Goal: Task Accomplishment & Management: Use online tool/utility

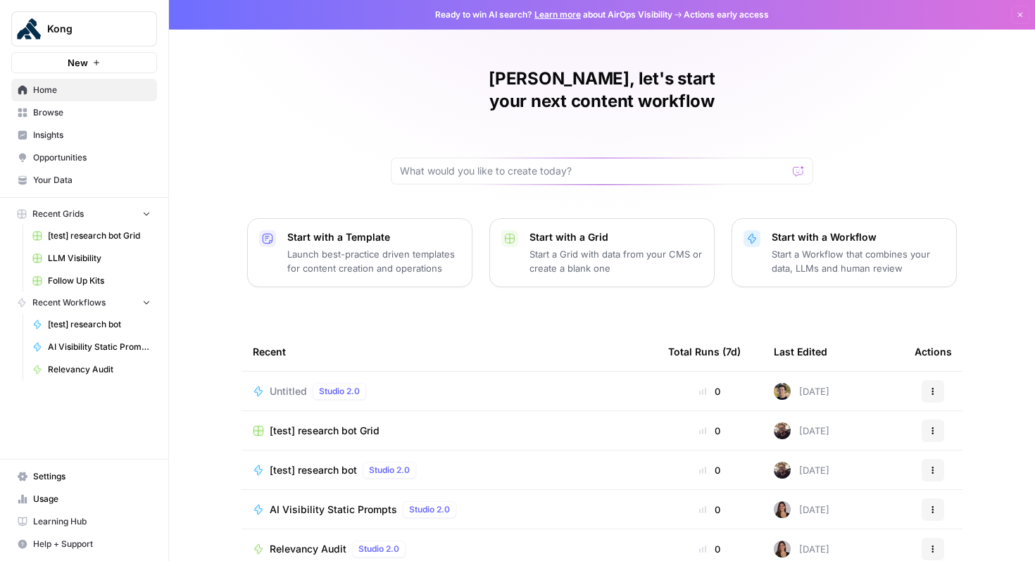
click at [65, 111] on span "Browse" at bounding box center [92, 112] width 118 height 13
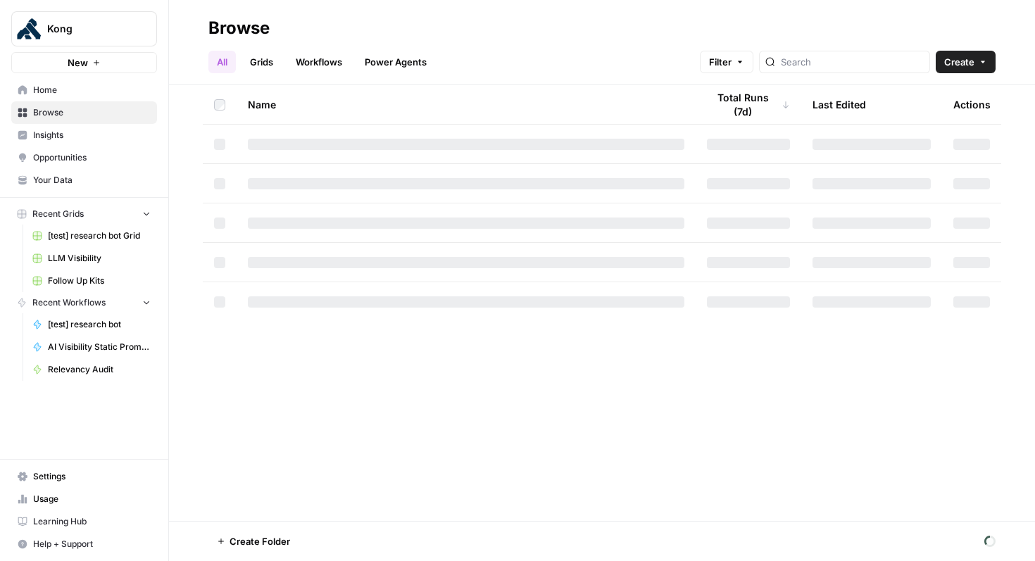
click at [58, 92] on span "Home" at bounding box center [92, 90] width 118 height 13
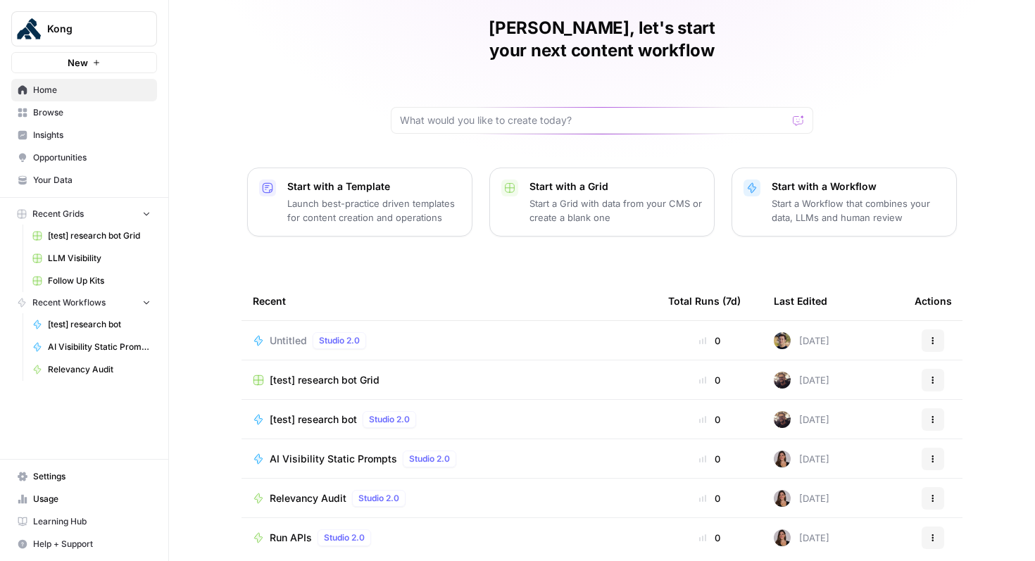
scroll to position [87, 0]
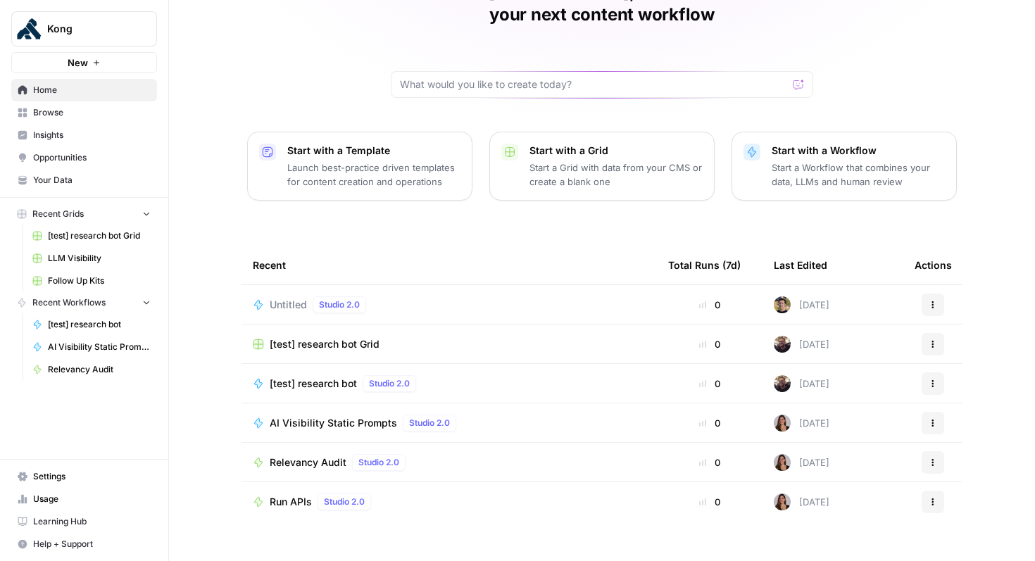
click at [877, 160] on p "Start a Workflow that combines your data, LLMs and human review" at bounding box center [857, 174] width 173 height 28
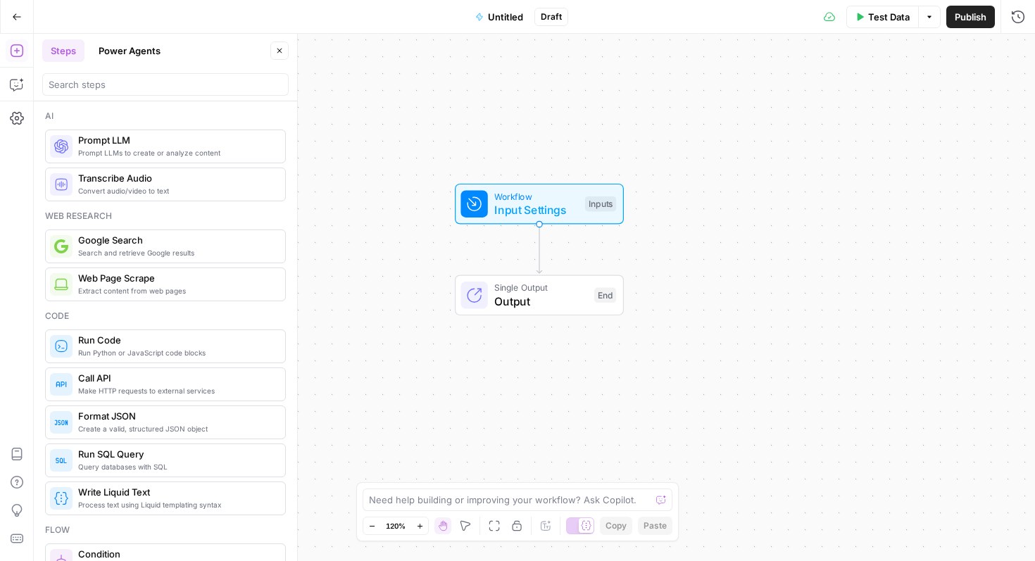
click at [538, 296] on span "Output" at bounding box center [540, 301] width 93 height 17
click at [502, 210] on span "Input Settings" at bounding box center [536, 209] width 84 height 17
click at [861, 103] on button "Add Field" at bounding box center [882, 95] width 234 height 23
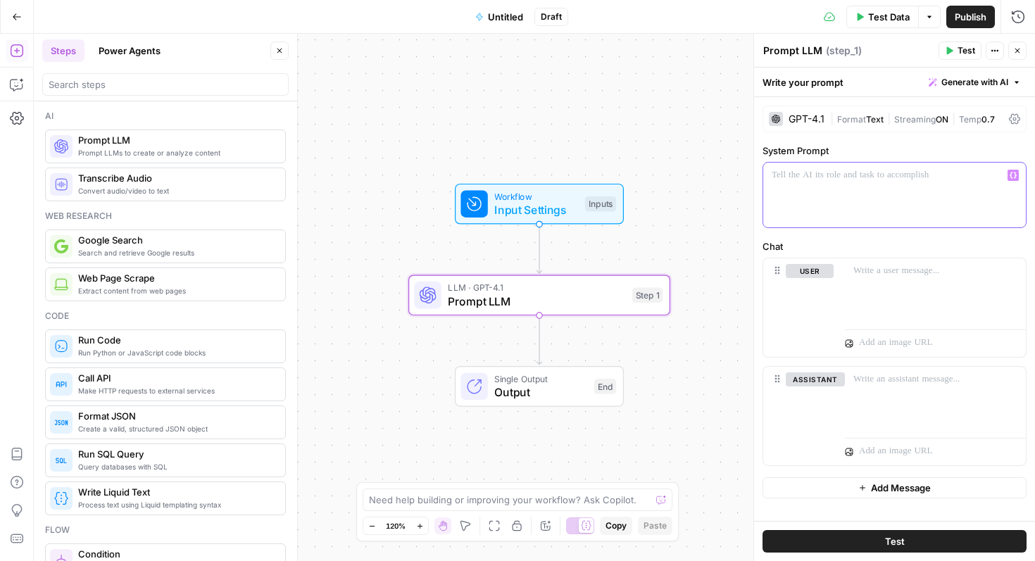
click at [867, 180] on p at bounding box center [894, 175] width 246 height 14
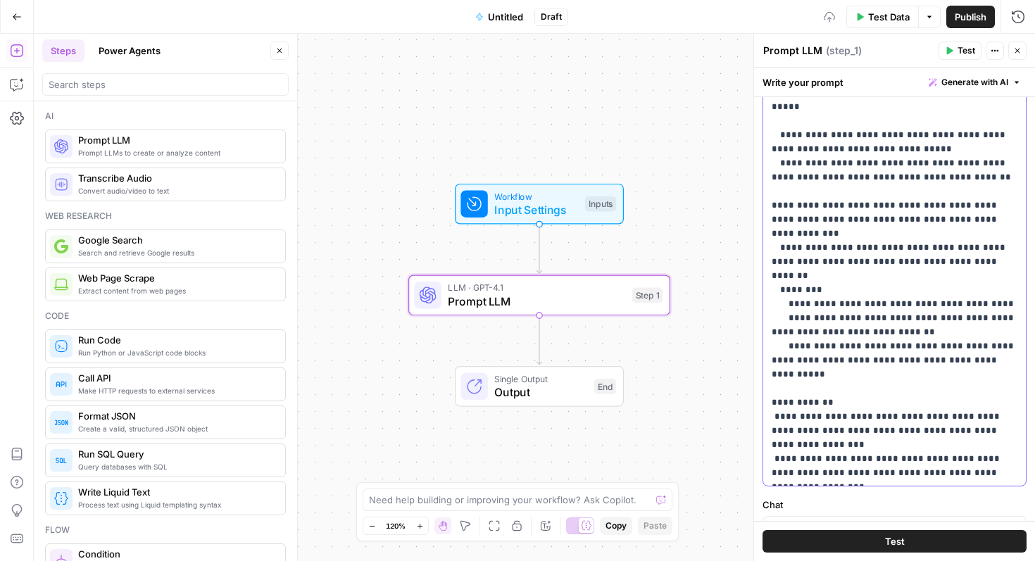
scroll to position [494, 0]
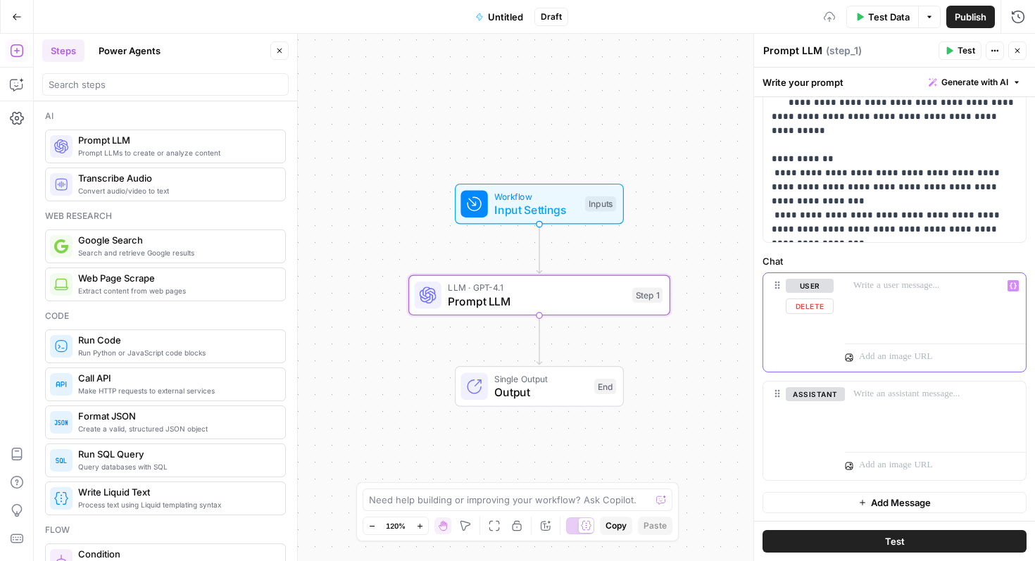
click at [916, 305] on div at bounding box center [935, 305] width 181 height 65
click at [907, 392] on p at bounding box center [935, 394] width 164 height 14
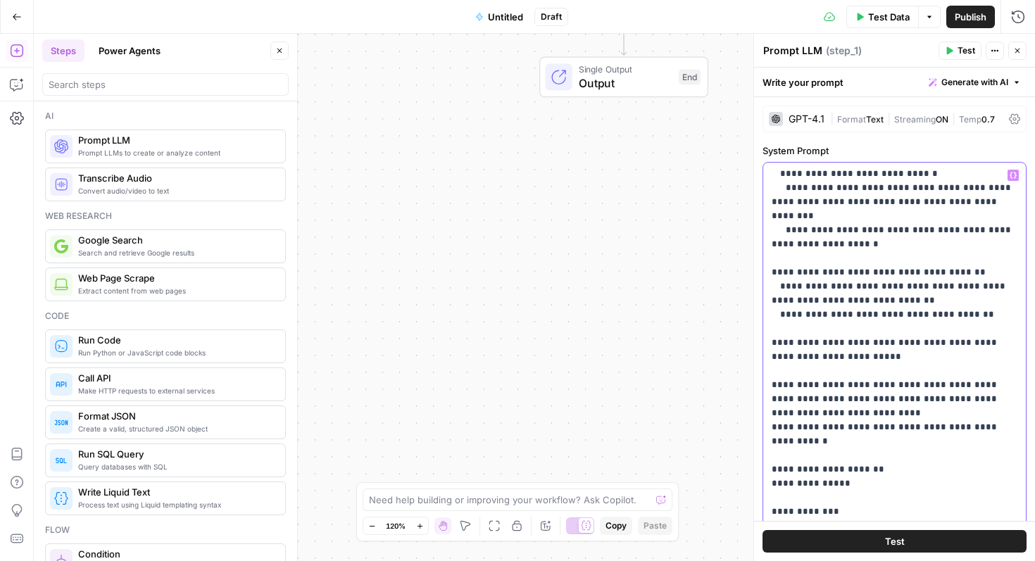
scroll to position [1451, 0]
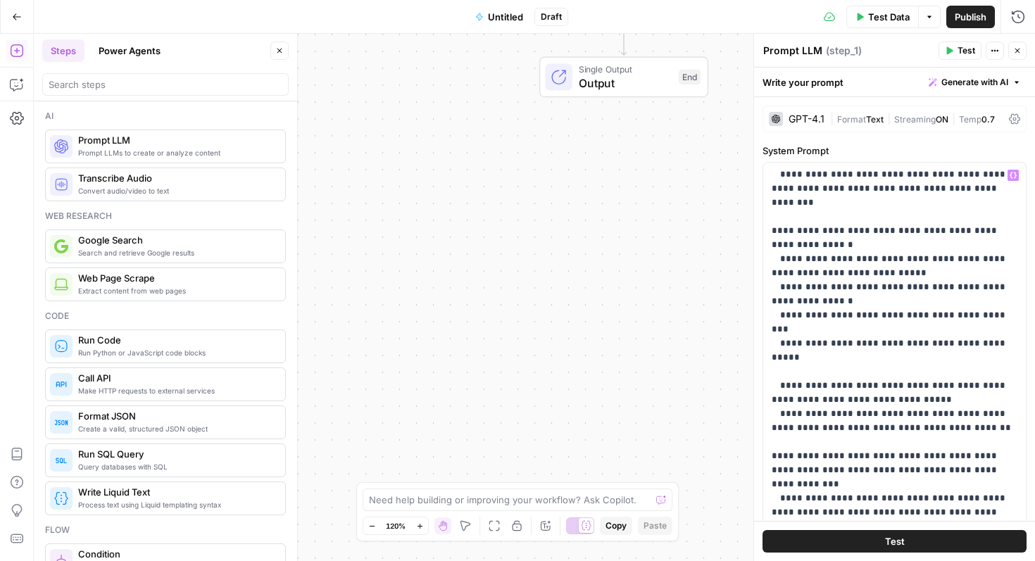
click at [609, 219] on div "Workflow Input Settings Inputs LLM · GPT-4.1 Prompt LLM Step 1 Single Output Ou…" at bounding box center [534, 297] width 1001 height 527
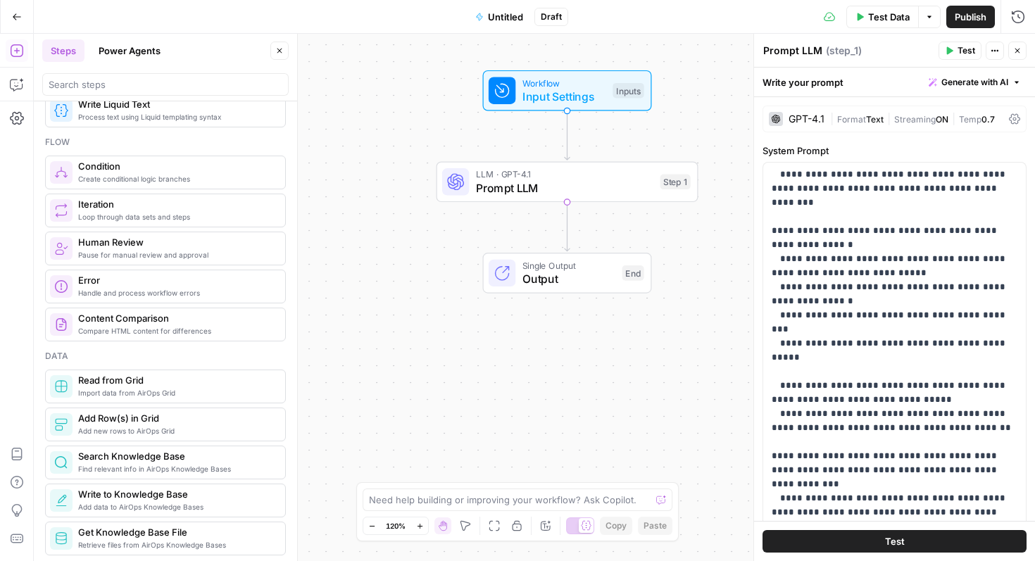
scroll to position [388, 0]
click at [577, 272] on span "Output" at bounding box center [568, 278] width 93 height 17
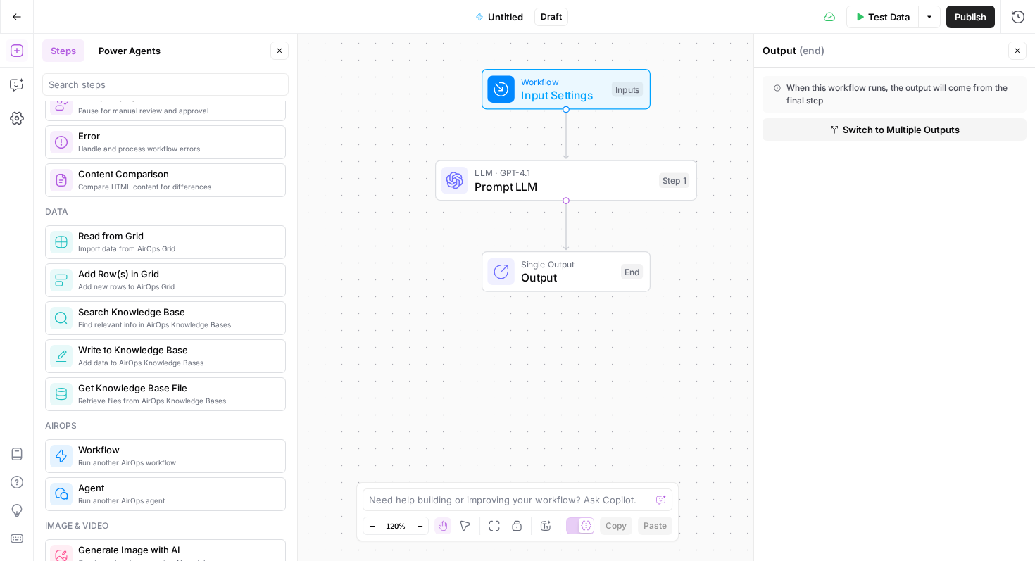
scroll to position [531, 0]
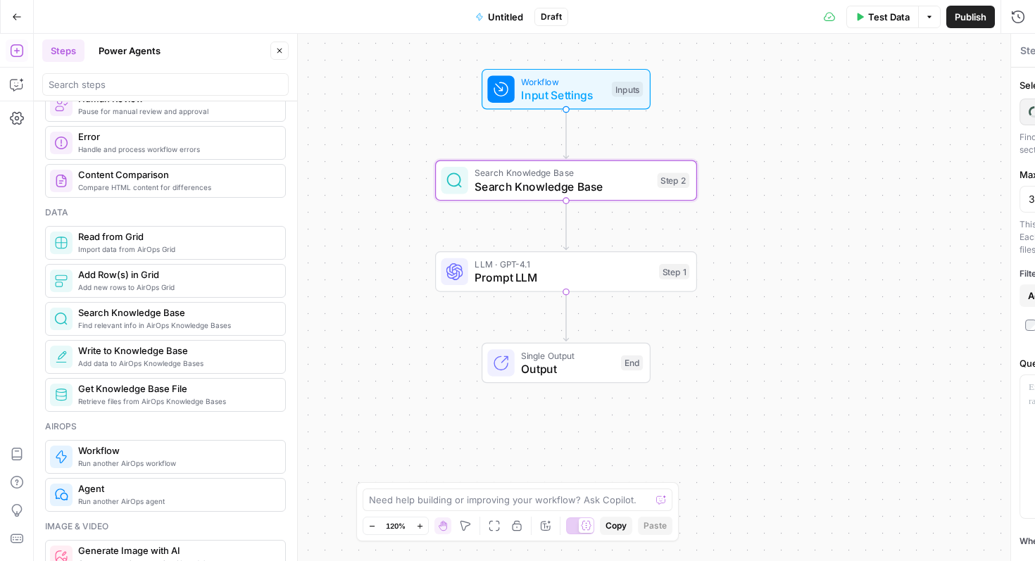
type textarea "Search Knowledge Base"
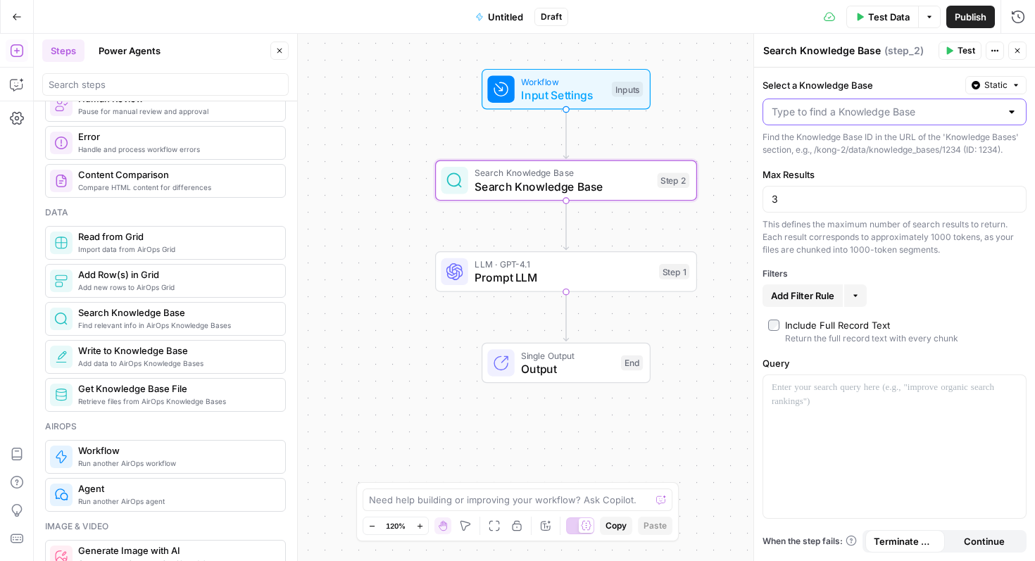
click at [830, 113] on input "Select a Knowledge Base" at bounding box center [885, 112] width 229 height 14
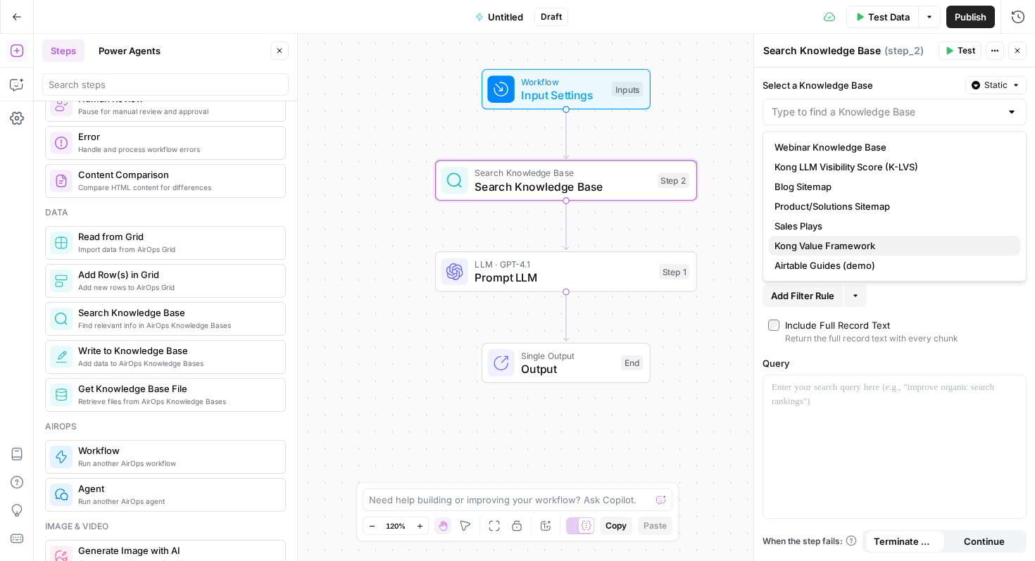
click at [847, 244] on span "Kong Value Framework" at bounding box center [891, 246] width 234 height 14
type input "Kong Value Framework"
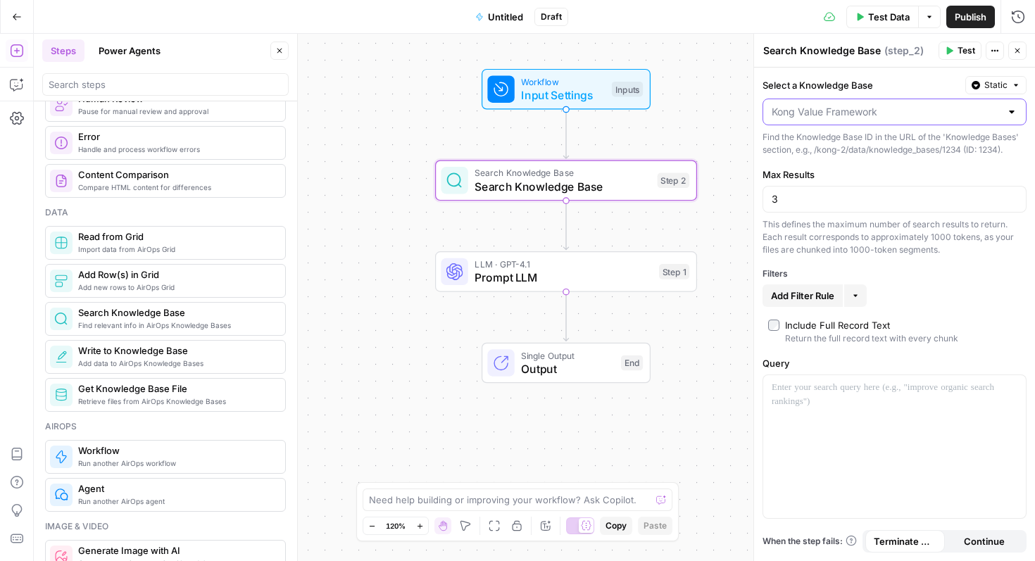
click at [980, 115] on input "Select a Knowledge Base" at bounding box center [885, 112] width 229 height 14
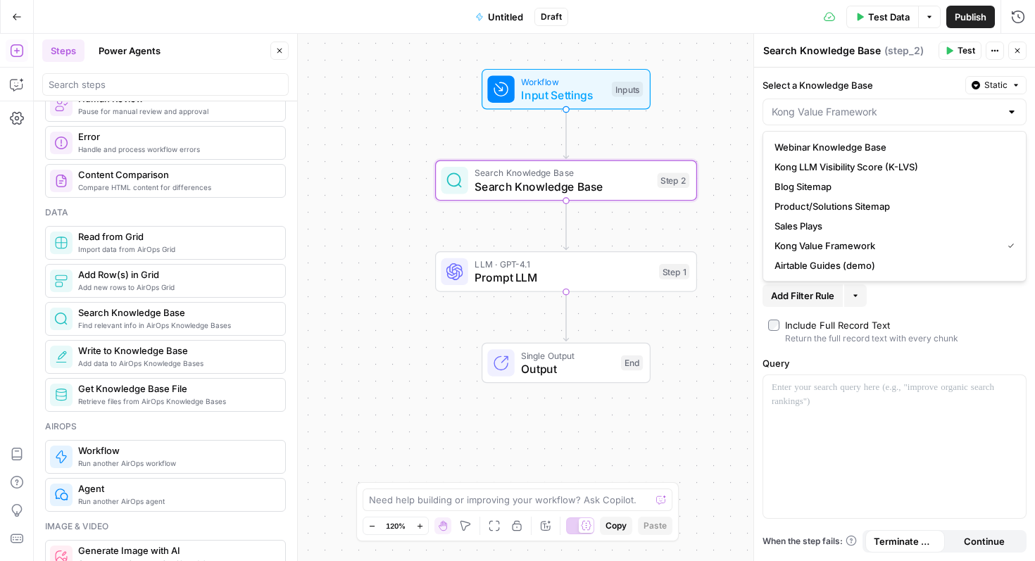
type input "Kong Value Framework"
click at [956, 307] on div "Select a Knowledge Base Static Kong Value Framework Find the Knowledge Base ID …" at bounding box center [894, 314] width 281 height 493
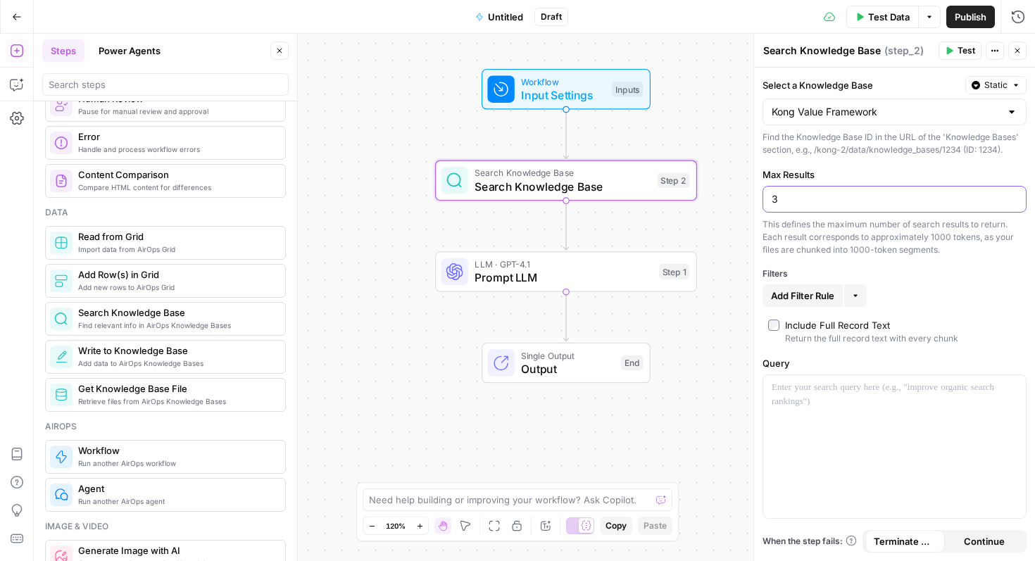
click at [808, 198] on input "3" at bounding box center [894, 199] width 246 height 14
click at [685, 120] on div "Workflow Input Settings Inputs Search Knowledge Base Search Knowledge Base Step…" at bounding box center [534, 297] width 1001 height 527
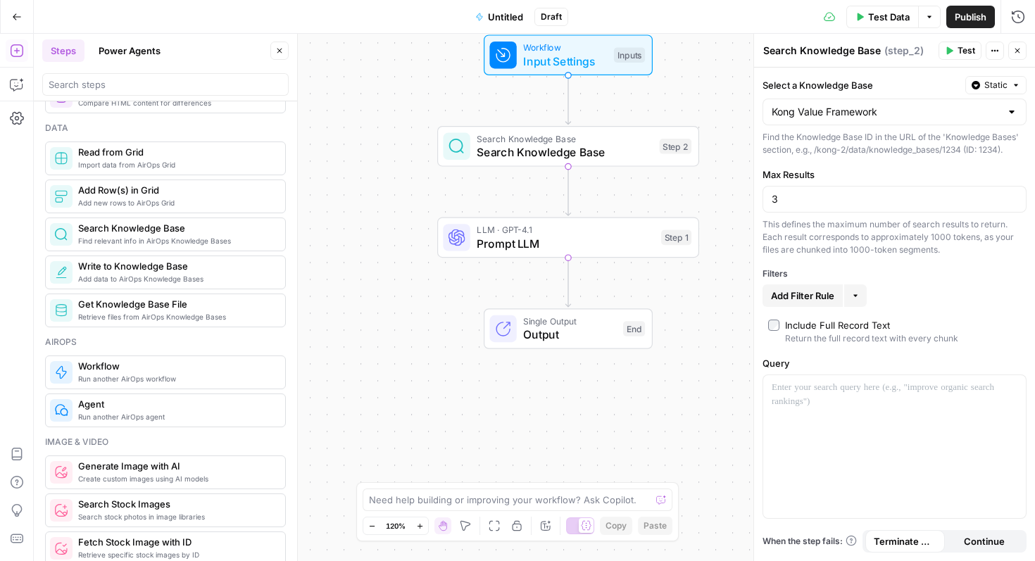
scroll to position [617, 0]
click at [583, 334] on span "Output" at bounding box center [569, 334] width 93 height 17
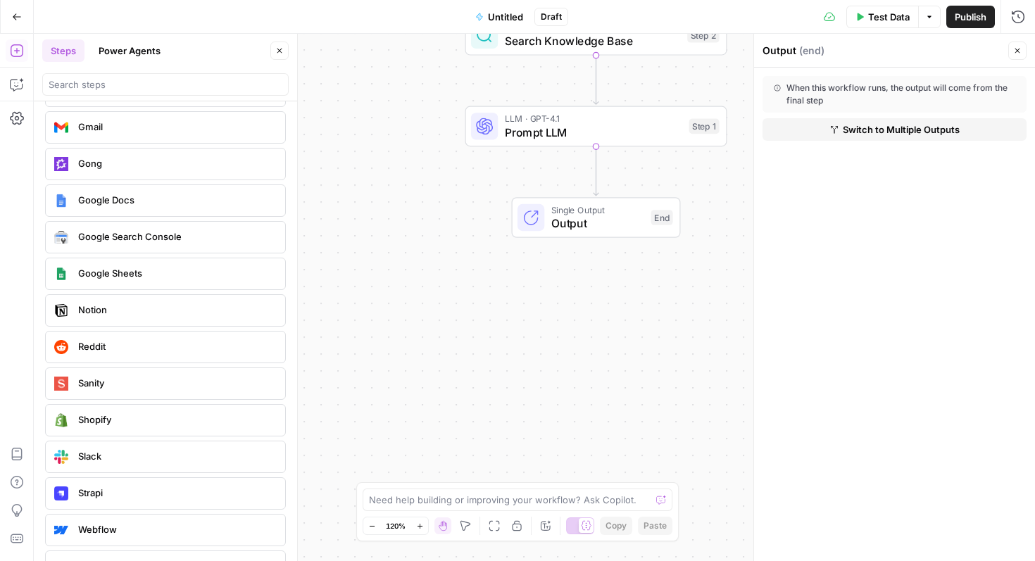
scroll to position [2905, 0]
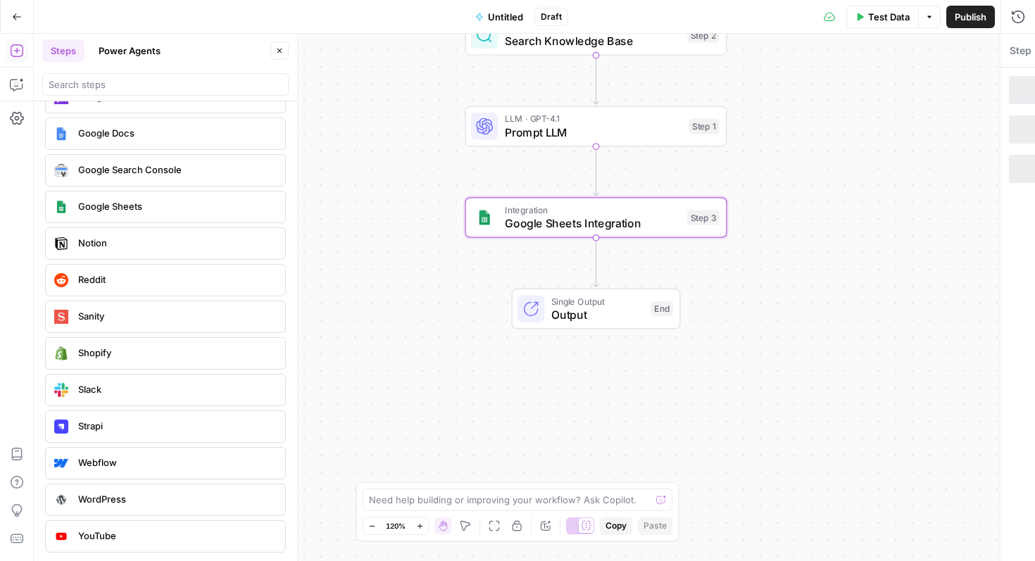
type textarea "Google Sheets Integration"
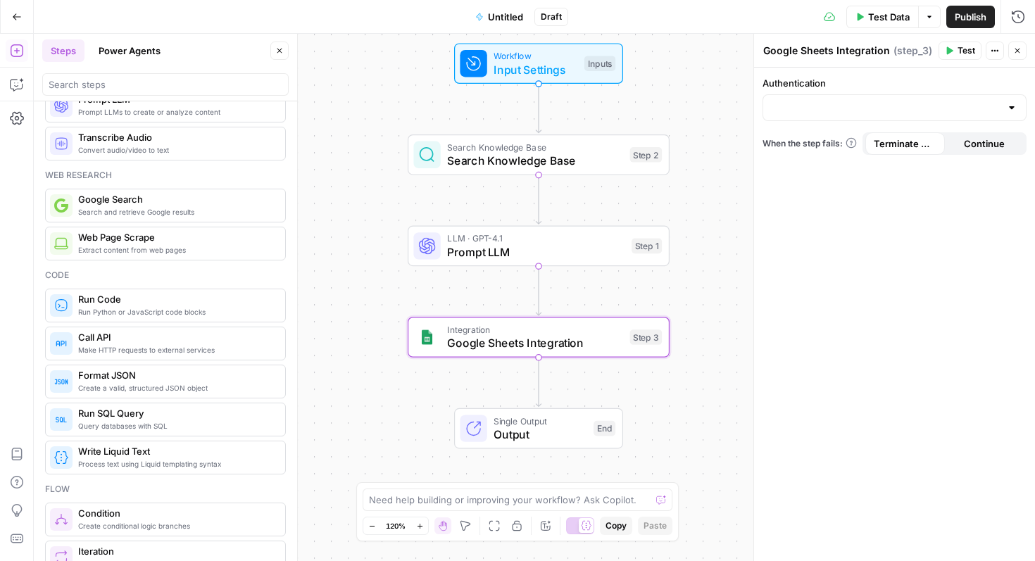
scroll to position [0, 0]
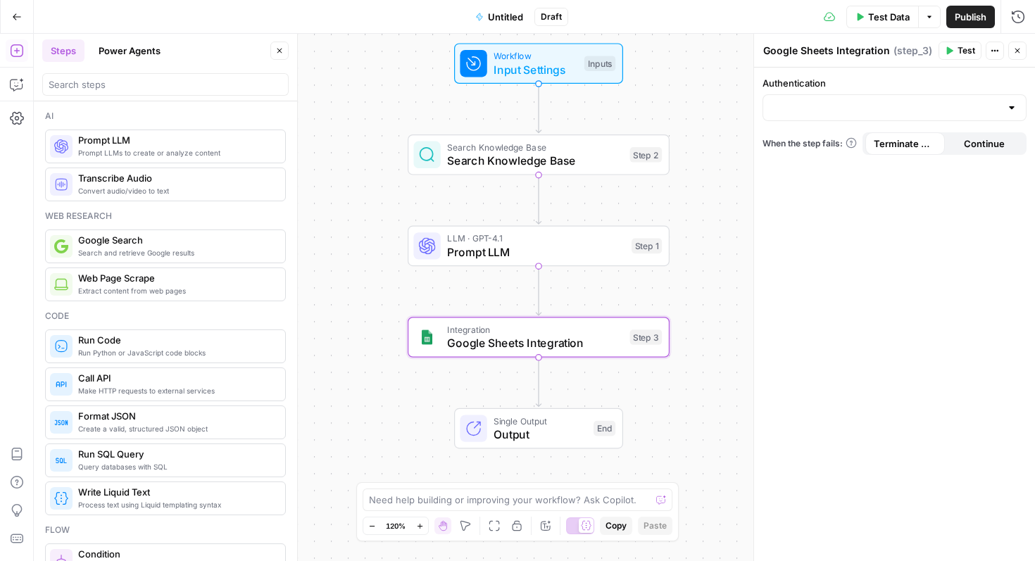
drag, startPoint x: 636, startPoint y: 224, endPoint x: 153, endPoint y: 1, distance: 531.2
click at [690, 90] on div "Workflow Input Settings Inputs Search Knowledge Base Search Knowledge Base Step…" at bounding box center [534, 297] width 1001 height 527
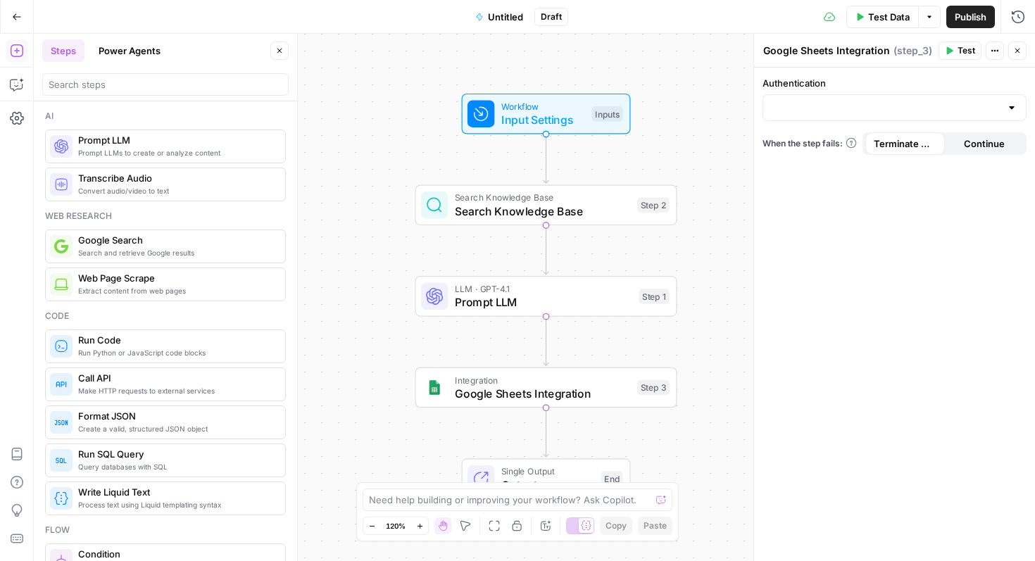
click at [555, 122] on span "Input Settings" at bounding box center [543, 119] width 84 height 17
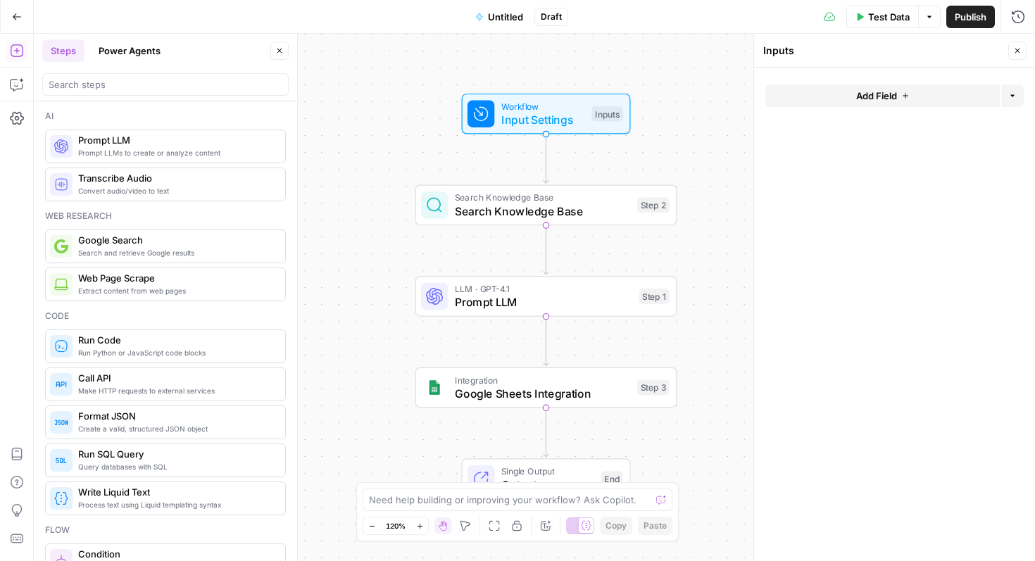
click at [877, 101] on span "Add Field" at bounding box center [876, 96] width 41 height 14
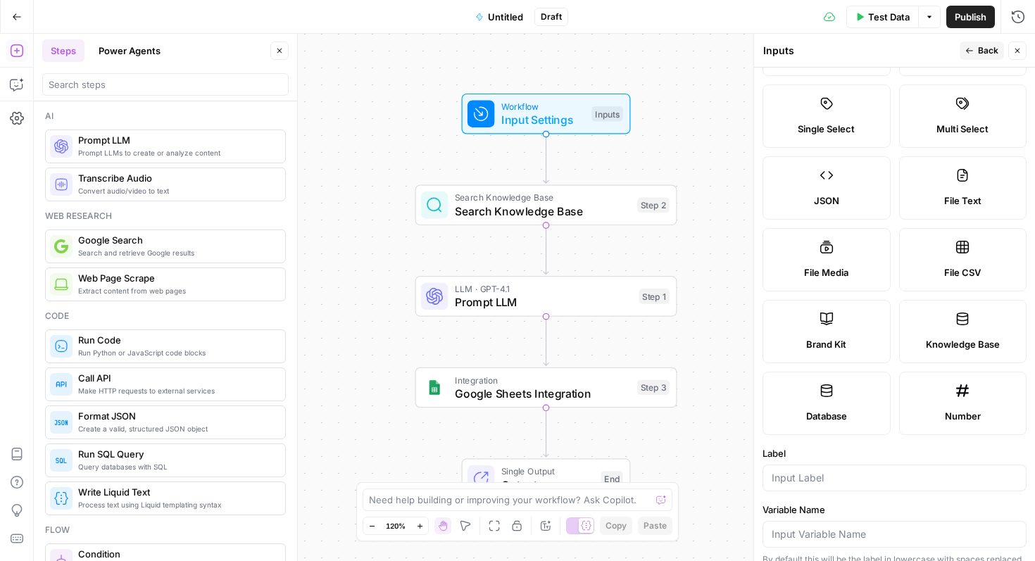
scroll to position [82, 0]
click at [846, 326] on label "Brand Kit" at bounding box center [826, 330] width 128 height 63
type input "Brand Kit"
type input "brand_kit"
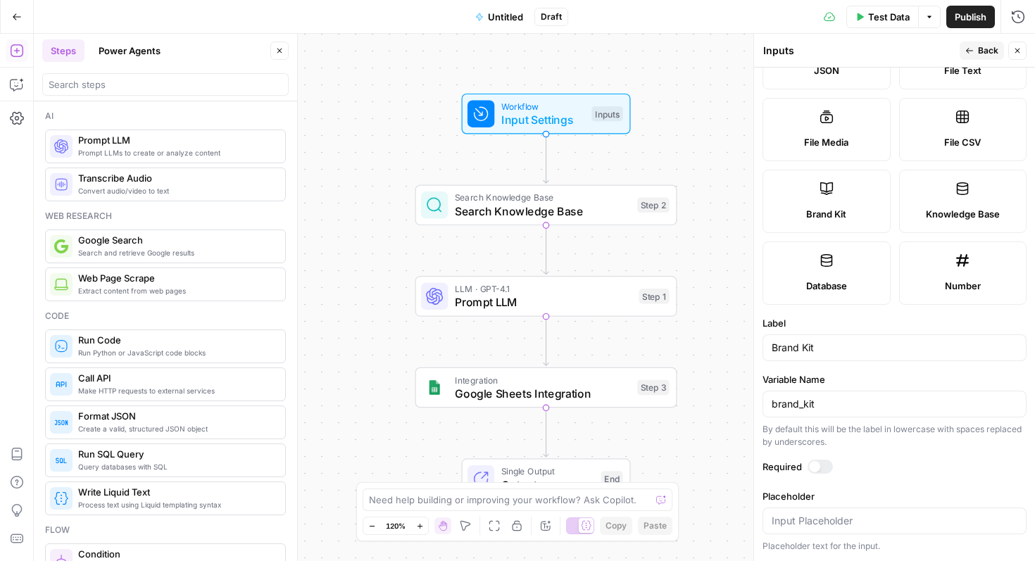
click at [823, 468] on div at bounding box center [819, 467] width 25 height 14
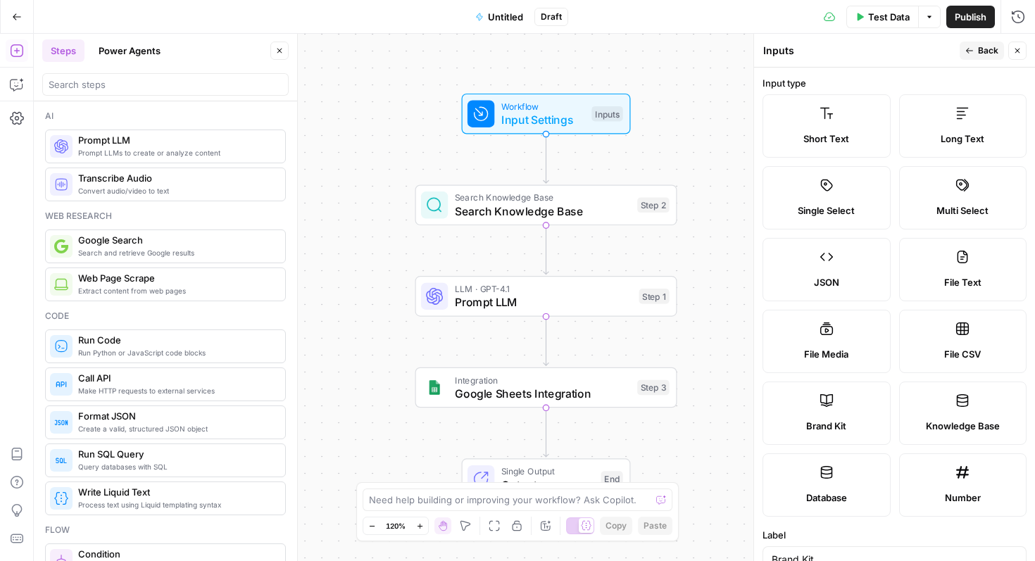
click at [982, 51] on span "Back" at bounding box center [988, 50] width 20 height 13
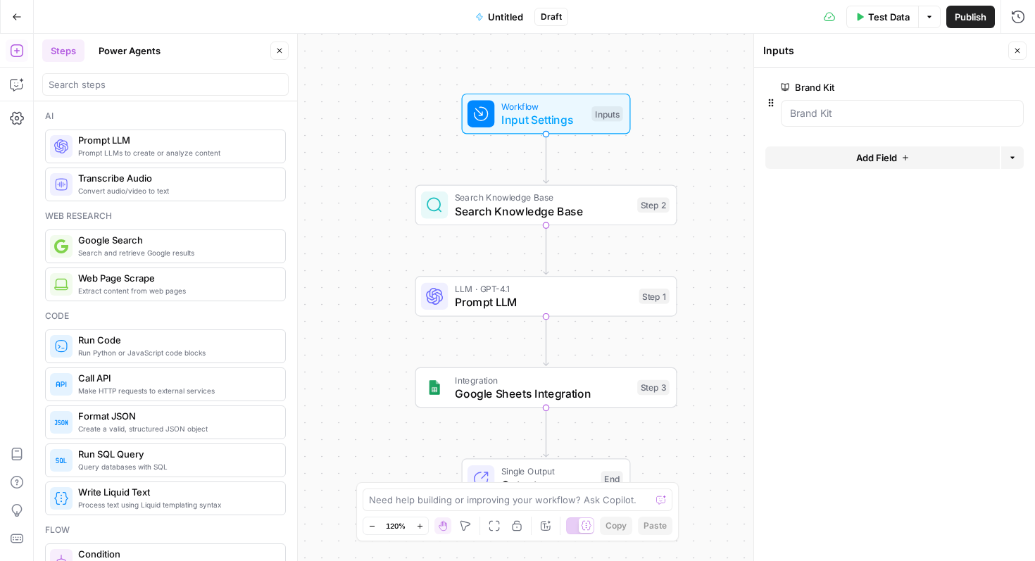
click at [887, 152] on span "Add Field" at bounding box center [876, 158] width 41 height 14
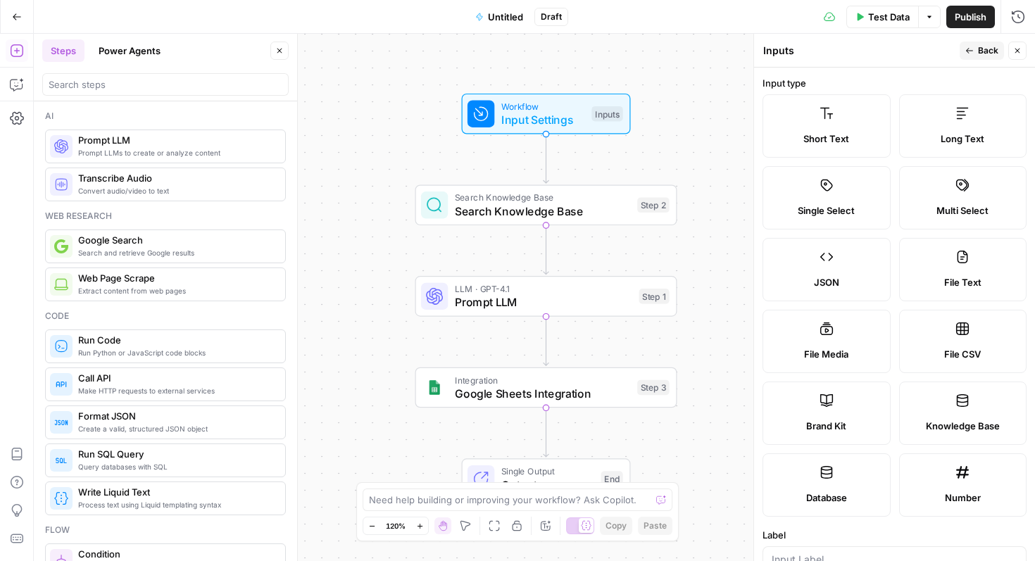
click at [957, 425] on span "Knowledge Base" at bounding box center [962, 426] width 74 height 14
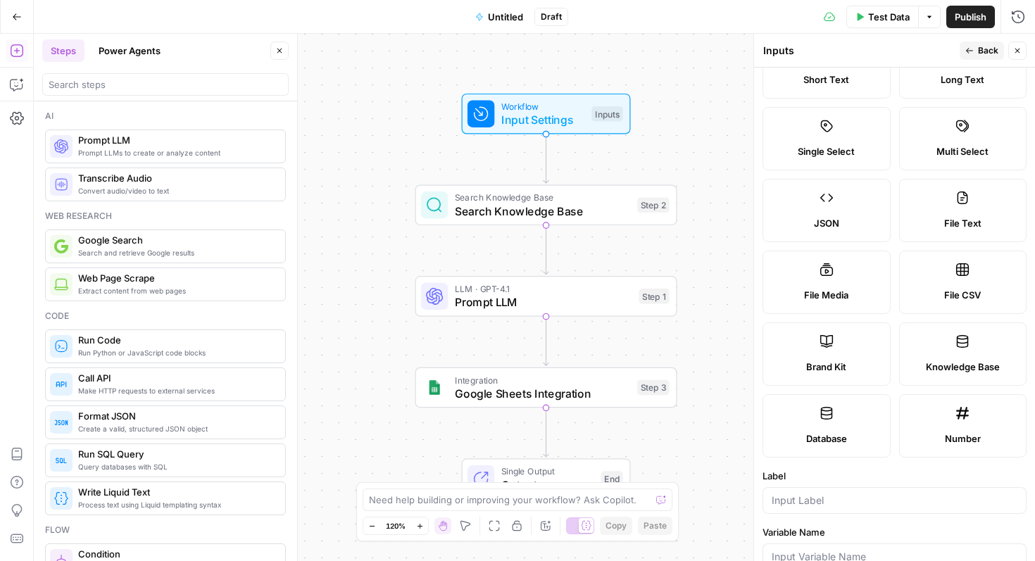
scroll to position [68, 0]
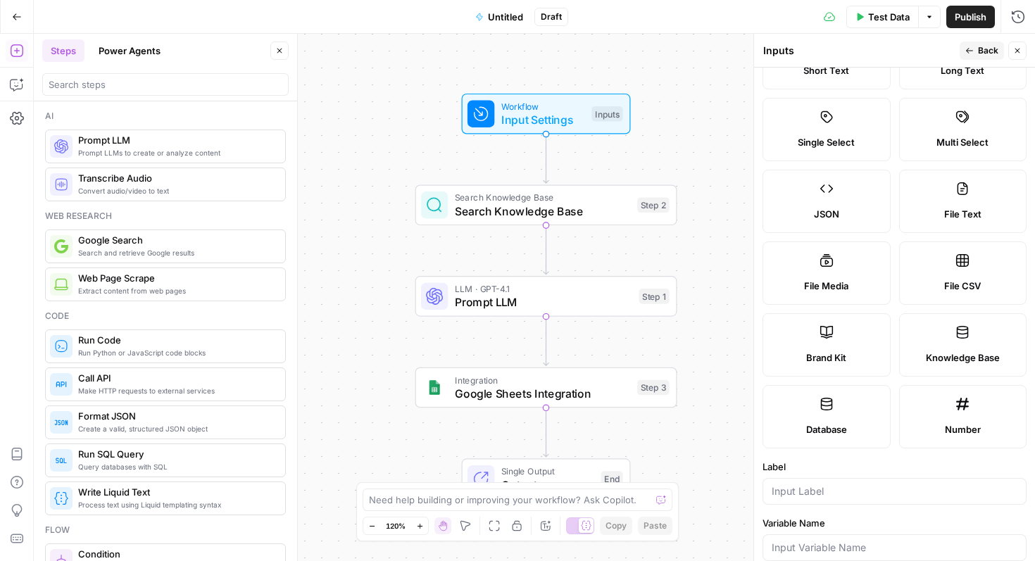
click at [963, 370] on label "Knowledge Base" at bounding box center [963, 344] width 128 height 63
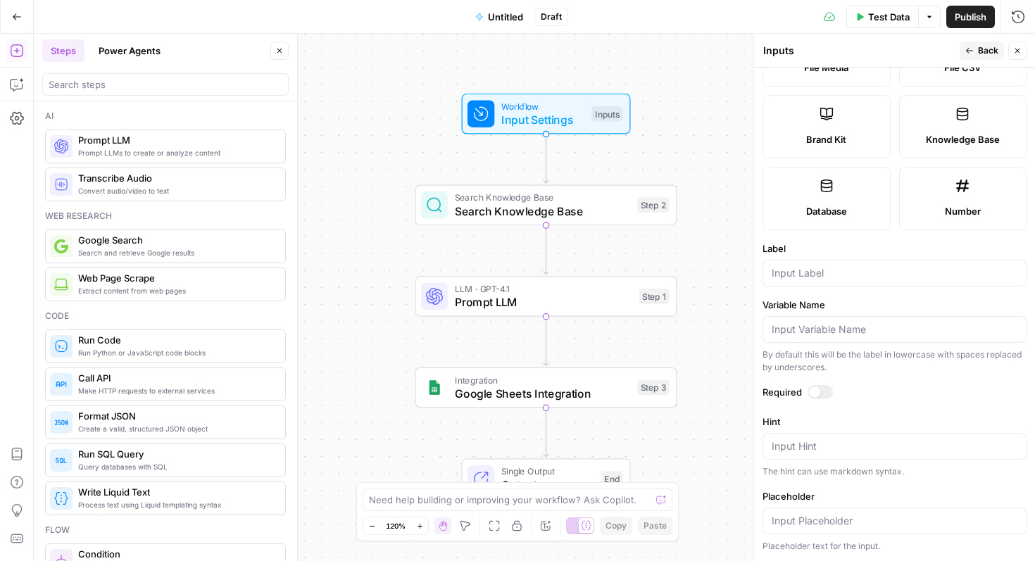
scroll to position [278, 0]
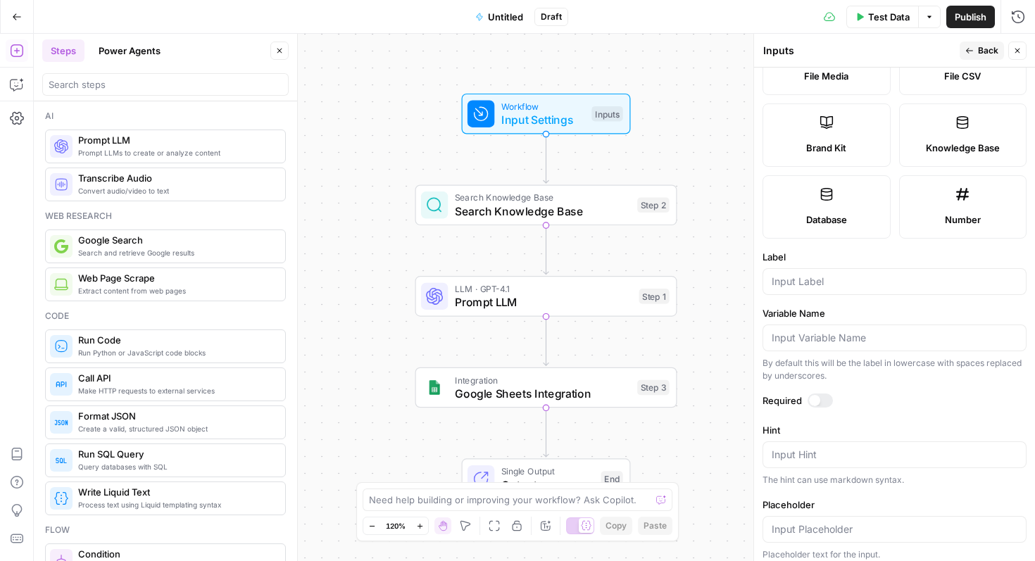
click at [956, 134] on label "Knowledge Base" at bounding box center [963, 134] width 128 height 63
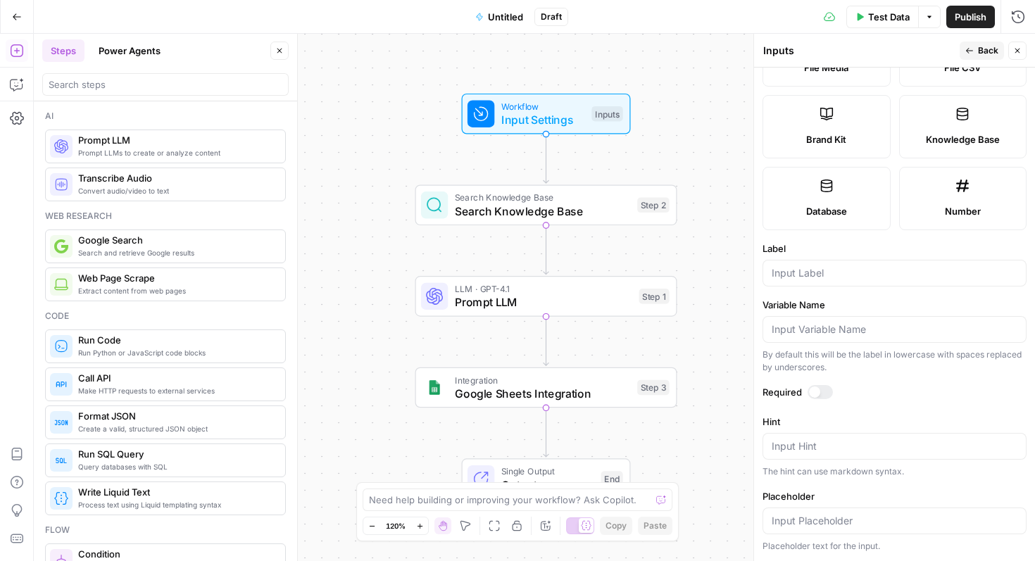
click at [968, 113] on icon at bounding box center [962, 114] width 14 height 14
click at [838, 270] on input "Label" at bounding box center [894, 273] width 246 height 14
click at [861, 278] on input "KB 1" at bounding box center [894, 273] width 246 height 14
click at [859, 279] on input "KB 1" at bounding box center [894, 273] width 246 height 14
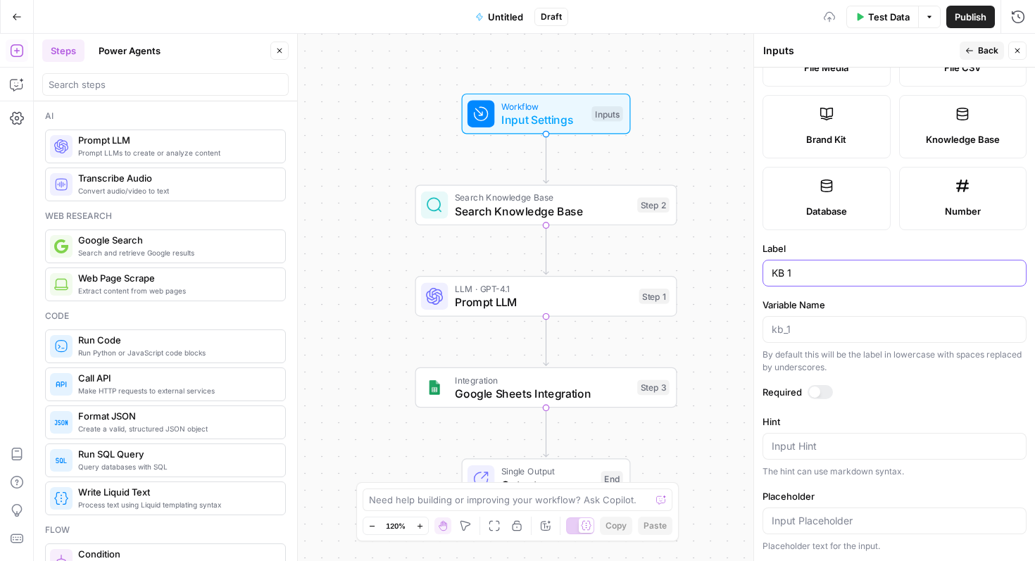
drag, startPoint x: 790, startPoint y: 276, endPoint x: 733, endPoint y: 264, distance: 58.9
click at [733, 264] on body "Kong New Home Browse Insights Opportunities Your Data Recent Grids [test] resea…" at bounding box center [517, 280] width 1035 height 561
type input "Knowledge Base 1"
click at [819, 392] on div at bounding box center [819, 392] width 25 height 14
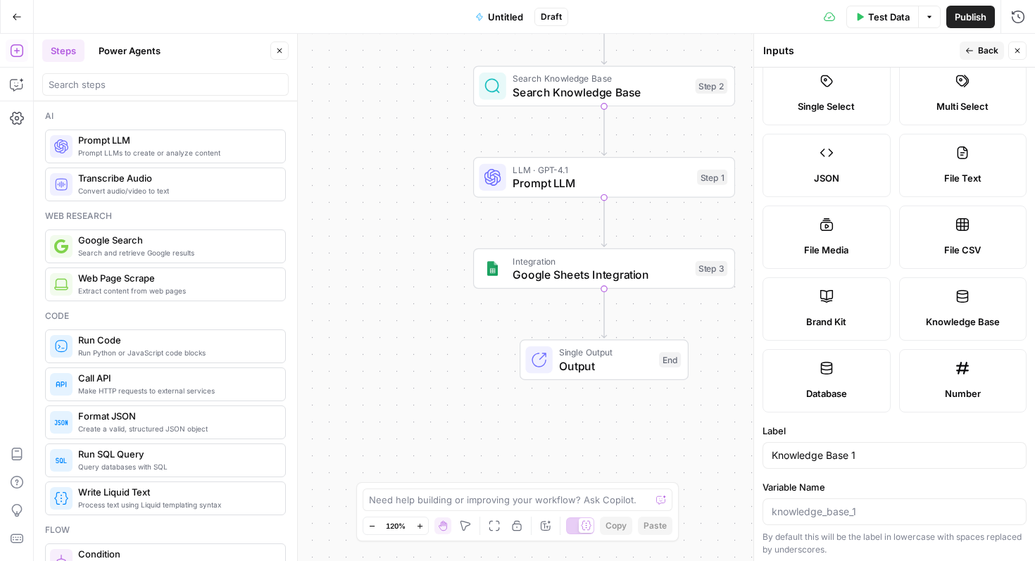
scroll to position [0, 0]
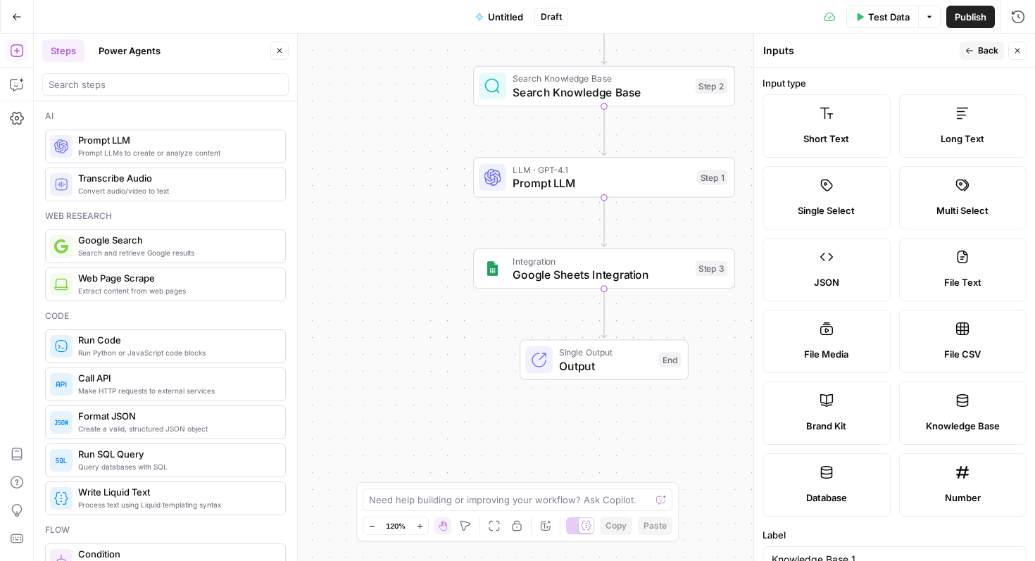
click at [969, 48] on icon "button" at bounding box center [969, 50] width 8 height 8
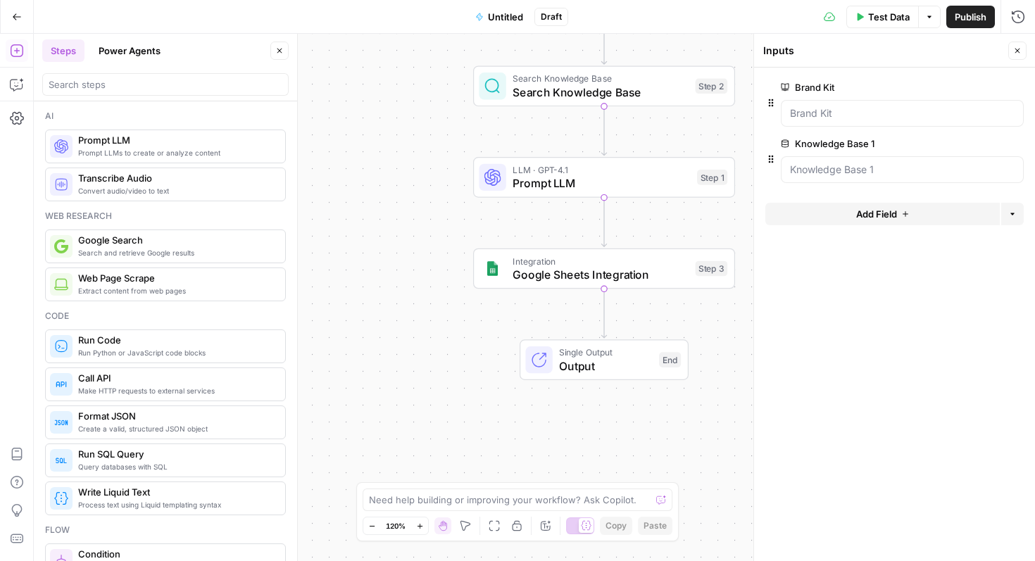
click at [878, 210] on span "Add Field" at bounding box center [876, 214] width 41 height 14
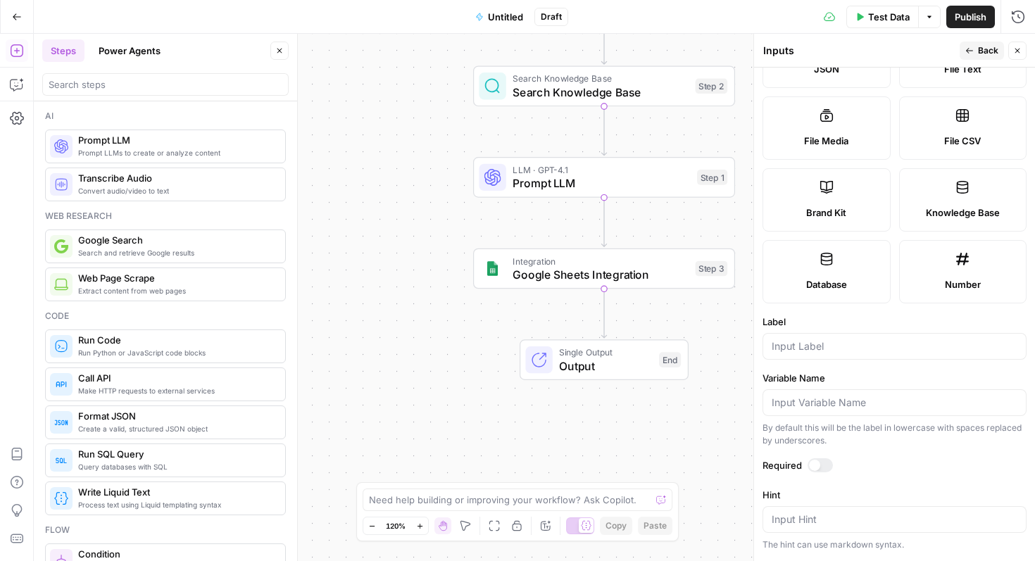
scroll to position [229, 0]
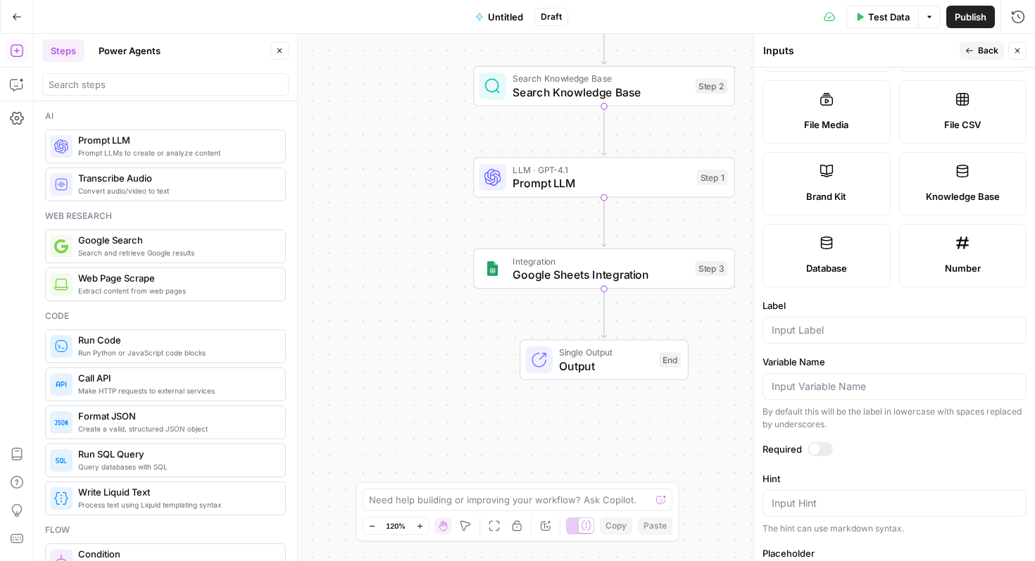
click at [976, 182] on label "Knowledge Base" at bounding box center [963, 183] width 128 height 63
click at [829, 331] on input "Label" at bounding box center [894, 330] width 246 height 14
type input "K"
type input "n"
click at [975, 334] on input "Knowledge Base 2" at bounding box center [894, 330] width 246 height 14
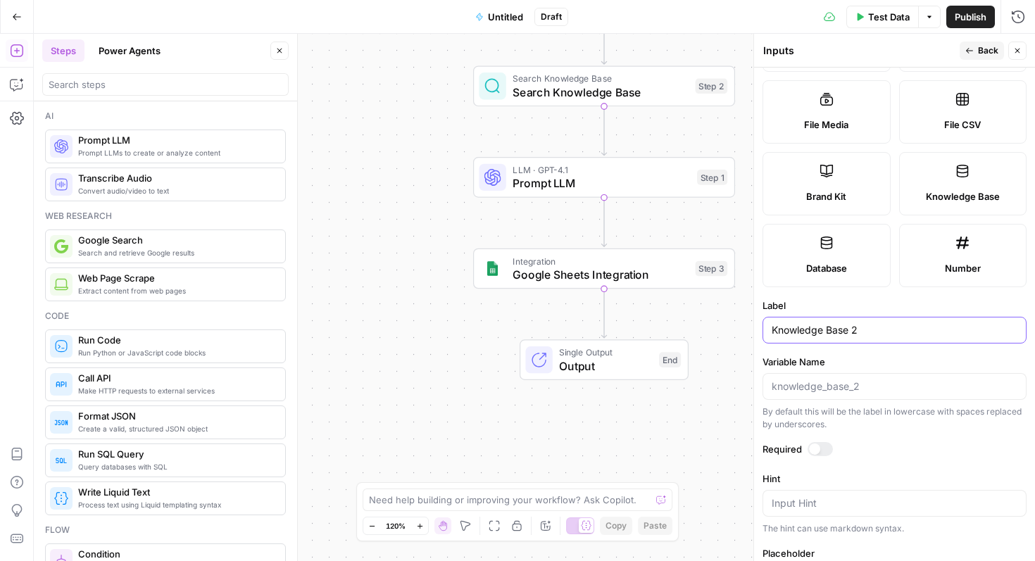
click at [975, 334] on input "Knowledge Base 2" at bounding box center [894, 330] width 246 height 14
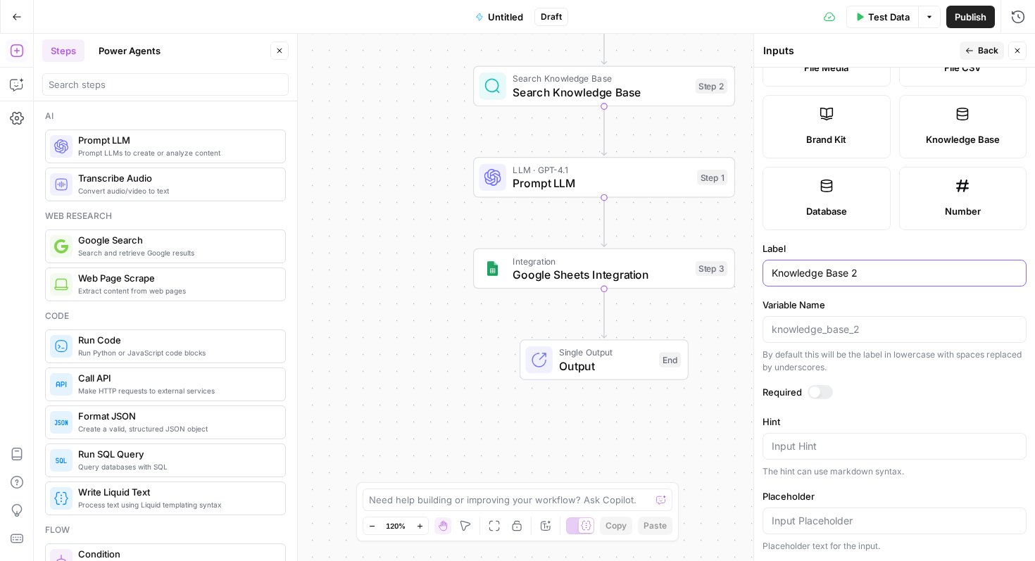
type input "Knowledge Base 2"
click at [824, 391] on div at bounding box center [819, 392] width 25 height 14
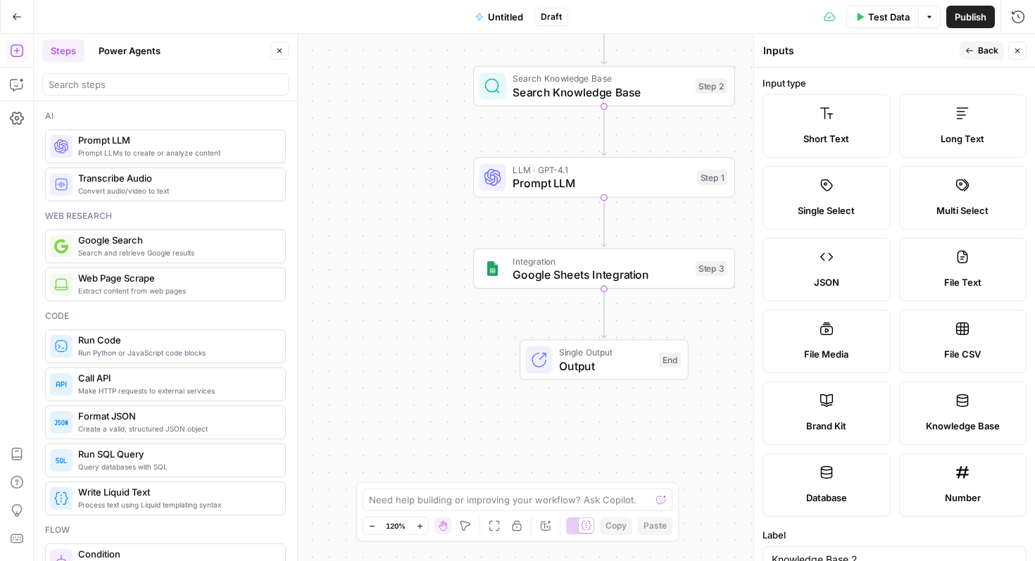
click at [971, 42] on button "Back" at bounding box center [981, 51] width 44 height 18
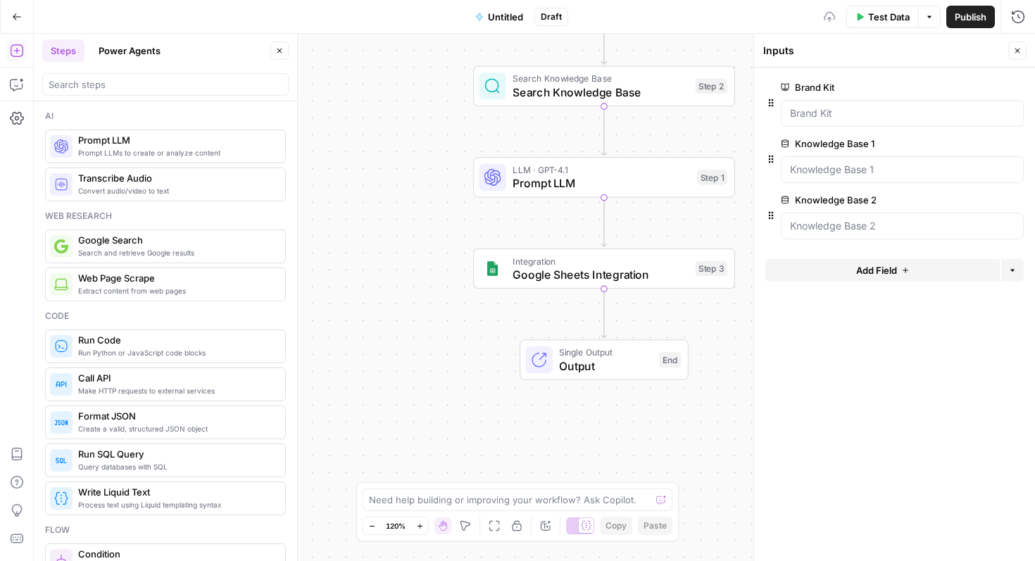
click at [862, 267] on span "Add Field" at bounding box center [876, 270] width 41 height 14
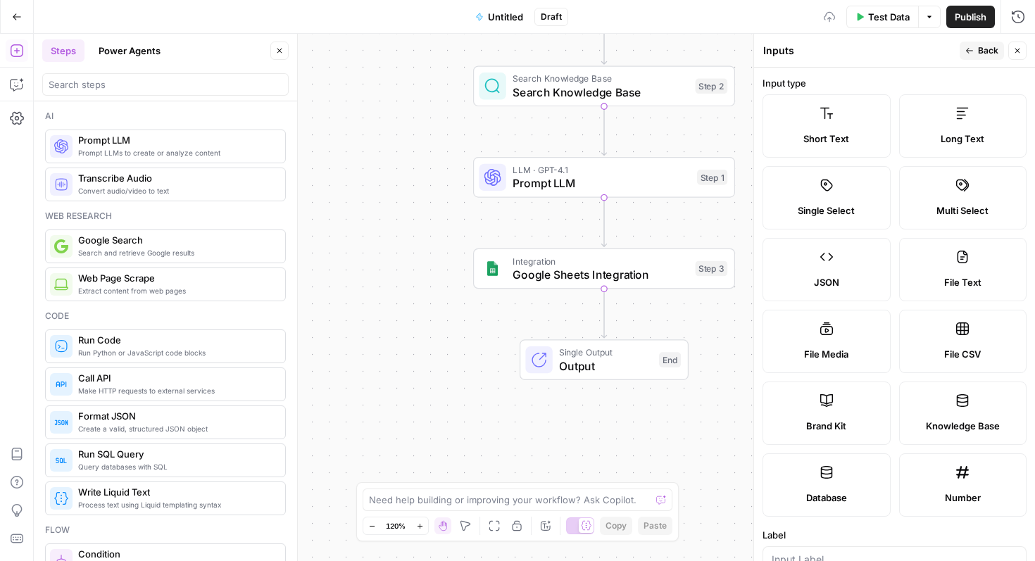
click at [970, 407] on label "Knowledge Base" at bounding box center [963, 412] width 128 height 63
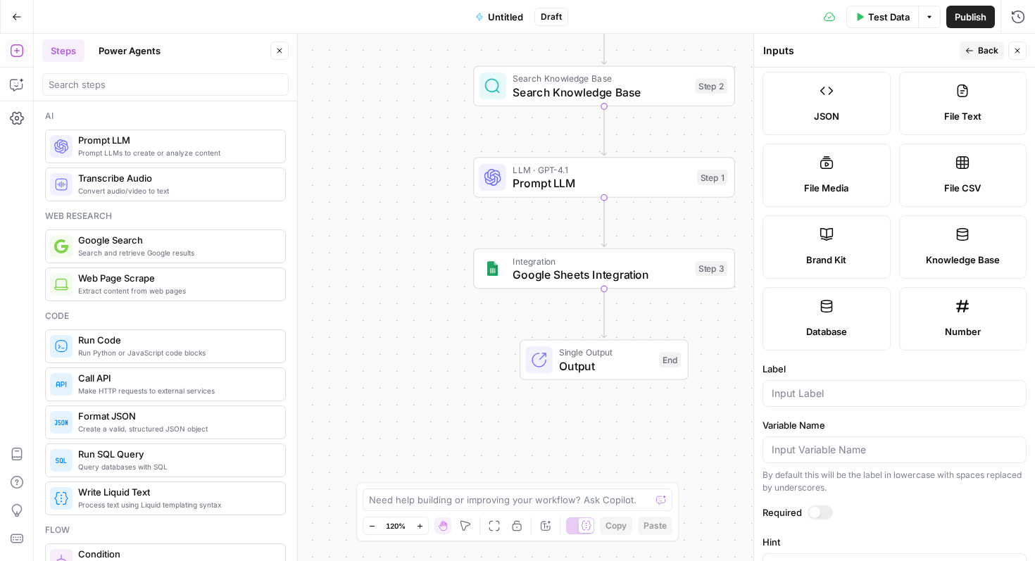
scroll to position [286, 0]
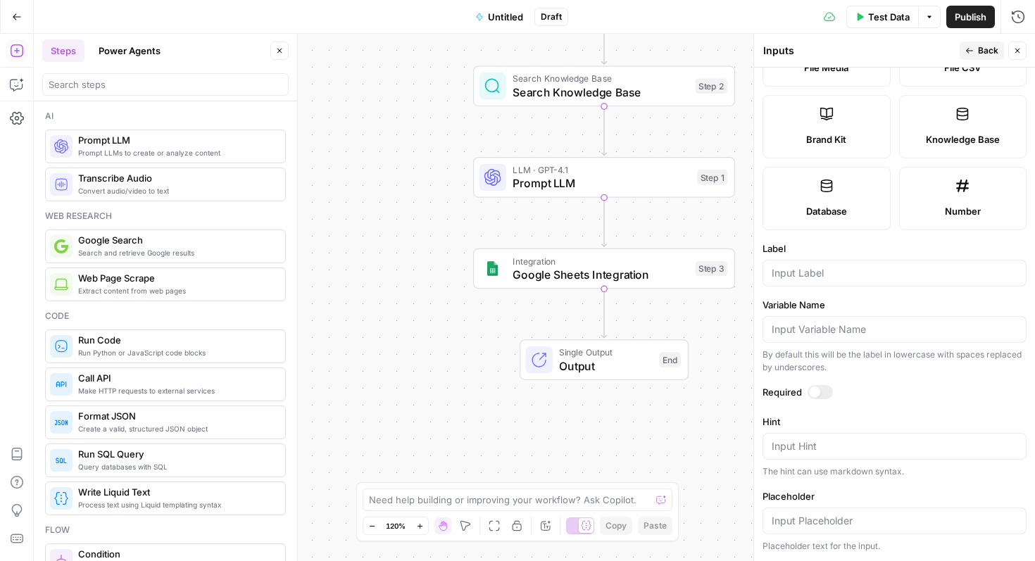
click at [876, 291] on form "Input type Short Text Long Text Single Select Multi Select JSON File Text File …" at bounding box center [894, 314] width 281 height 493
click at [873, 277] on input "Label" at bounding box center [894, 273] width 246 height 14
paste input "Knowledge Base 2"
type input "Knowledge Base 3"
click at [814, 391] on div at bounding box center [814, 391] width 11 height 11
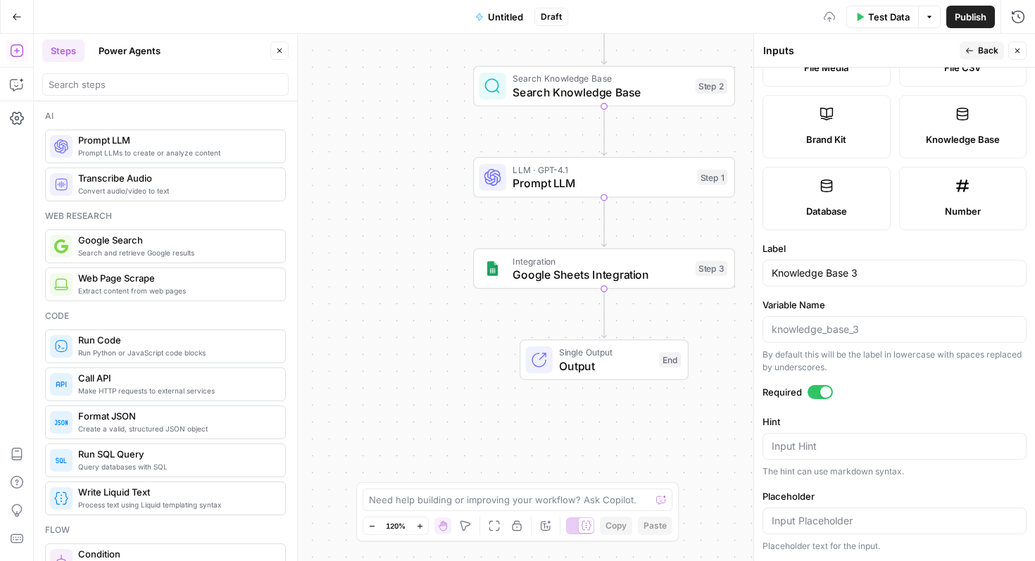
scroll to position [0, 0]
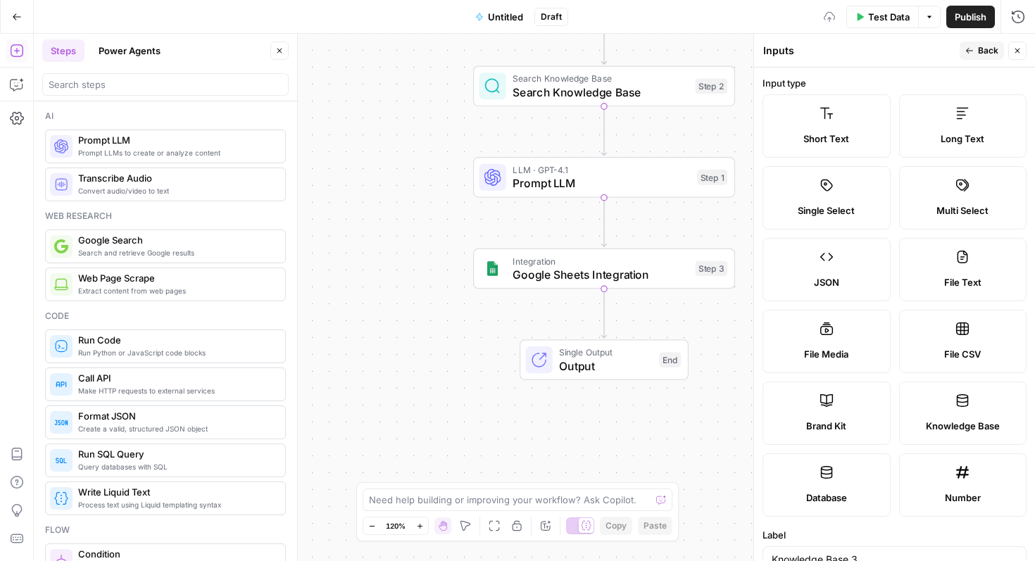
click at [980, 42] on button "Back" at bounding box center [981, 51] width 44 height 18
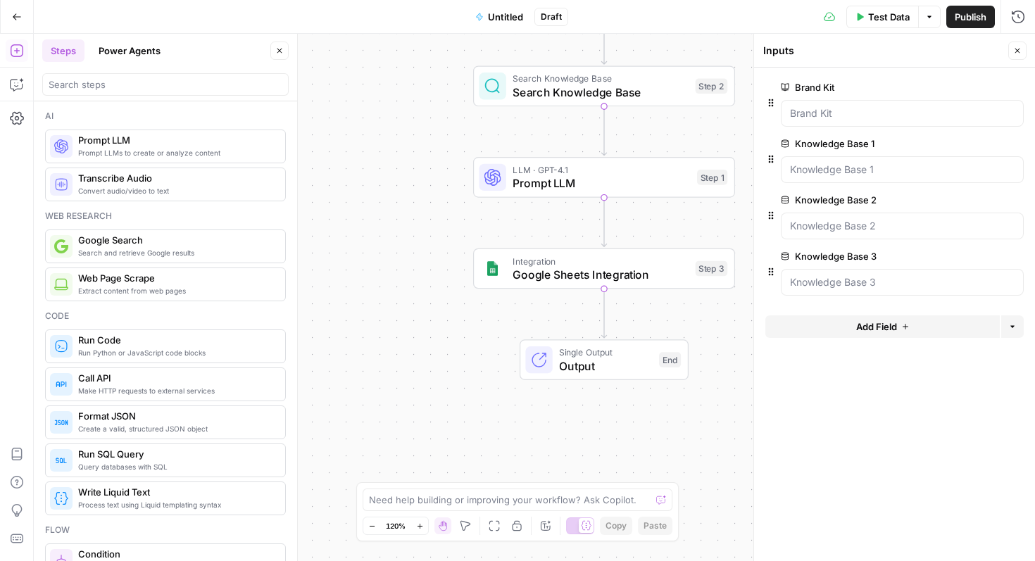
click at [890, 329] on span "Add Field" at bounding box center [876, 327] width 41 height 14
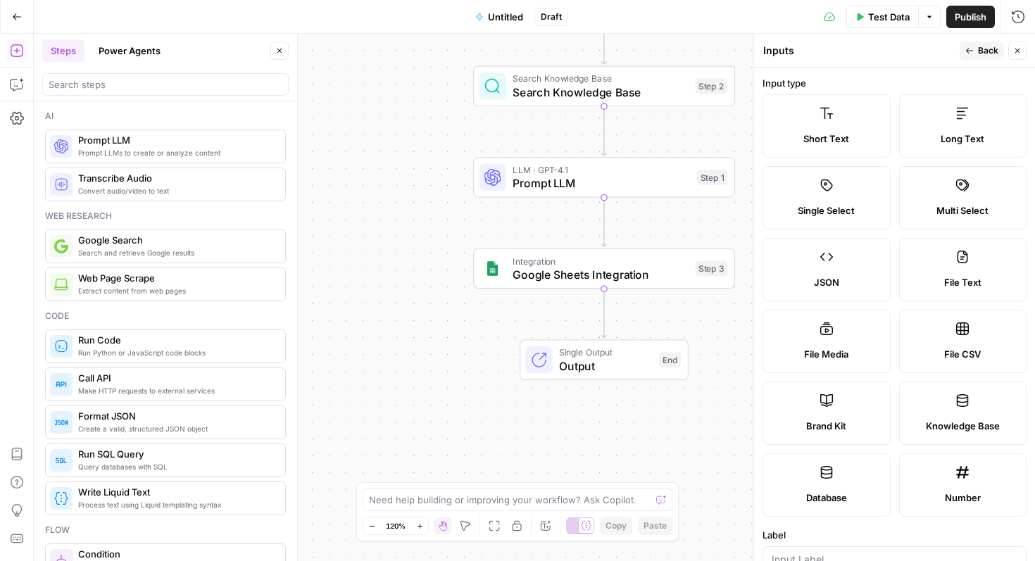
click at [805, 122] on label "Short Text" at bounding box center [826, 125] width 128 height 63
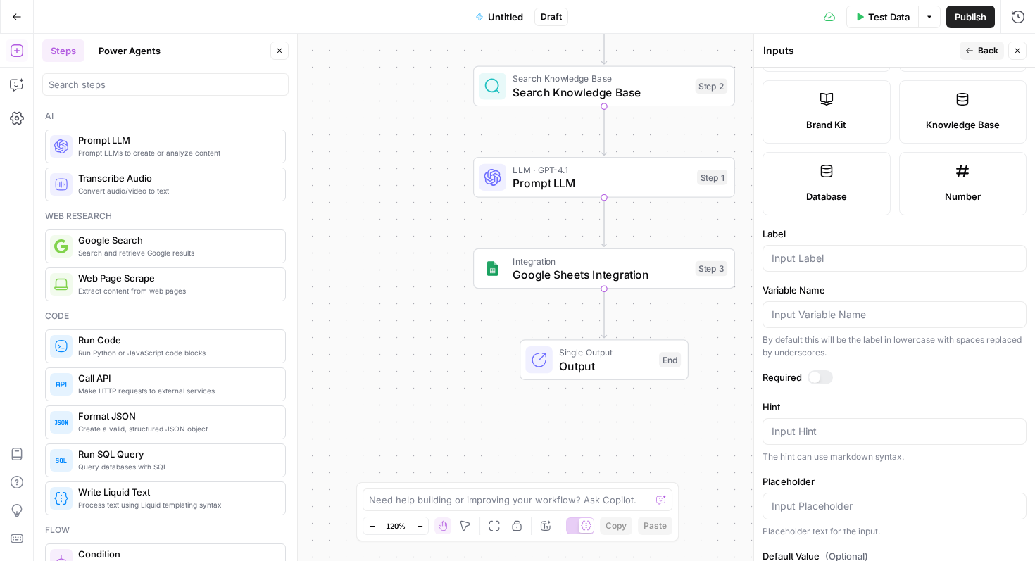
scroll to position [362, 0]
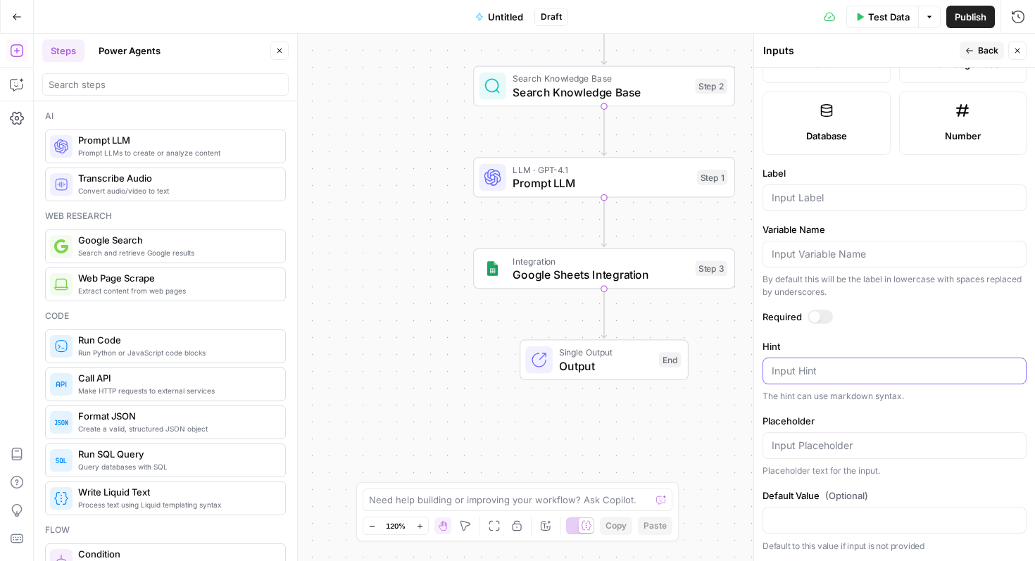
click at [858, 371] on textarea "Hint" at bounding box center [894, 371] width 246 height 14
click at [832, 191] on input "Label" at bounding box center [894, 198] width 246 height 14
type input "Company Name"
drag, startPoint x: 812, startPoint y: 315, endPoint x: 860, endPoint y: 317, distance: 47.9
click at [813, 315] on div at bounding box center [814, 316] width 11 height 11
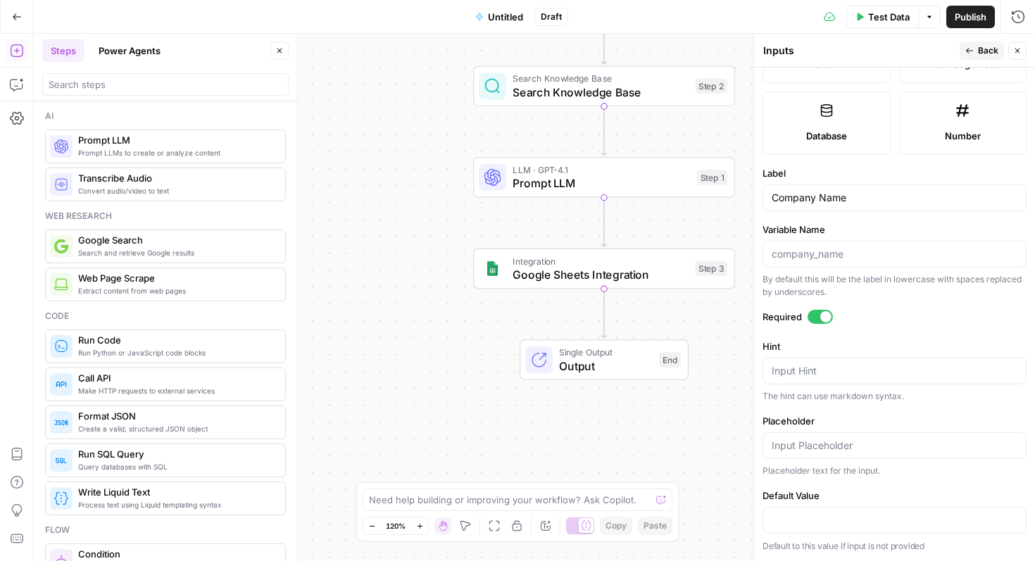
scroll to position [0, 0]
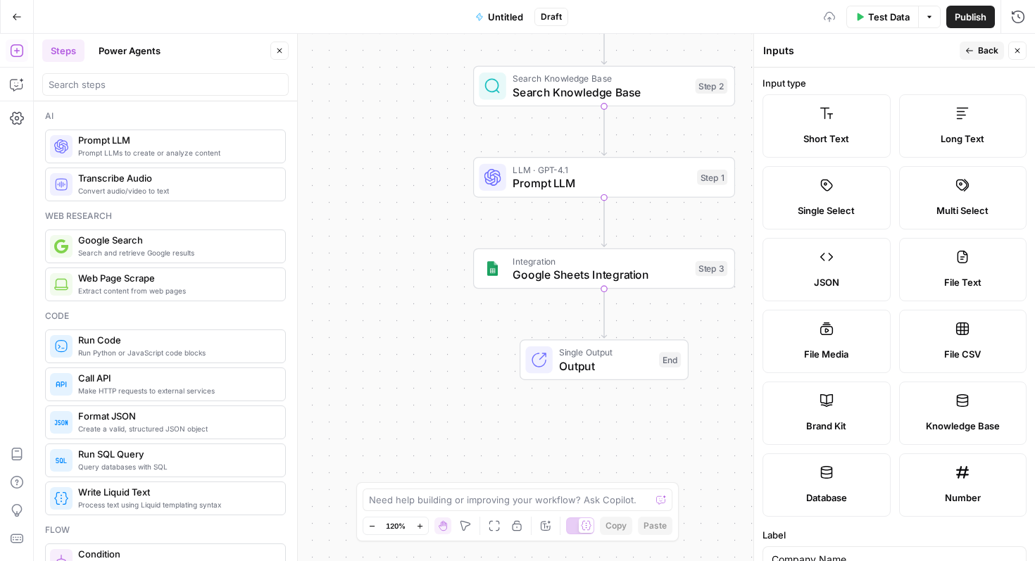
click at [972, 48] on icon "button" at bounding box center [969, 50] width 8 height 8
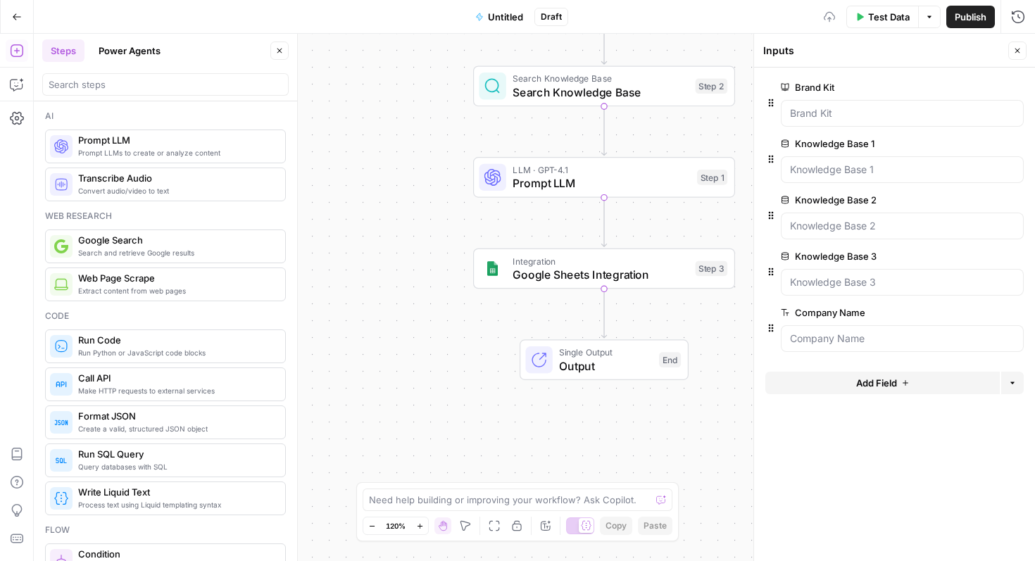
click at [868, 386] on span "Add Field" at bounding box center [876, 383] width 41 height 14
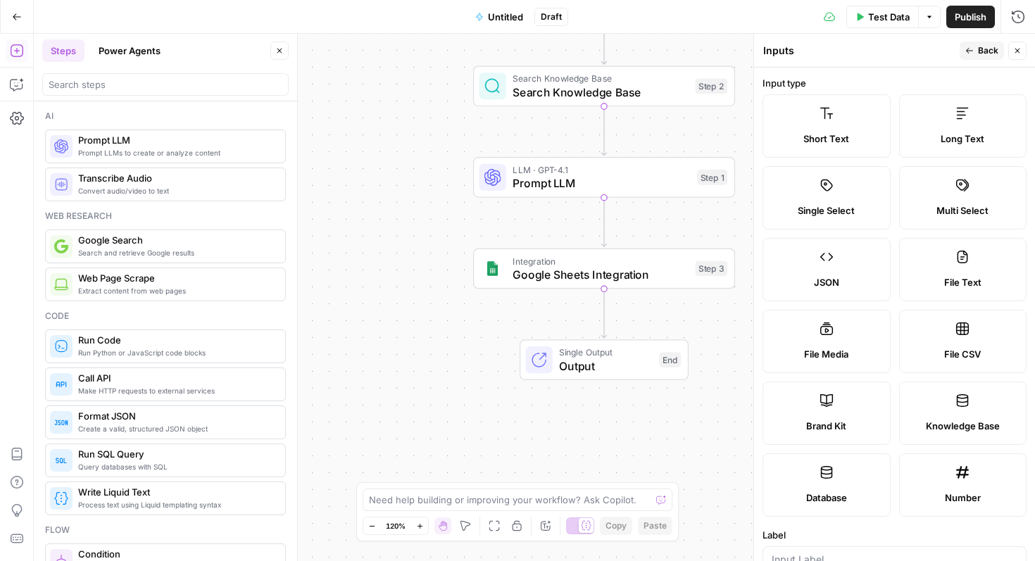
click at [860, 129] on label "Short Text" at bounding box center [826, 125] width 128 height 63
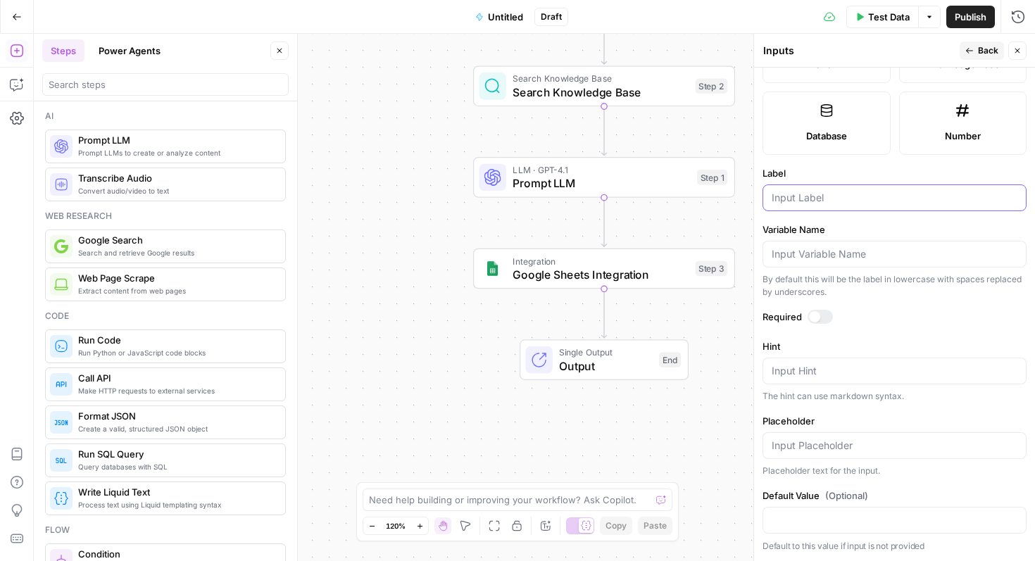
click at [814, 204] on input "Label" at bounding box center [894, 198] width 246 height 14
type input "Company URL"
click at [816, 314] on div at bounding box center [814, 316] width 11 height 11
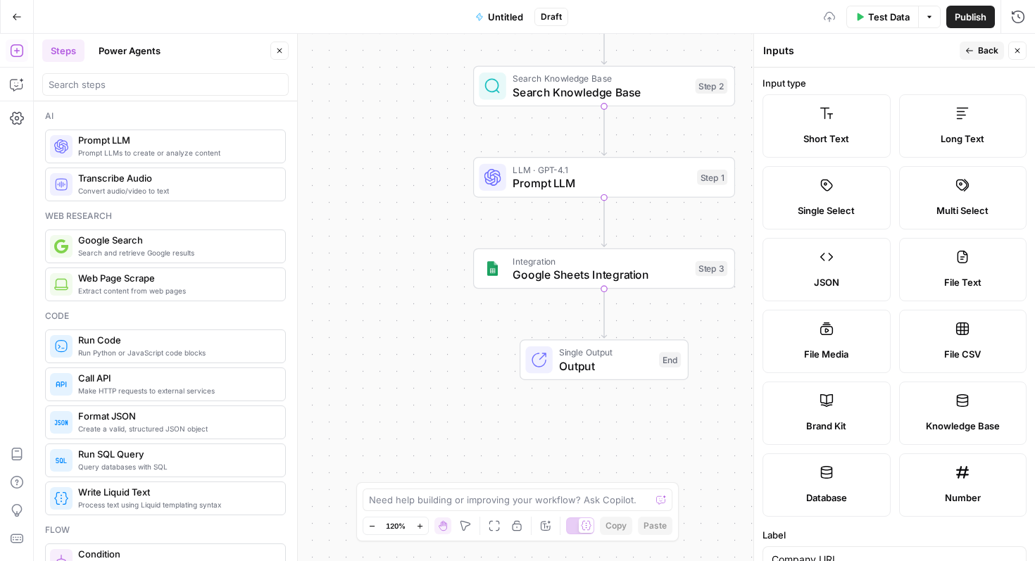
click at [967, 51] on icon "button" at bounding box center [969, 51] width 7 height 6
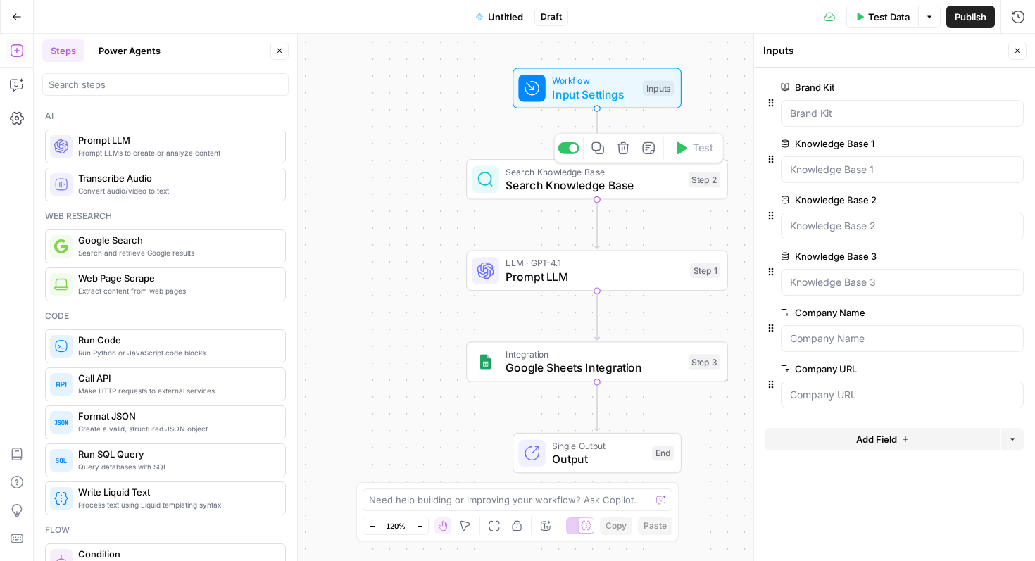
click at [620, 156] on button "Delete step" at bounding box center [623, 148] width 22 height 22
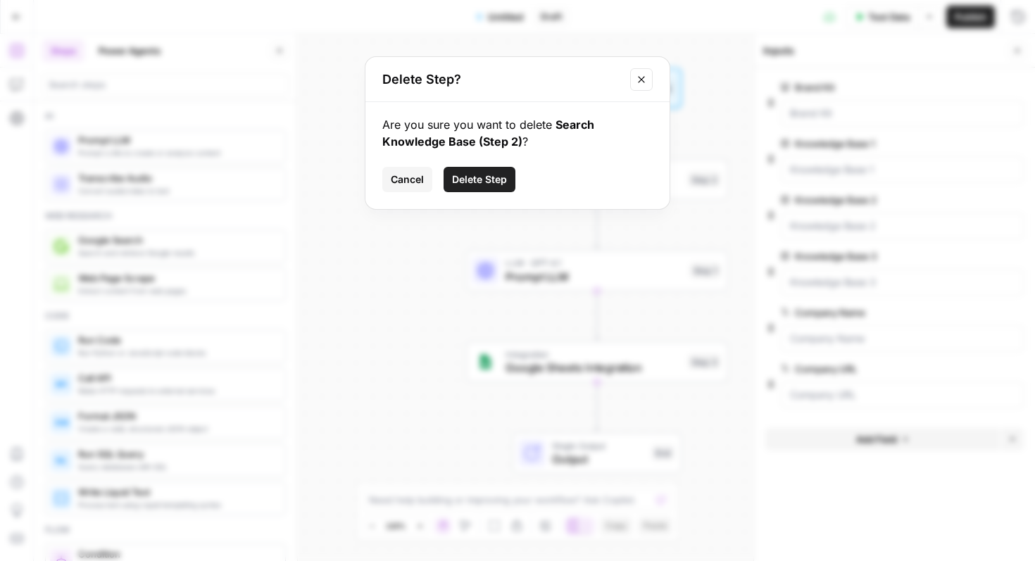
drag, startPoint x: 493, startPoint y: 187, endPoint x: 557, endPoint y: 229, distance: 76.1
click at [494, 187] on button "Delete Step" at bounding box center [479, 179] width 72 height 25
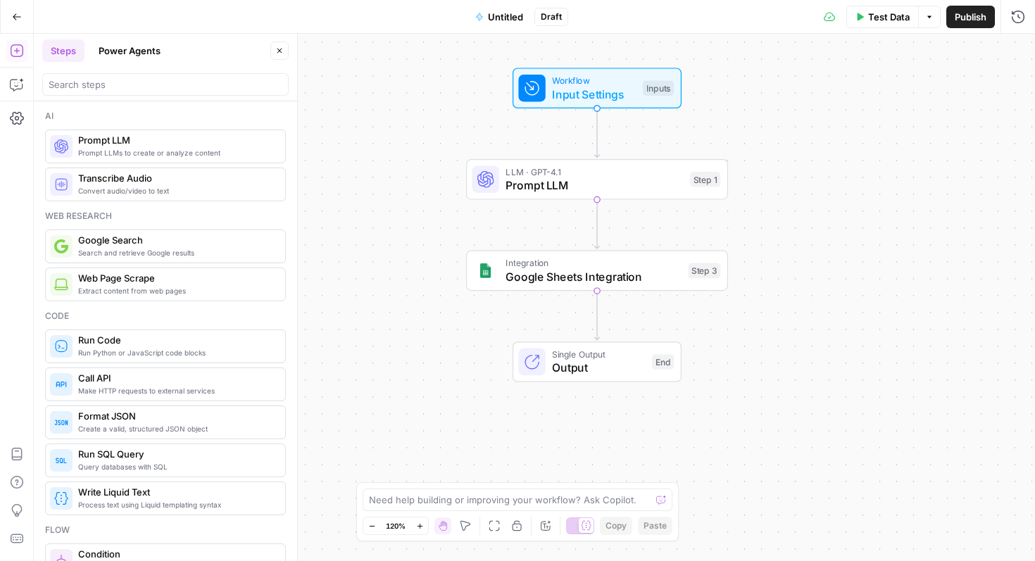
click at [640, 182] on span "Prompt LLM" at bounding box center [593, 185] width 177 height 17
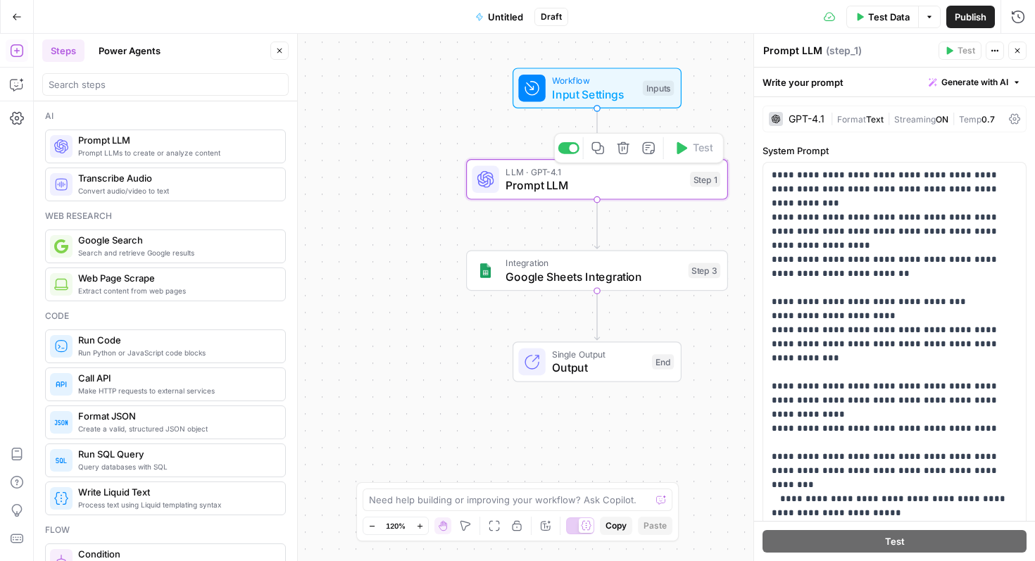
click at [627, 152] on icon "button" at bounding box center [623, 147] width 13 height 13
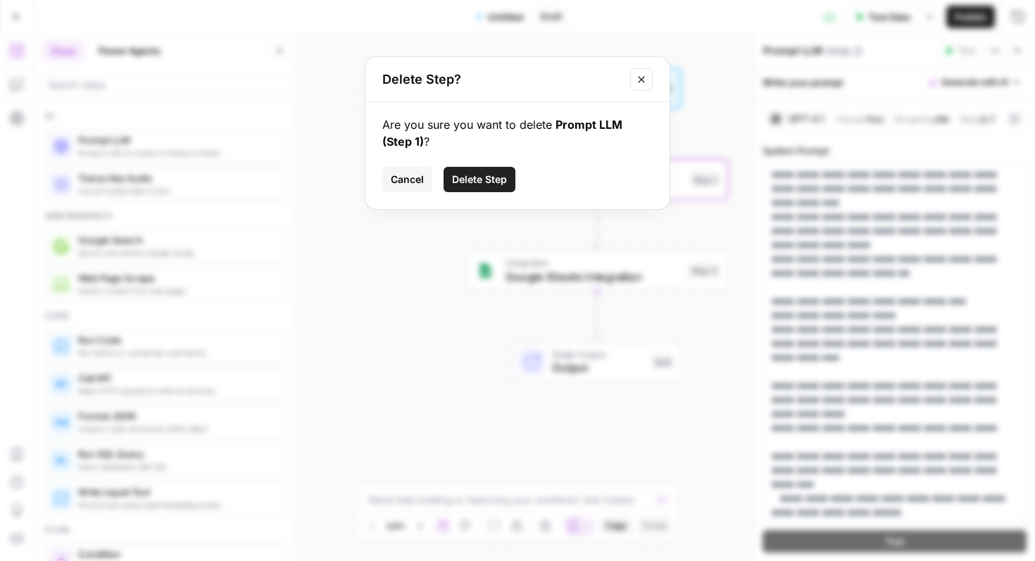
drag, startPoint x: 491, startPoint y: 182, endPoint x: 567, endPoint y: 217, distance: 83.1
click at [493, 182] on span "Delete Step" at bounding box center [479, 179] width 55 height 14
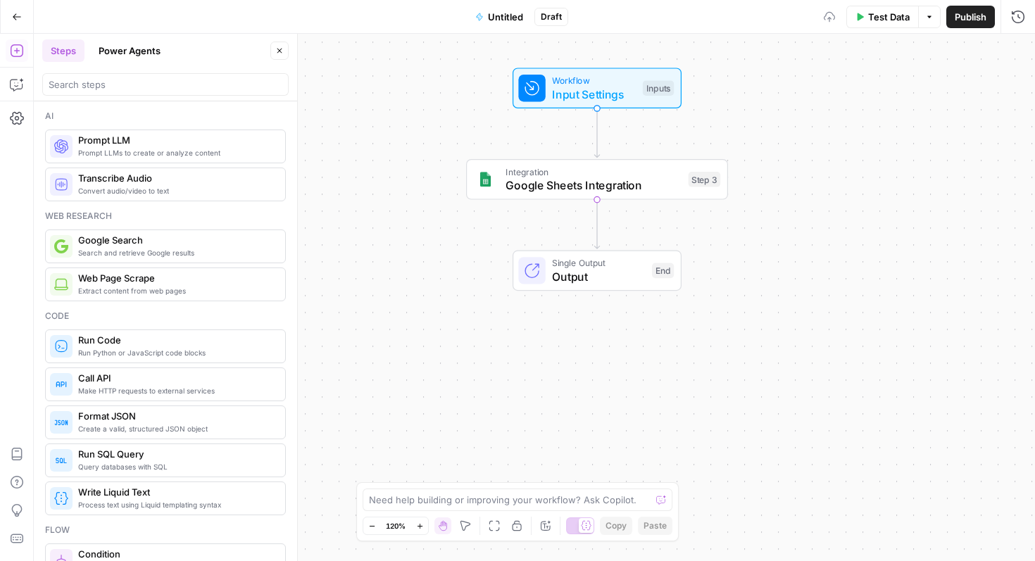
click at [634, 182] on span "Google Sheets Integration" at bounding box center [593, 185] width 176 height 17
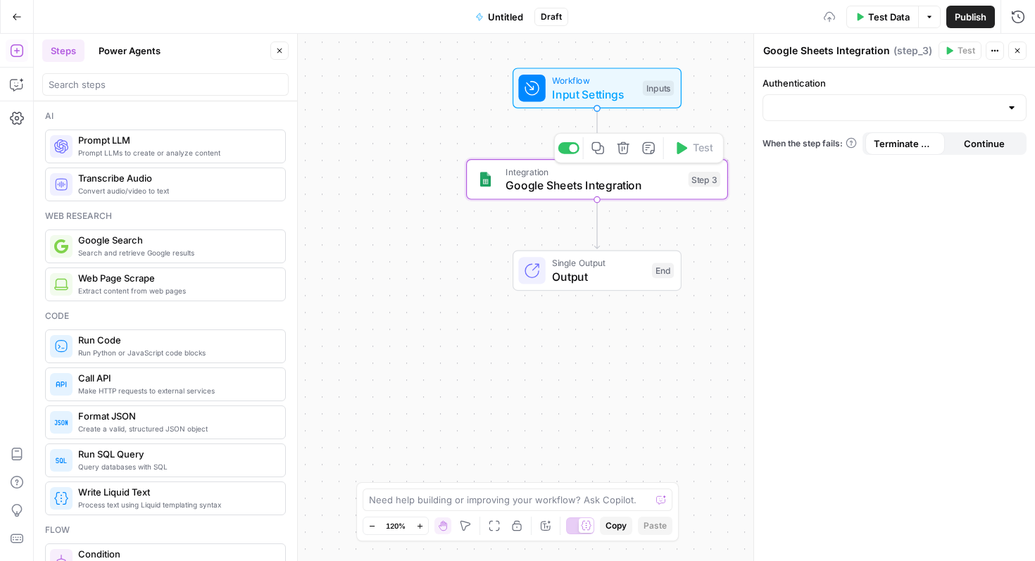
click at [628, 154] on icon "button" at bounding box center [623, 147] width 13 height 13
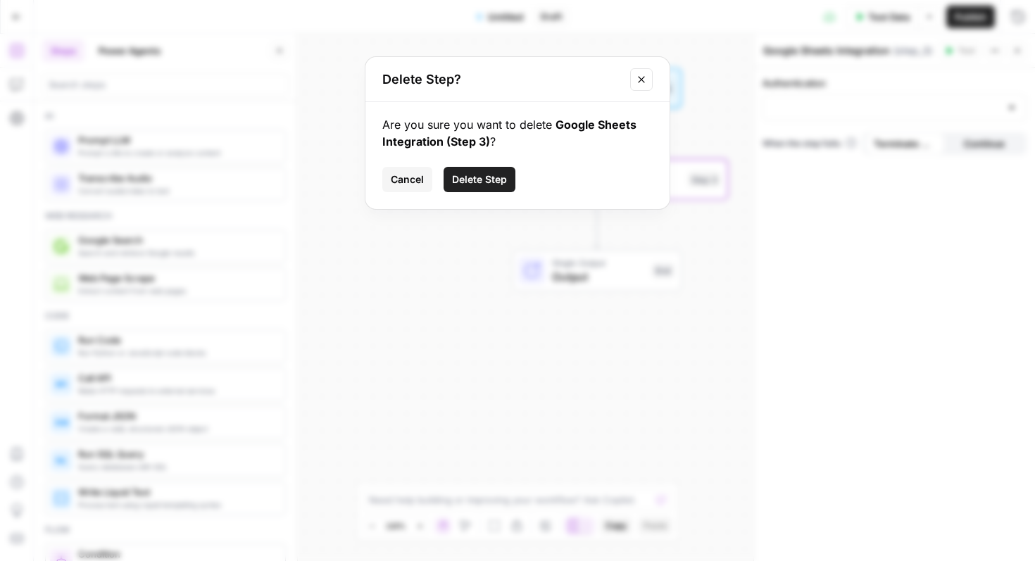
click at [476, 177] on span "Delete Step" at bounding box center [479, 179] width 55 height 14
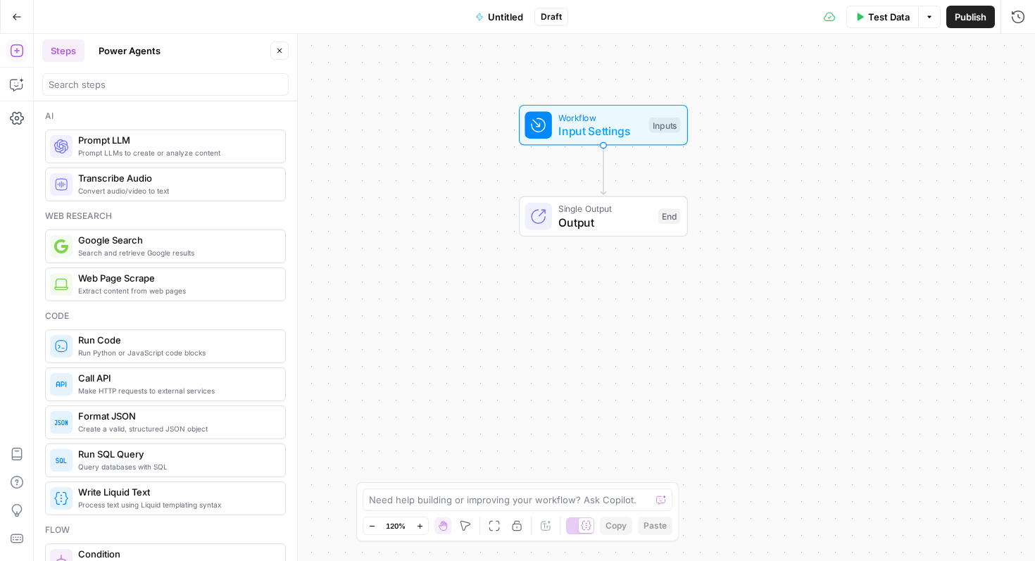
click at [534, 492] on div "Need help building or improving your workflow? Ask Copilot." at bounding box center [517, 499] width 310 height 23
click at [531, 497] on textarea at bounding box center [510, 500] width 282 height 14
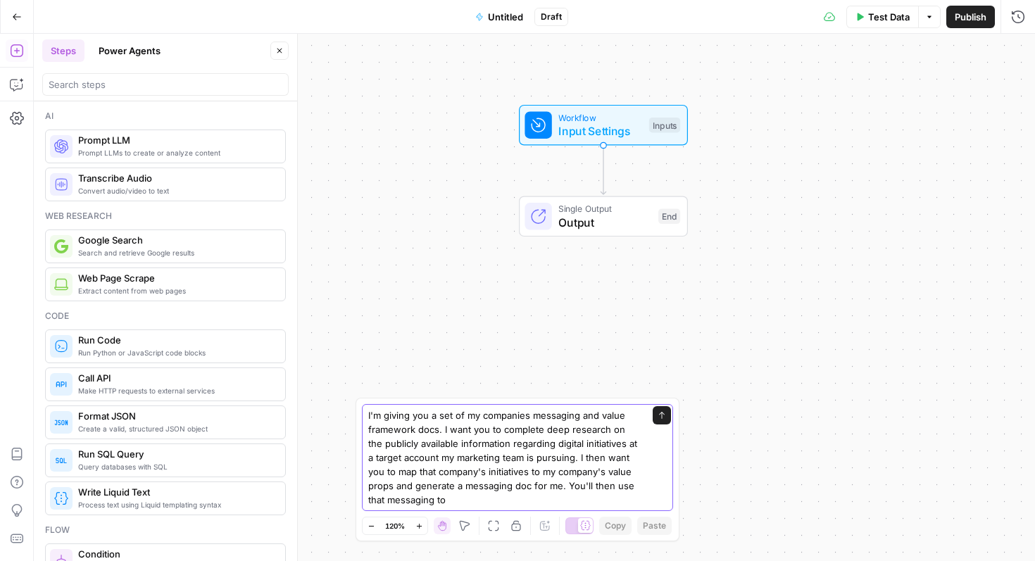
click at [626, 486] on textarea "I'm giving you a set of my companies messaging and value framework docs. I want…" at bounding box center [503, 457] width 270 height 99
click at [620, 487] on textarea "I'm giving you a set of my companies messaging and value framework docs. I want…" at bounding box center [503, 457] width 270 height 99
click at [479, 504] on textarea "I'm giving you a set of my companies messaging and value framework docs. I want…" at bounding box center [503, 457] width 270 height 99
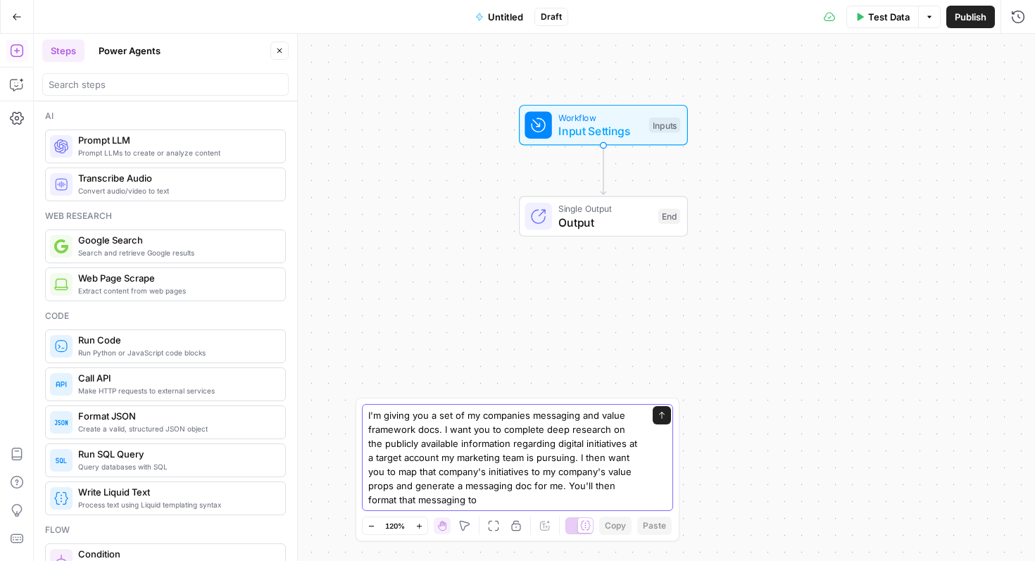
click at [479, 504] on textarea "I'm giving you a set of my companies messaging and value framework docs. I want…" at bounding box center [503, 457] width 270 height 99
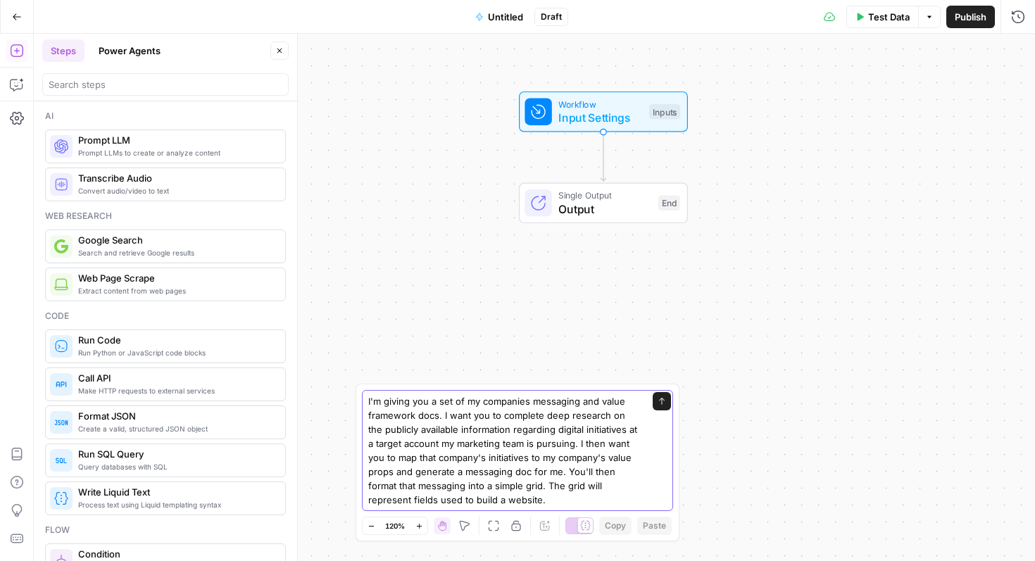
click at [524, 416] on textarea "I'm giving you a set of my companies messaging and value framework docs. I want…" at bounding box center [503, 450] width 270 height 113
click at [571, 447] on textarea "I'm giving you a set of my companies messaging and value framework docs. I want…" at bounding box center [503, 450] width 270 height 113
paste textarea "(Using the inputs “company name” and “company_url”)"
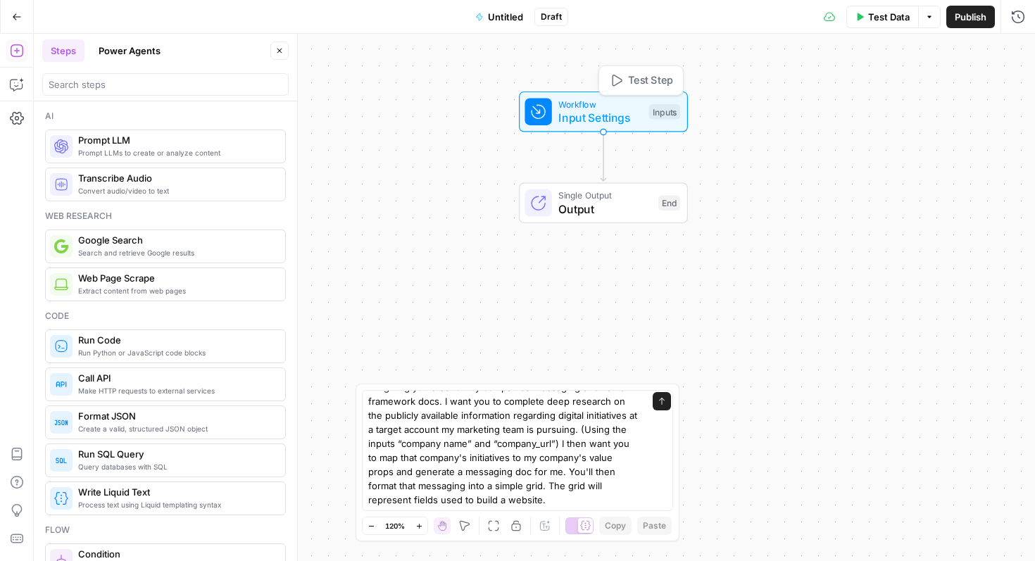
click at [628, 121] on span "Input Settings" at bounding box center [600, 117] width 84 height 17
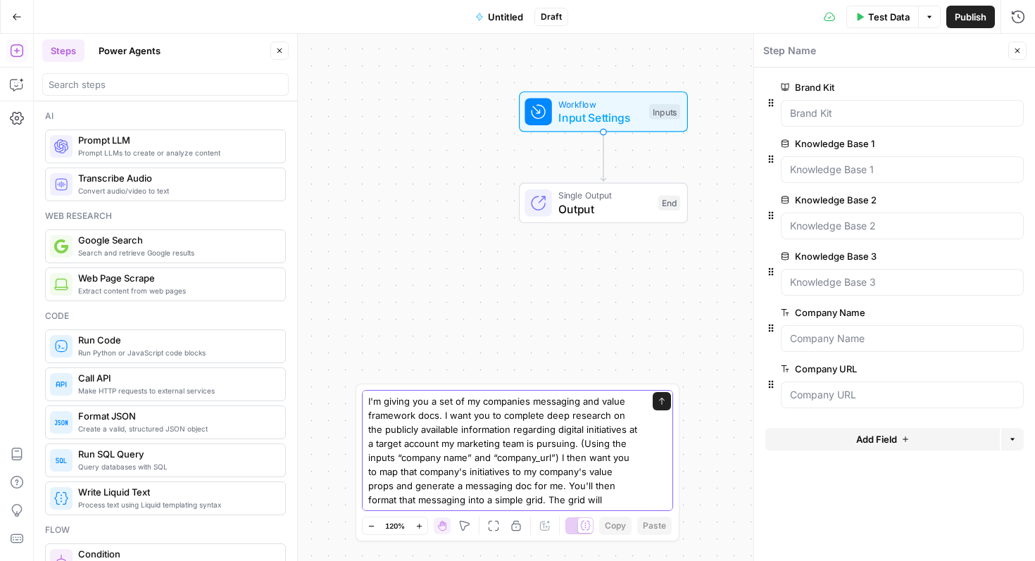
click at [542, 460] on textarea "I'm giving you a set of my companies messaging and value framework docs. I want…" at bounding box center [503, 457] width 270 height 127
drag, startPoint x: 541, startPoint y: 460, endPoint x: 550, endPoint y: 460, distance: 9.1
click at [541, 460] on textarea "I'm giving you a set of my companies messaging and value framework docs. I want…" at bounding box center [503, 457] width 270 height 127
click at [576, 460] on textarea "I'm giving you a set of my companies messaging and value framework docs. I want…" at bounding box center [503, 457] width 270 height 127
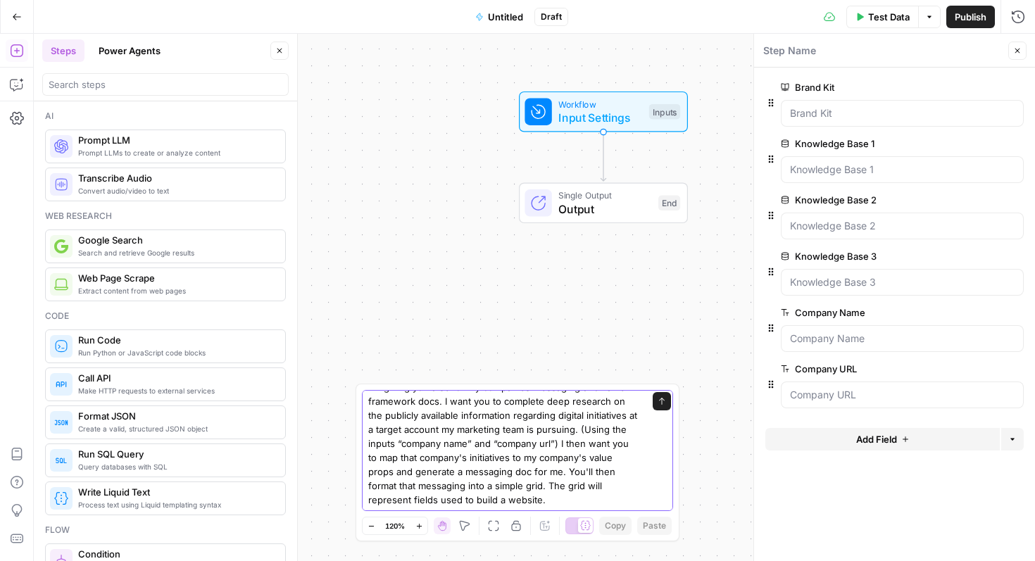
click at [613, 460] on textarea "I'm giving you a set of my companies messaging and value framework docs. I want…" at bounding box center [503, 443] width 270 height 127
click at [612, 460] on textarea "I'm giving you a set of my companies messaging and value framework docs. I want…" at bounding box center [503, 443] width 270 height 127
click at [619, 457] on textarea "I'm giving you a set of my companies messaging and value framework docs. I want…" at bounding box center [503, 443] width 270 height 127
click at [626, 455] on textarea "I'm giving you a set of my companies messaging and value framework docs. I want…" at bounding box center [503, 443] width 270 height 127
paste textarea "(Using inputs knowledge base 1, knowledge base 2 and knowledge base 3)"
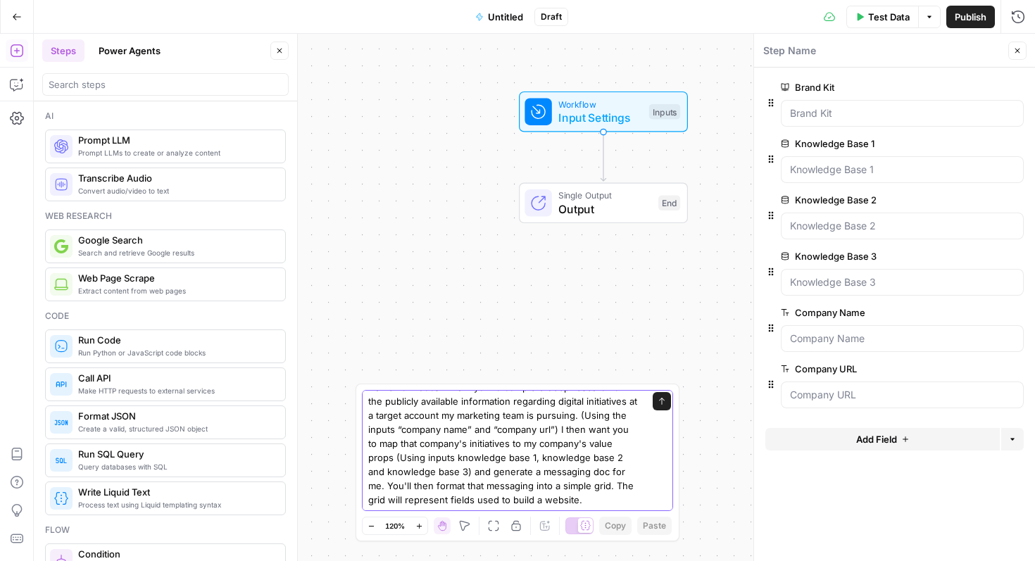
scroll to position [27, 0]
click at [590, 491] on textarea "I'm giving you a set of my companies messaging and value framework docs. I want…" at bounding box center [503, 437] width 270 height 141
click at [562, 495] on textarea "I'm giving you a set of my companies messaging and value framework docs. I want…" at bounding box center [503, 429] width 270 height 155
paste textarea "H1 Hero copy Value Prop 1 Title Value Prop 1 Copy Value Prop 2 Title Value Prop…"
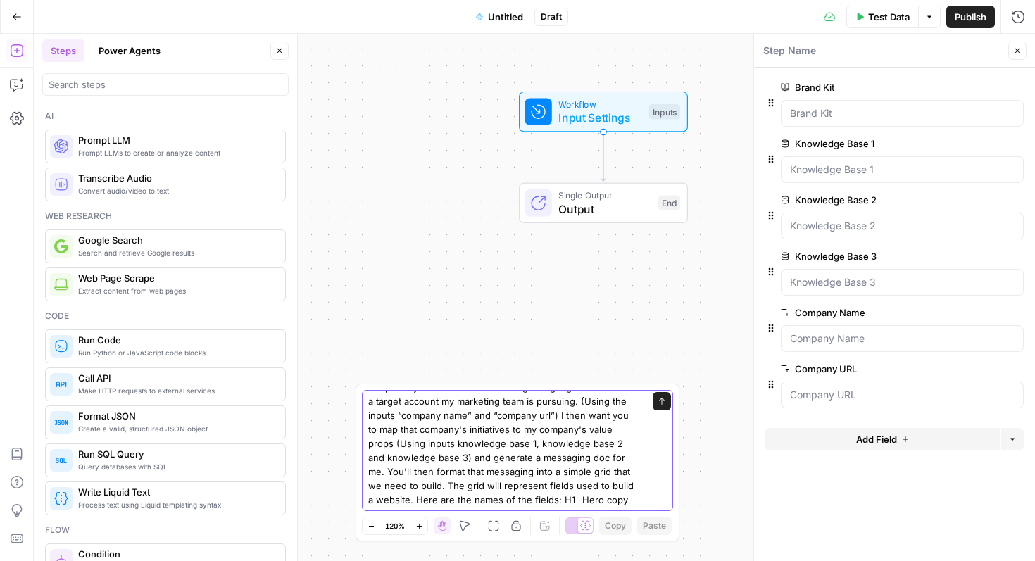
scroll to position [121, 0]
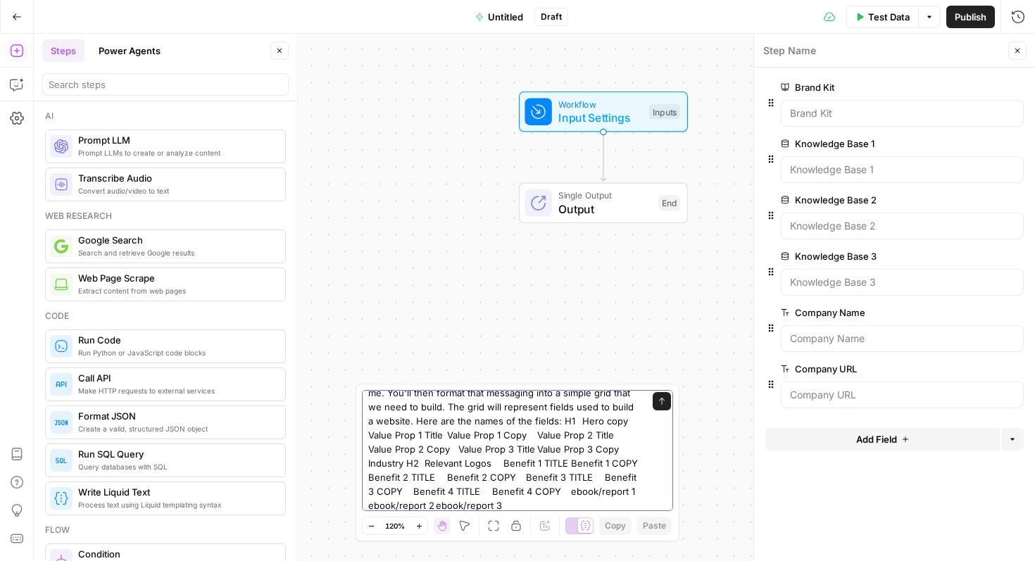
click at [562, 419] on textarea "I'm giving you a set of my companies messaging and value framework docs. I want…" at bounding box center [503, 392] width 270 height 239
click at [617, 426] on textarea "I'm giving you a set of my companies messaging and value framework docs. I want…" at bounding box center [503, 392] width 270 height 239
click at [424, 437] on textarea "I'm giving you a set of my companies messaging and value framework docs. I want…" at bounding box center [503, 392] width 270 height 239
click at [442, 438] on textarea "I'm giving you a set of my companies messaging and value framework docs. I want…" at bounding box center [503, 392] width 270 height 239
click at [528, 438] on textarea "I'm giving you a set of my companies messaging and value framework docs. I want…" at bounding box center [503, 392] width 270 height 239
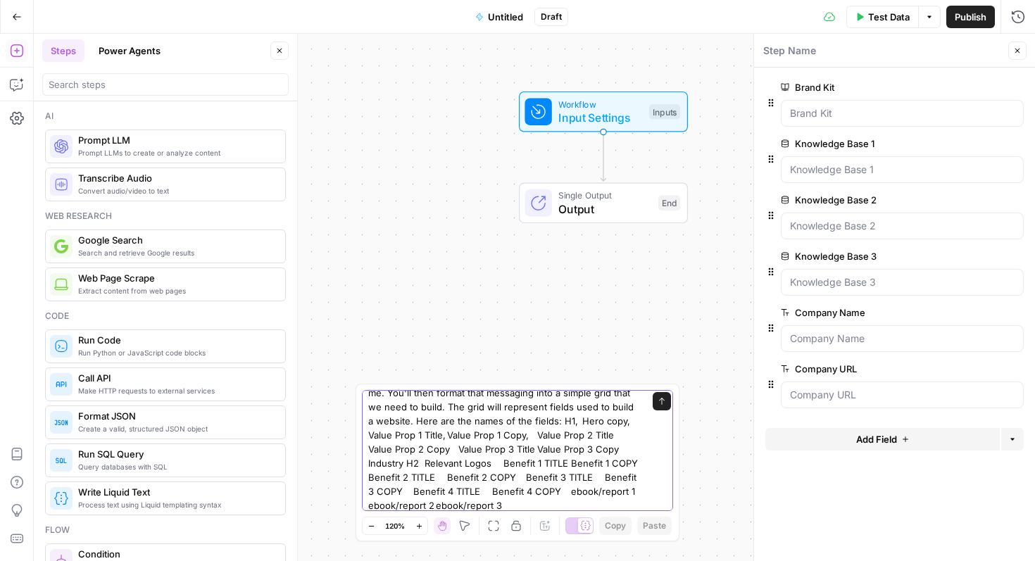
click at [610, 438] on textarea "I'm giving you a set of my companies messaging and value framework docs. I want…" at bounding box center [503, 392] width 270 height 239
click at [448, 450] on textarea "I'm giving you a set of my companies messaging and value framework docs. I want…" at bounding box center [503, 392] width 270 height 239
click at [536, 450] on textarea "I'm giving you a set of my companies messaging and value framework docs. I want…" at bounding box center [503, 392] width 270 height 239
click at [623, 451] on textarea "I'm giving you a set of my companies messaging and value framework docs. I want…" at bounding box center [503, 392] width 270 height 239
click at [402, 465] on textarea "I'm giving you a set of my companies messaging and value framework docs. I want…" at bounding box center [503, 392] width 270 height 239
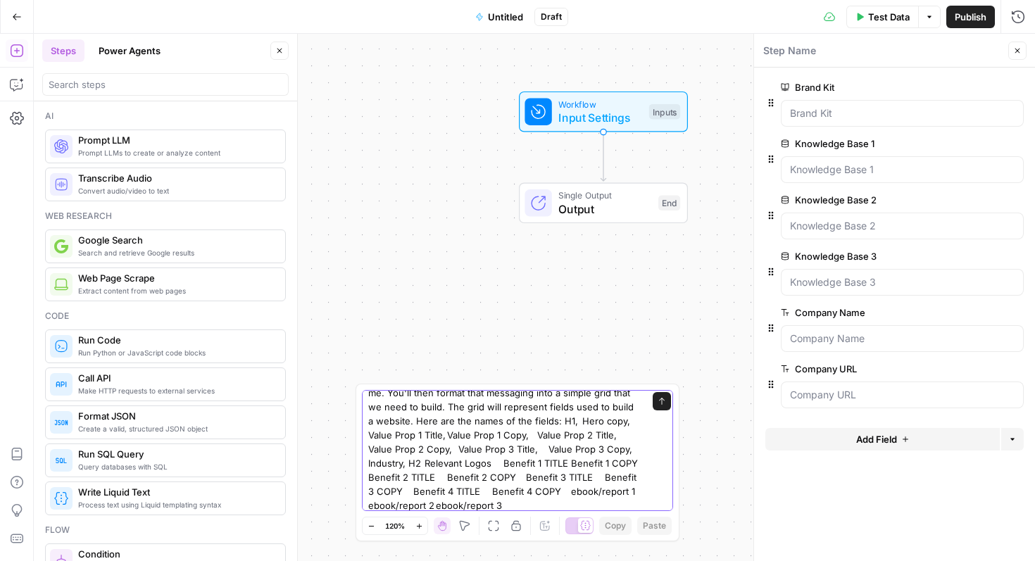
click at [416, 465] on textarea "I'm giving you a set of my companies messaging and value framework docs. I want…" at bounding box center [503, 392] width 270 height 239
click at [419, 464] on textarea "I'm giving you a set of my companies messaging and value framework docs. I want…" at bounding box center [503, 392] width 270 height 239
click at [495, 464] on textarea "I'm giving you a set of my companies messaging and value framework docs. I want…" at bounding box center [503, 392] width 270 height 239
click at [564, 464] on textarea "I'm giving you a set of my companies messaging and value framework docs. I want…" at bounding box center [503, 392] width 270 height 239
click at [393, 478] on textarea "I'm giving you a set of my companies messaging and value framework docs. I want…" at bounding box center [503, 392] width 270 height 239
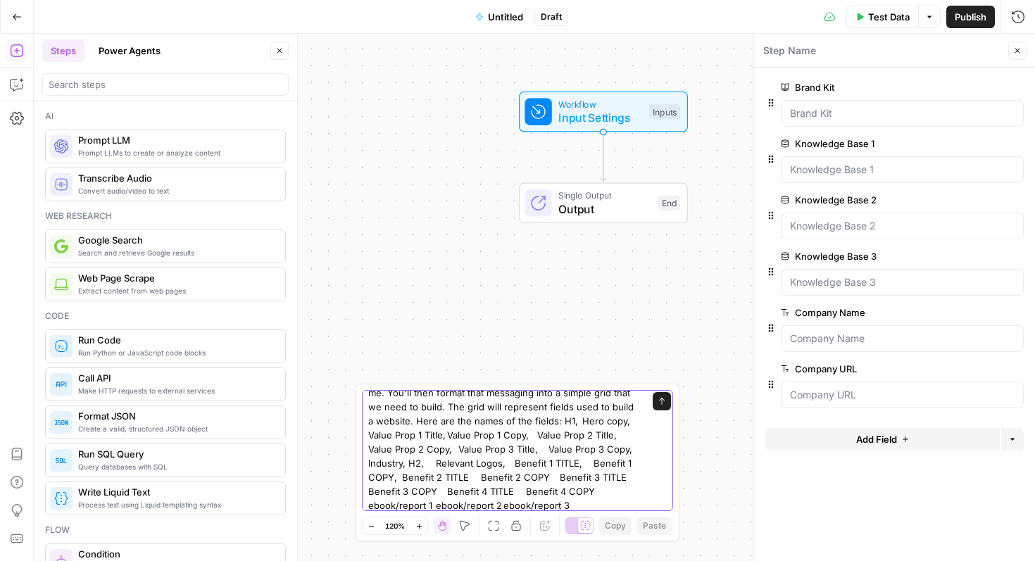
scroll to position [127, 0]
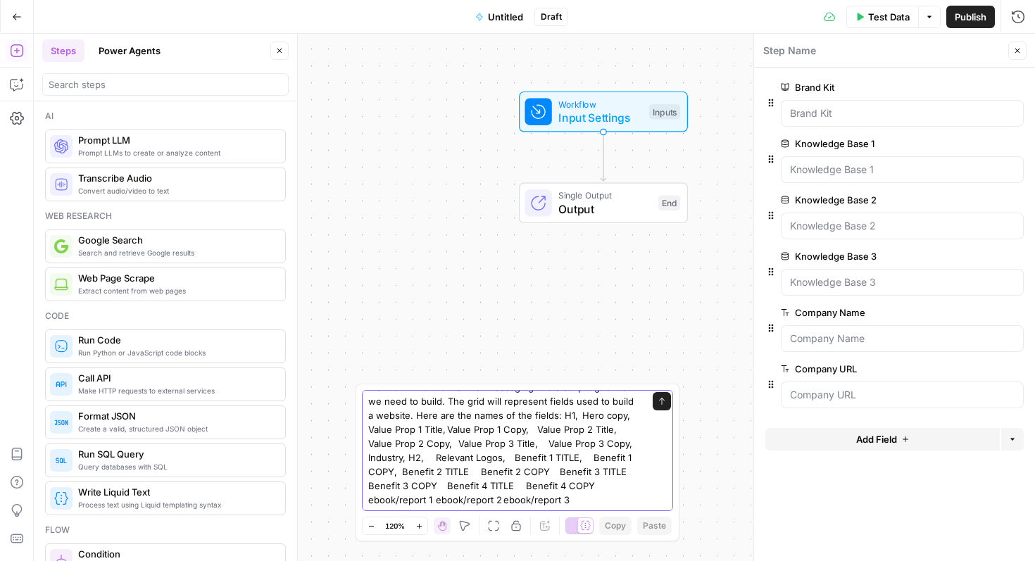
click at [466, 471] on textarea "I'm giving you a set of my companies messaging and value framework docs. I want…" at bounding box center [503, 386] width 270 height 239
click at [537, 472] on textarea "I'm giving you a set of my companies messaging and value framework docs. I want…" at bounding box center [503, 386] width 270 height 239
click at [610, 472] on textarea "I'm giving you a set of my companies messaging and value framework docs. I want…" at bounding box center [503, 386] width 270 height 239
click at [435, 488] on textarea "I'm giving you a set of my companies messaging and value framework docs. I want…" at bounding box center [503, 386] width 270 height 239
click at [506, 486] on textarea "I'm giving you a set of my companies messaging and value framework docs. I want…" at bounding box center [503, 386] width 270 height 239
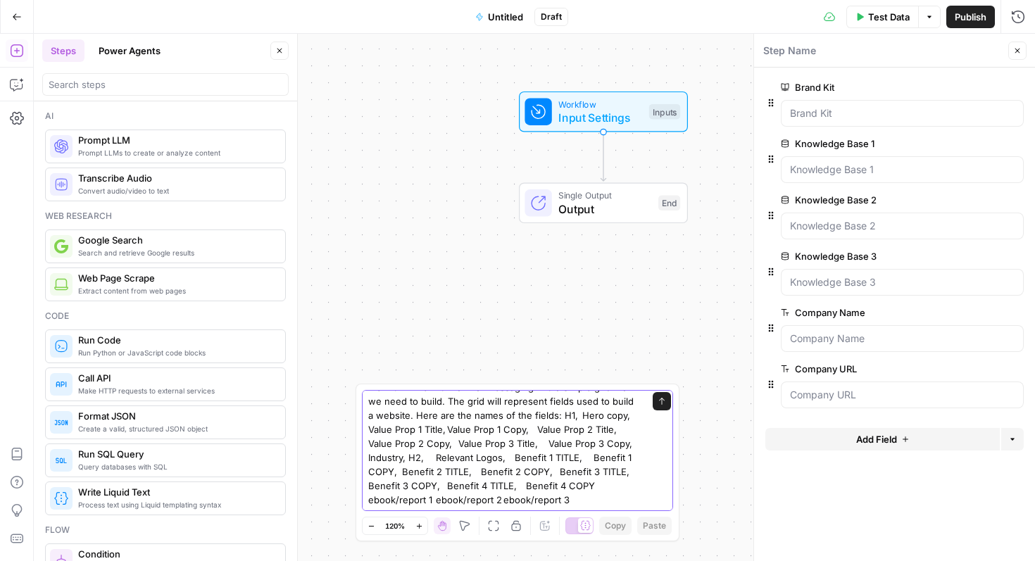
click at [587, 485] on textarea "I'm giving you a set of my companies messaging and value framework docs. I want…" at bounding box center [503, 386] width 270 height 239
click at [579, 486] on textarea "I'm giving you a set of my companies messaging and value framework docs. I want…" at bounding box center [503, 386] width 270 height 239
click at [431, 499] on textarea "I'm giving you a set of my companies messaging and value framework docs. I want…" at bounding box center [503, 386] width 270 height 239
click at [505, 502] on textarea "I'm giving you a set of my companies messaging and value framework docs. I want…" at bounding box center [503, 386] width 270 height 239
click at [597, 499] on textarea "I'm giving you a set of my companies messaging and value framework docs. I want…" at bounding box center [503, 386] width 270 height 239
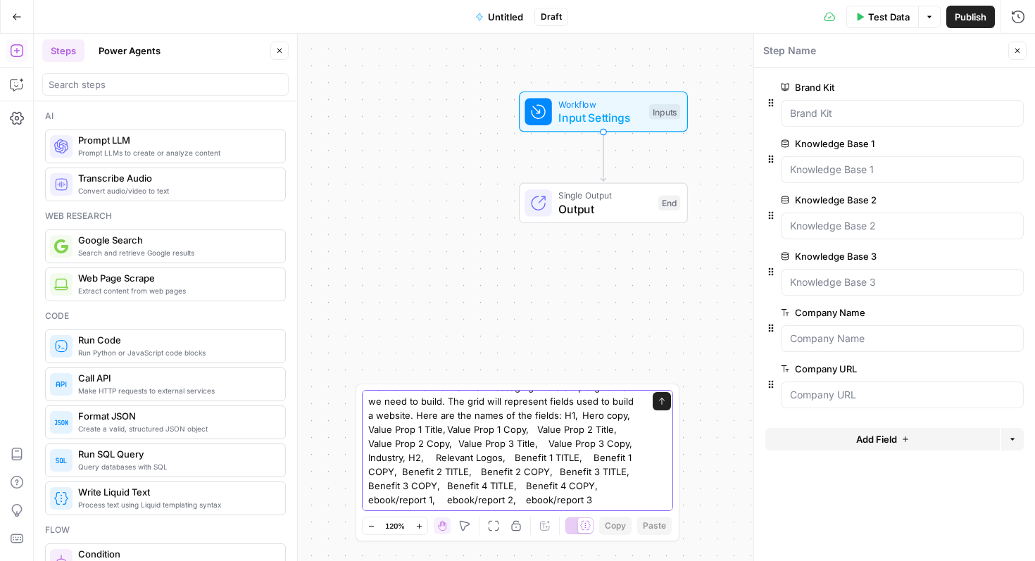
drag, startPoint x: 470, startPoint y: 458, endPoint x: 430, endPoint y: 459, distance: 40.1
click at [430, 459] on textarea "I'm giving you a set of my companies messaging and value framework docs. I want…" at bounding box center [503, 386] width 270 height 239
type textarea "I'm giving you a set of my companies messaging and value framework docs. I want…"
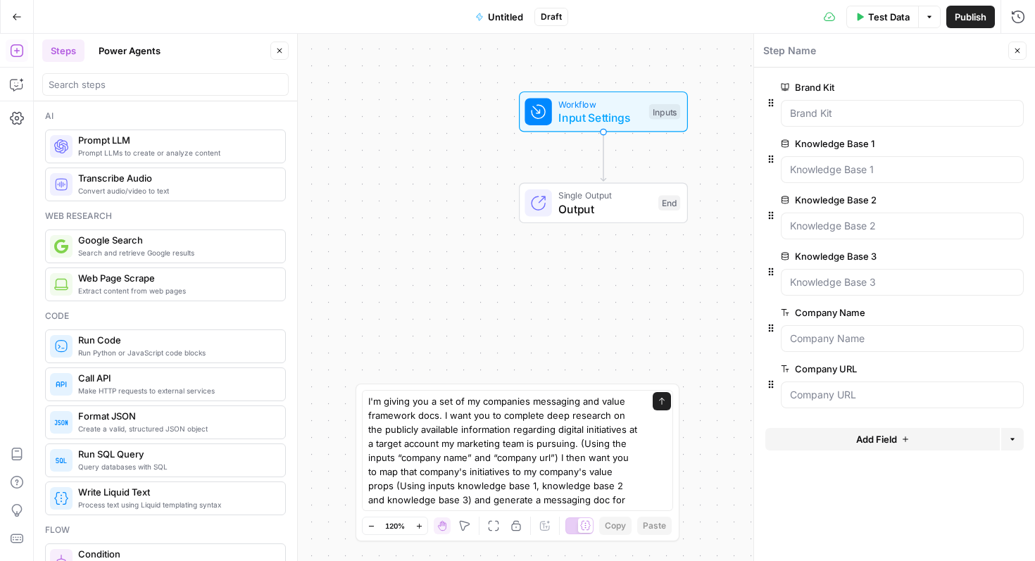
click at [643, 502] on div "I'm giving you a set of my companies messaging and value framework docs. I want…" at bounding box center [517, 450] width 311 height 121
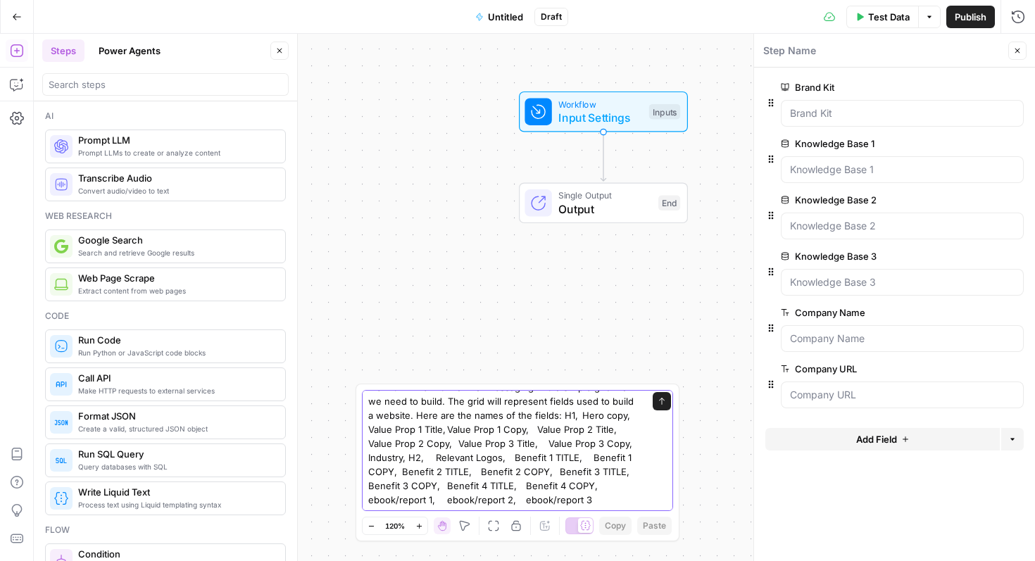
click at [594, 493] on textarea "I'm giving you a set of my companies messaging and value framework docs. I want…" at bounding box center [503, 386] width 270 height 239
click at [664, 400] on div "I'm giving you a set of my companies messaging and value framework docs. I want…" at bounding box center [517, 450] width 311 height 121
click at [664, 402] on div "I'm giving you a set of my companies messaging and value framework docs. I want…" at bounding box center [517, 450] width 311 height 121
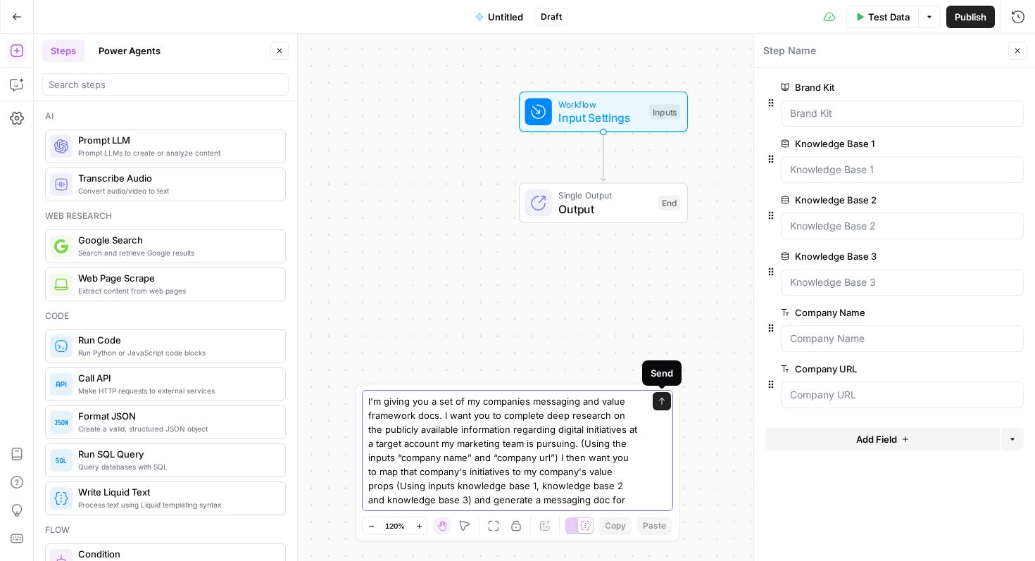
click at [657, 400] on button "Send" at bounding box center [661, 401] width 18 height 18
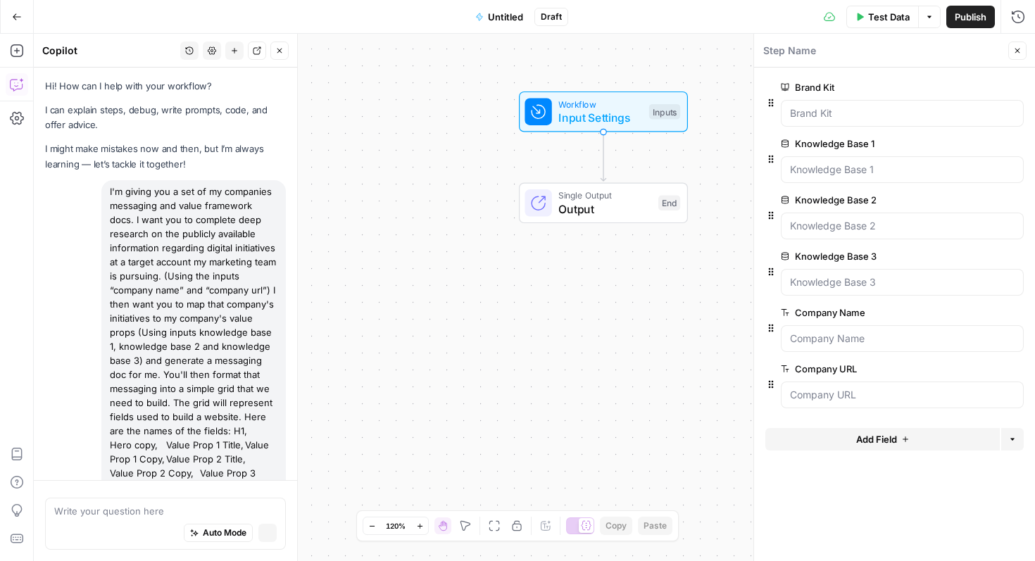
scroll to position [122, 0]
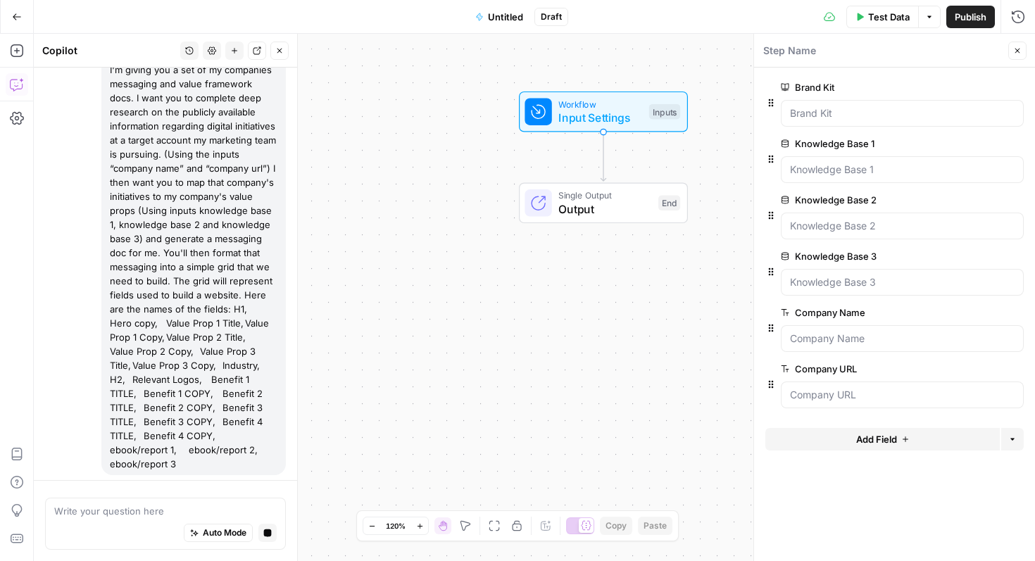
click at [186, 288] on div "I'm giving you a set of my companies messaging and value framework docs. I want…" at bounding box center [193, 266] width 184 height 417
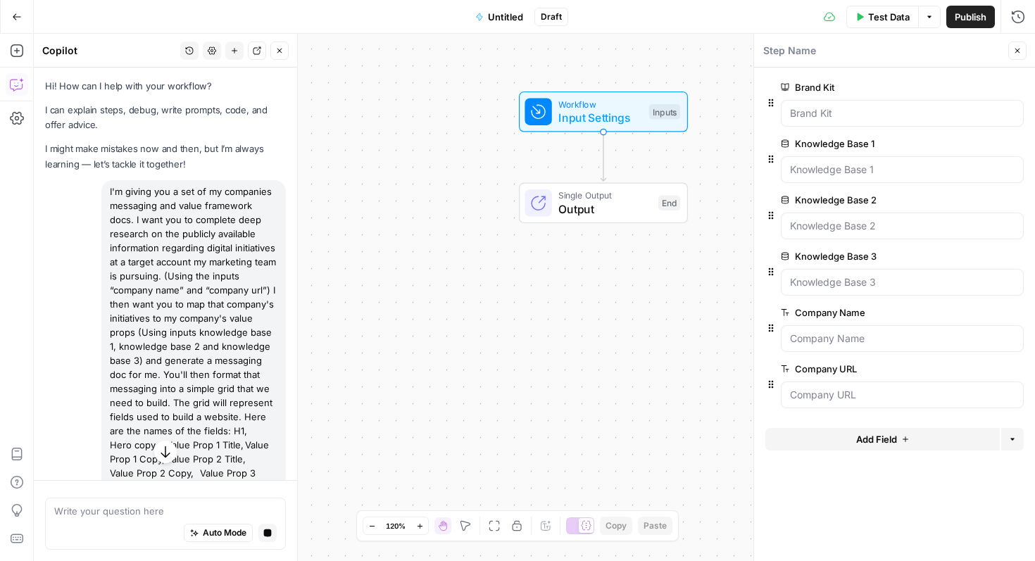
drag, startPoint x: 270, startPoint y: 434, endPoint x: 109, endPoint y: 194, distance: 288.7
click at [109, 194] on div "I'm giving you a set of my companies messaging and value framework docs. I want…" at bounding box center [193, 388] width 184 height 417
copy div "I'm giving you a set of my companies messaging and value framework docs. I want…"
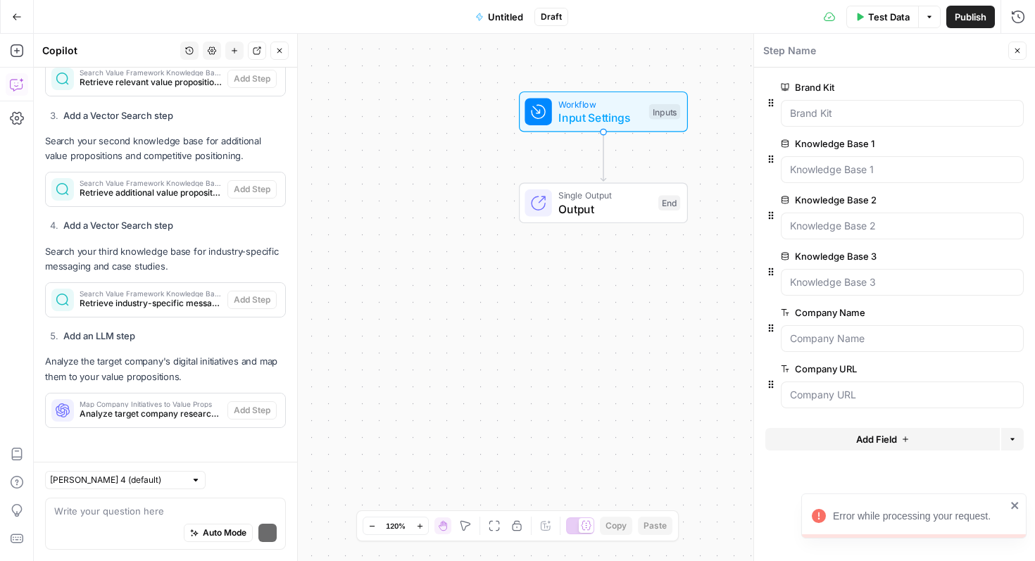
scroll to position [895, 0]
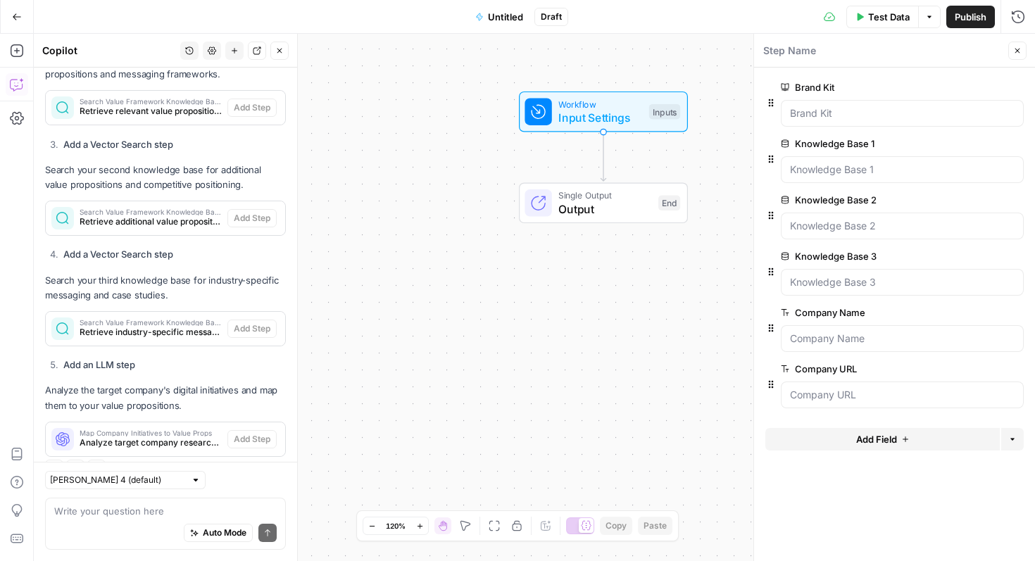
click at [191, 480] on div at bounding box center [196, 480] width 10 height 10
type input "[PERSON_NAME] 4 (default)"
click at [243, 484] on div "[PERSON_NAME] 4 (default)" at bounding box center [165, 480] width 241 height 18
click at [184, 512] on textarea at bounding box center [165, 511] width 222 height 14
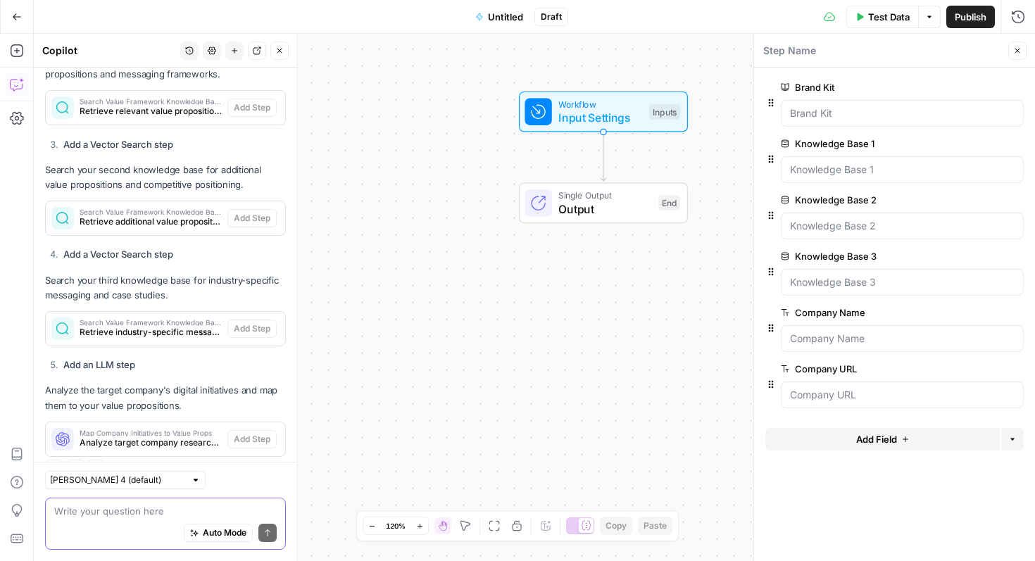
scroll to position [895, 0]
paste textarea "I'm giving you a set of my companies messaging and value framework docs. I want…"
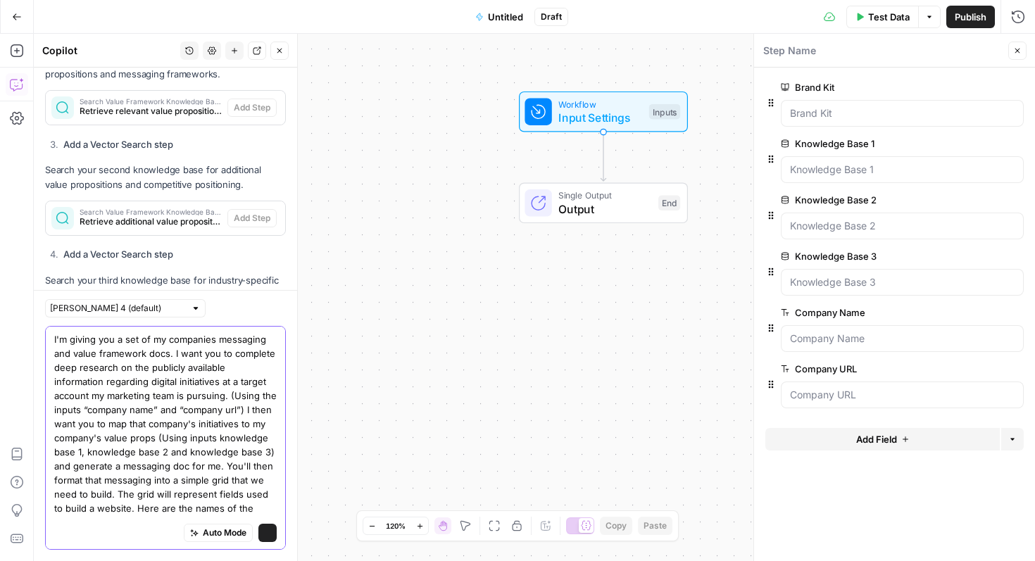
scroll to position [77, 0]
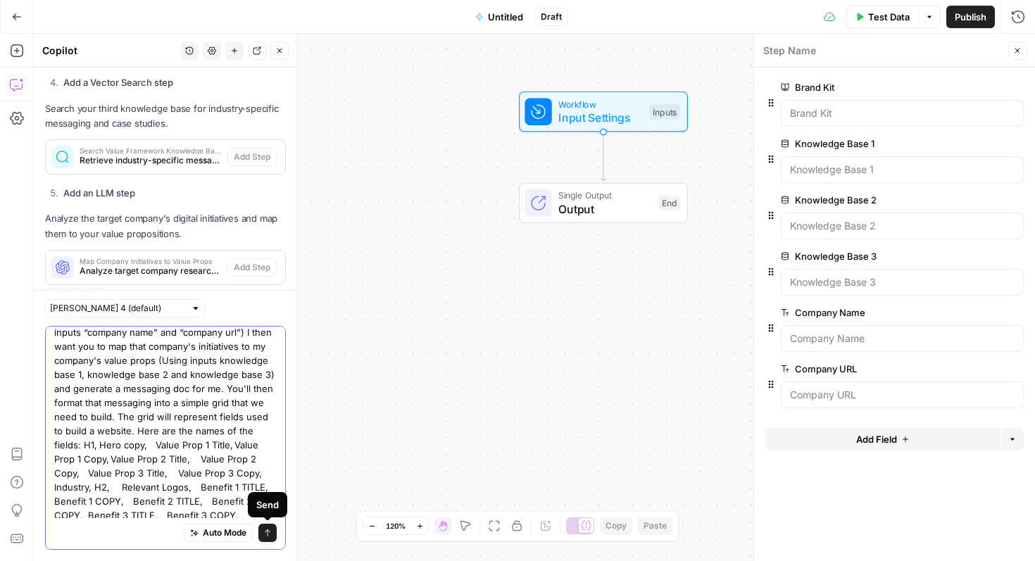
type textarea "I'm giving you a set of my companies messaging and value framework docs. I want…"
click at [267, 531] on icon "submit" at bounding box center [268, 532] width 6 height 7
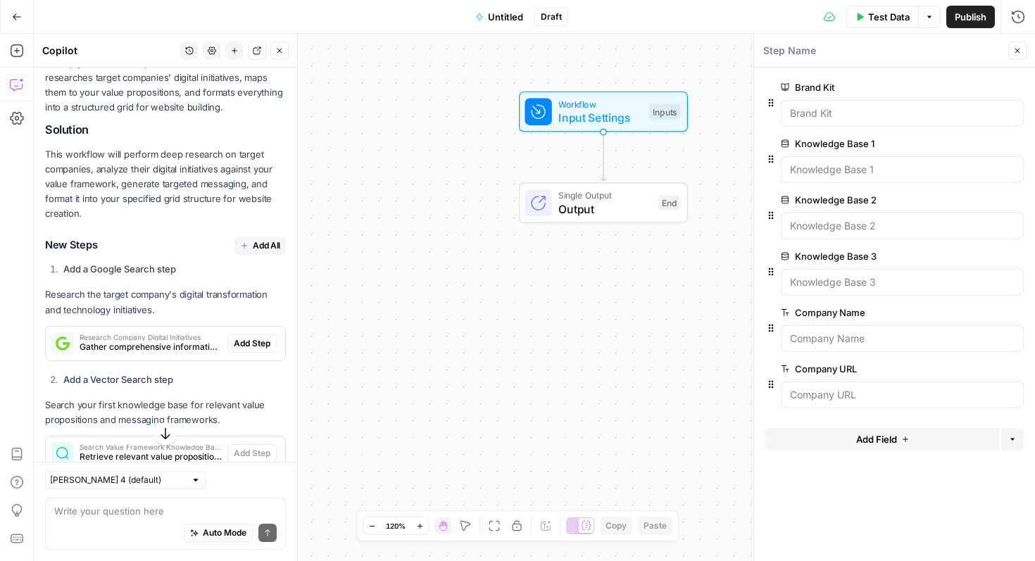
scroll to position [972, 0]
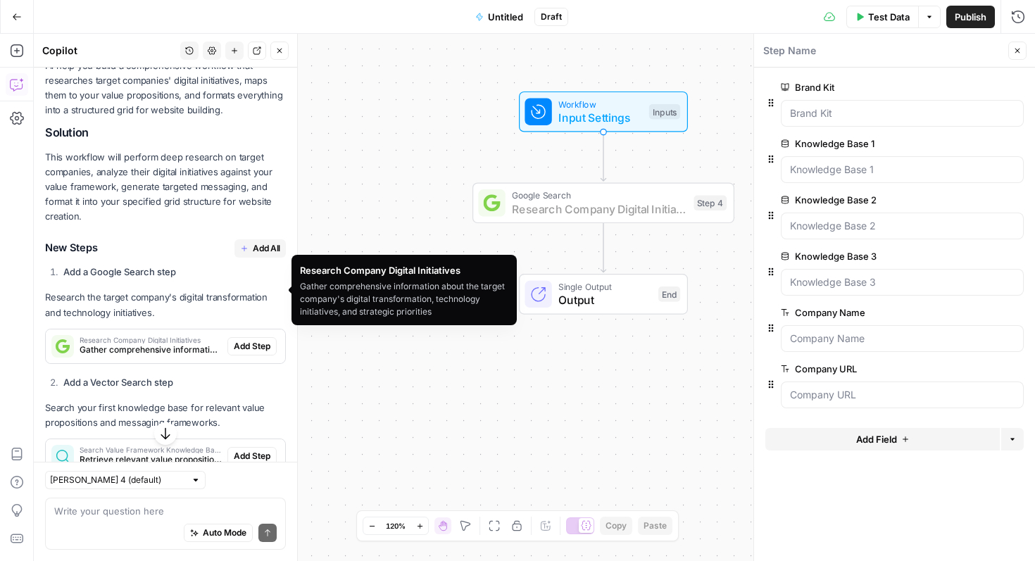
click at [252, 340] on span "Add Step" at bounding box center [252, 346] width 37 height 13
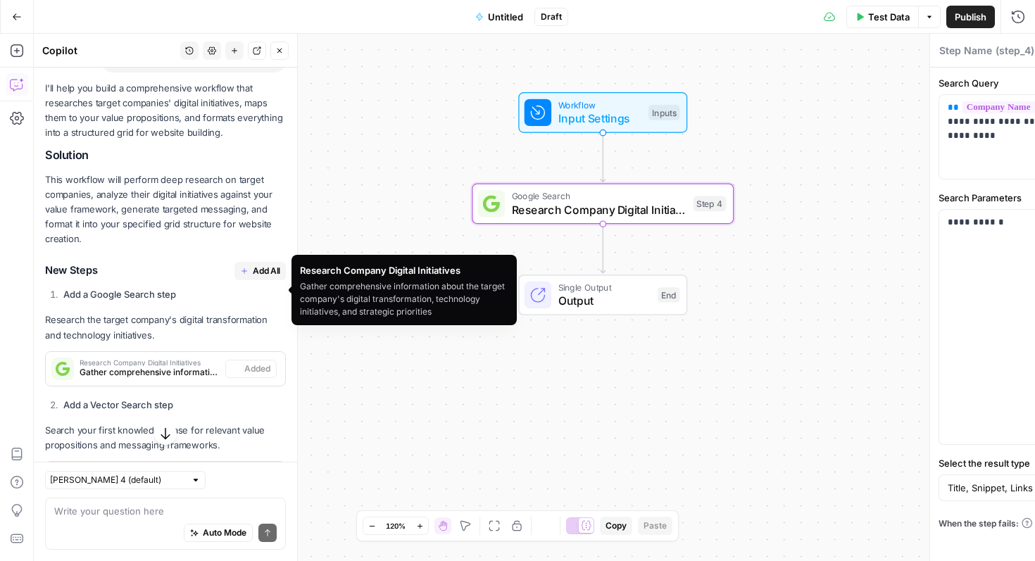
type textarea "Research Company Digital Initiatives"
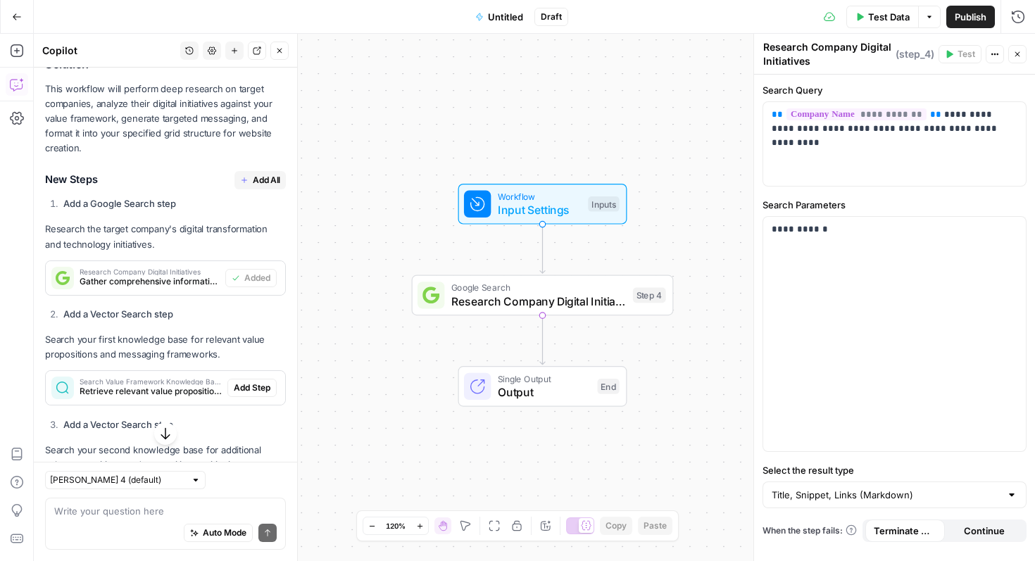
scroll to position [1101, 0]
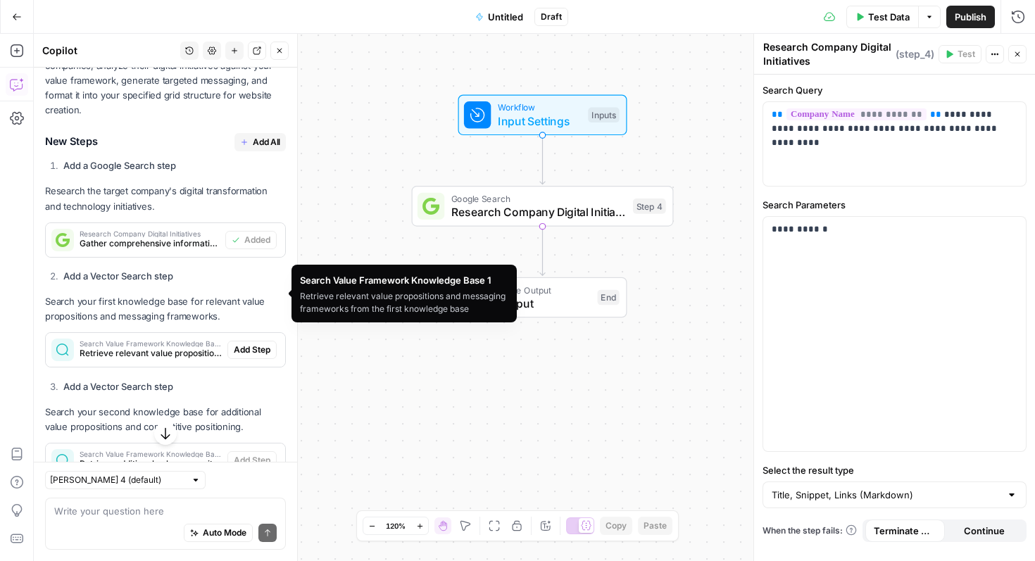
click at [151, 347] on span "Retrieve relevant value propositions and messaging frameworks from the first kn…" at bounding box center [151, 353] width 142 height 13
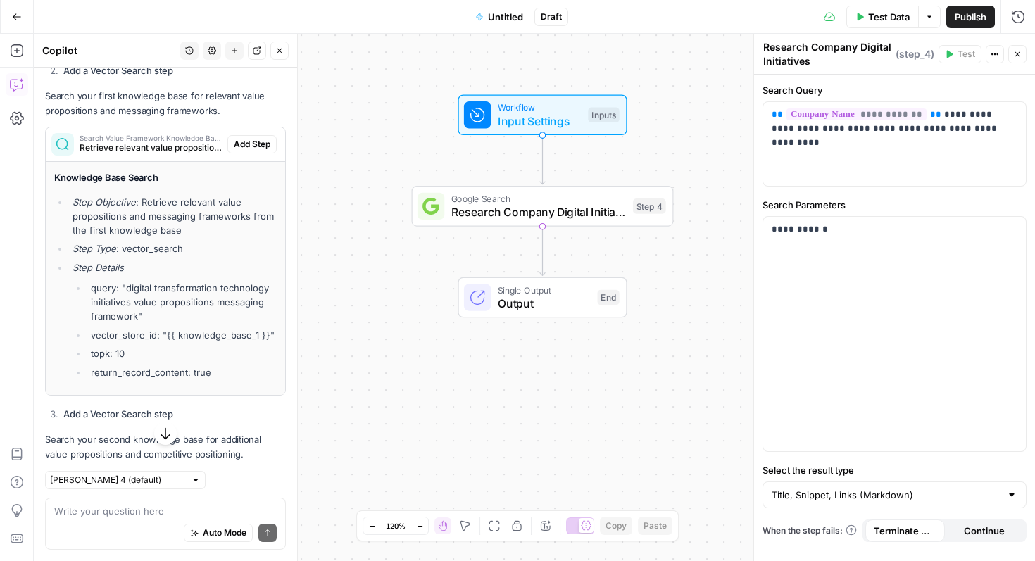
scroll to position [1308, 0]
click at [253, 137] on span "Add Step" at bounding box center [252, 143] width 37 height 13
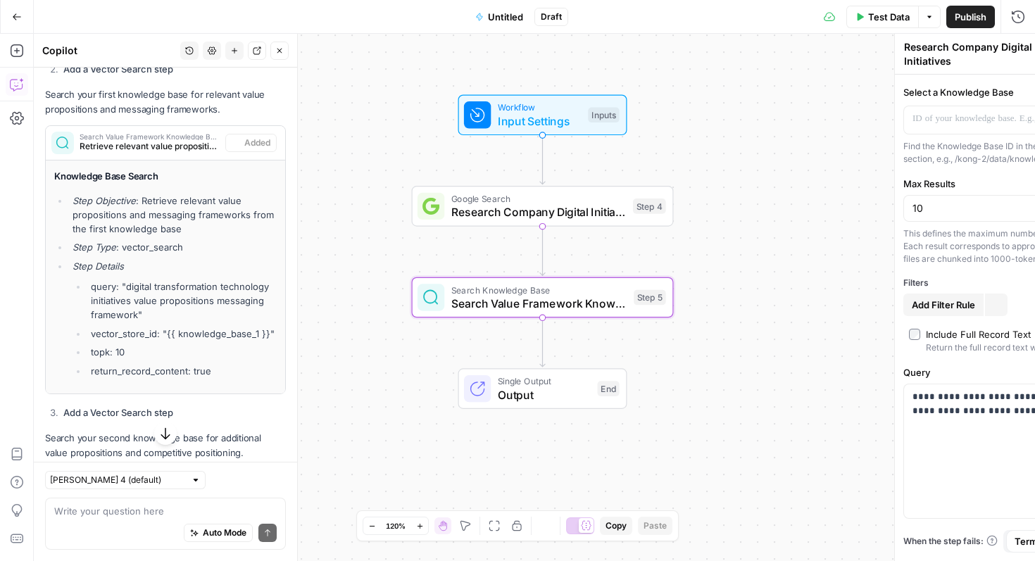
type textarea "Search Value Framework Knowledge Base 1"
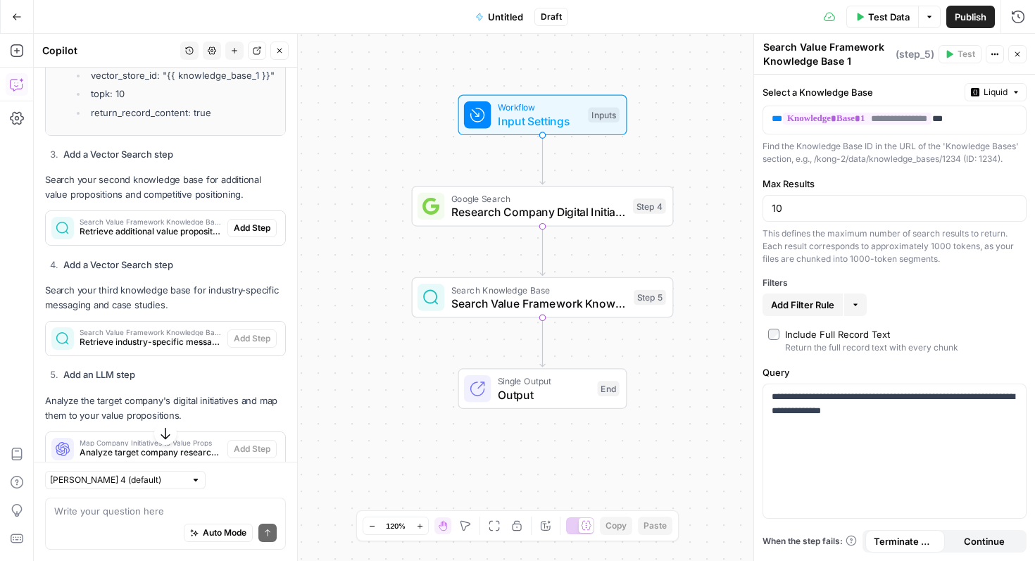
scroll to position [1561, 0]
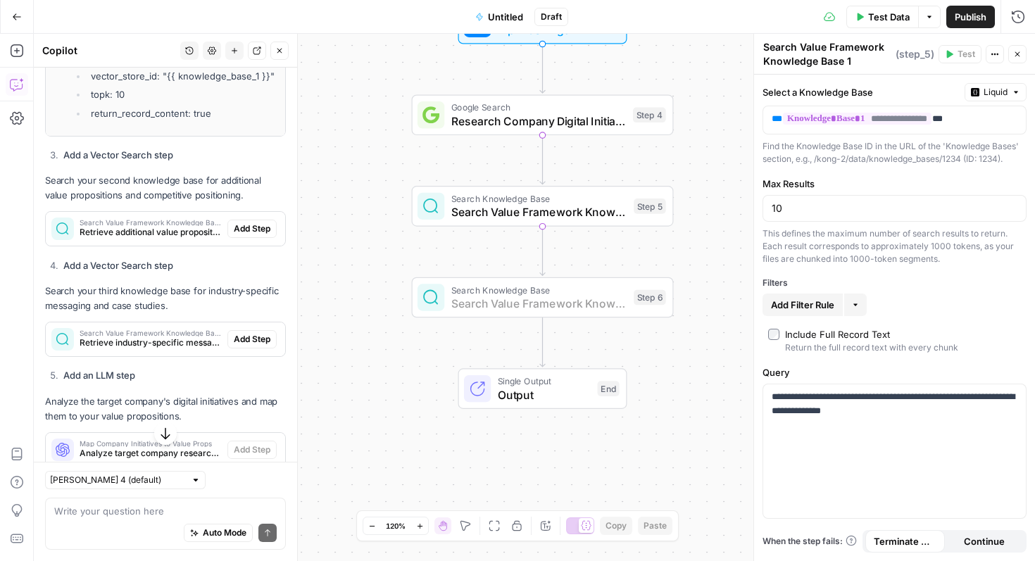
click at [250, 222] on span "Add Step" at bounding box center [252, 228] width 37 height 13
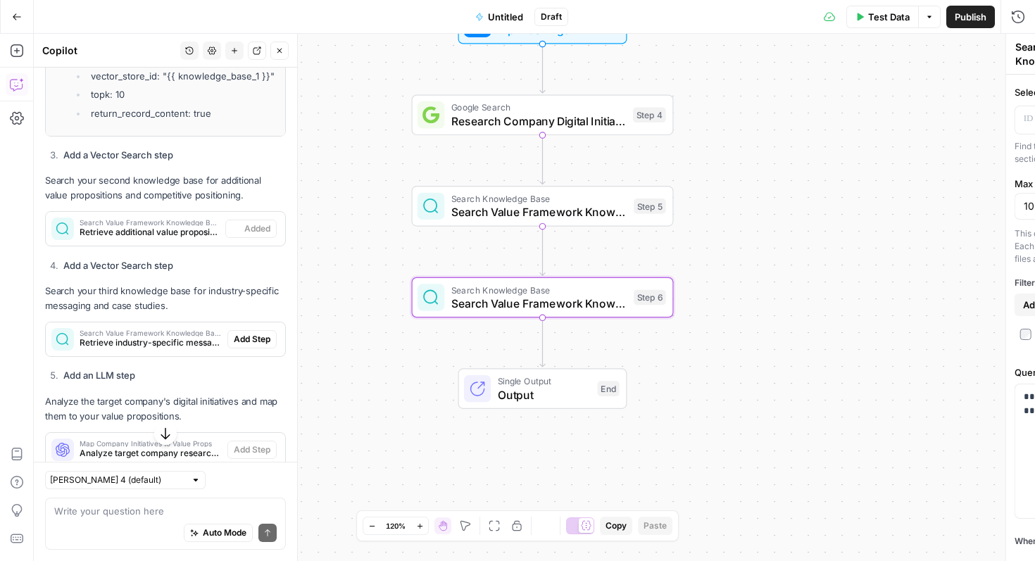
type textarea "Search Value Framework Knowledge Base 2"
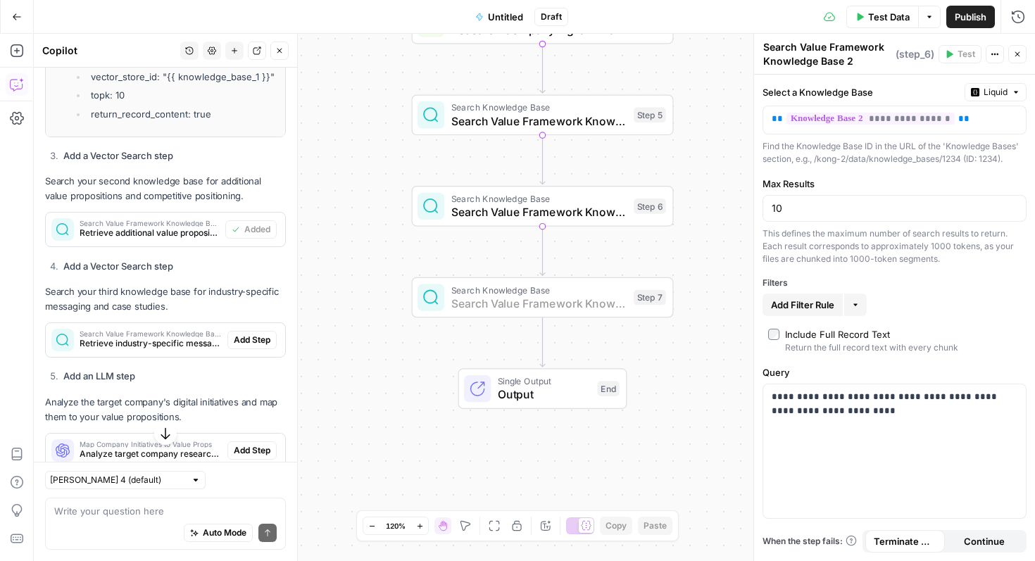
click at [242, 334] on span "Add Step" at bounding box center [252, 340] width 37 height 13
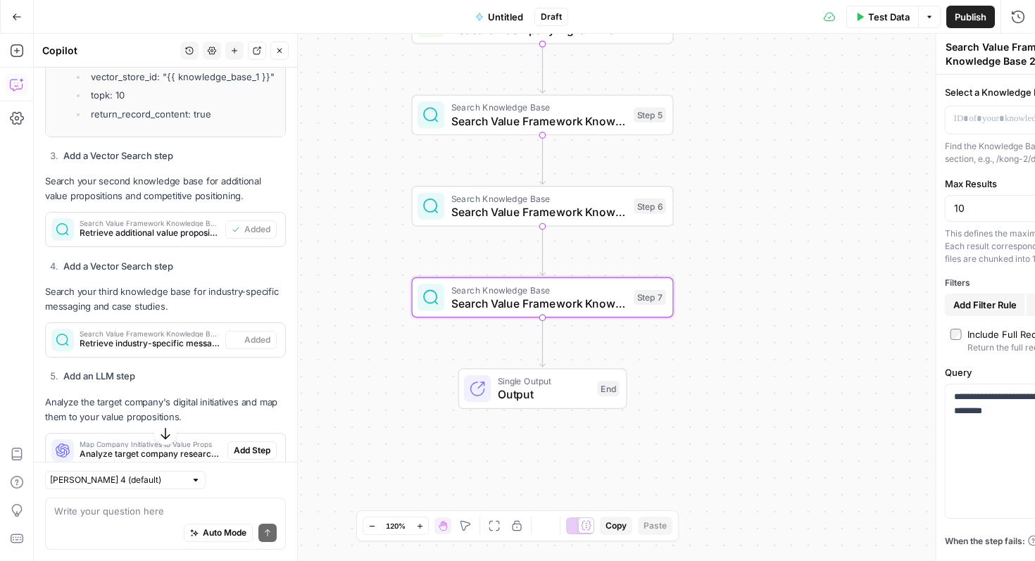
type textarea "Search Value Framework Knowledge Base 3"
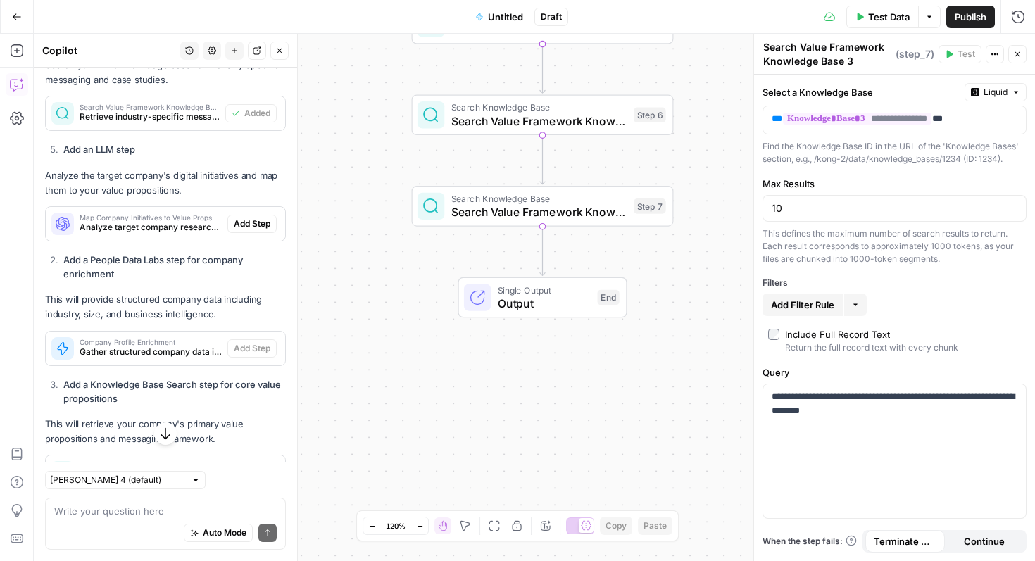
scroll to position [1838, 0]
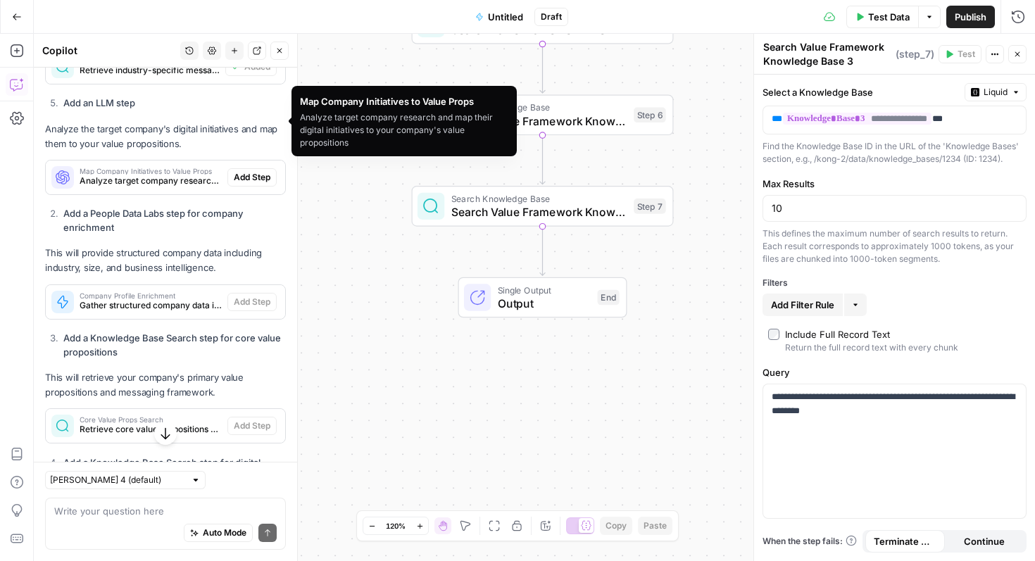
click at [179, 175] on span "Analyze target company research and map their digital initiatives to your compa…" at bounding box center [151, 181] width 142 height 13
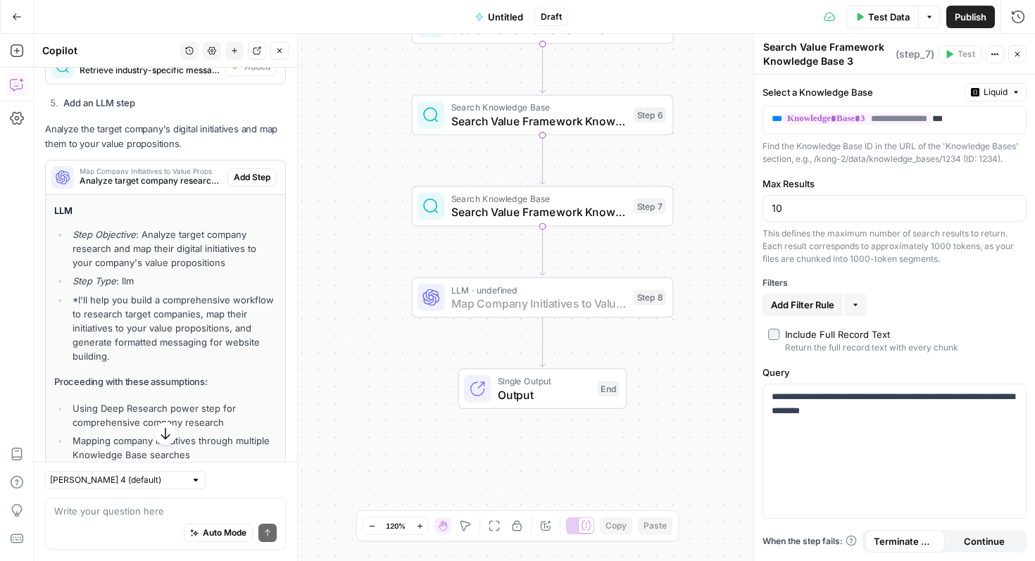
click at [250, 171] on span "Add Step" at bounding box center [252, 177] width 37 height 13
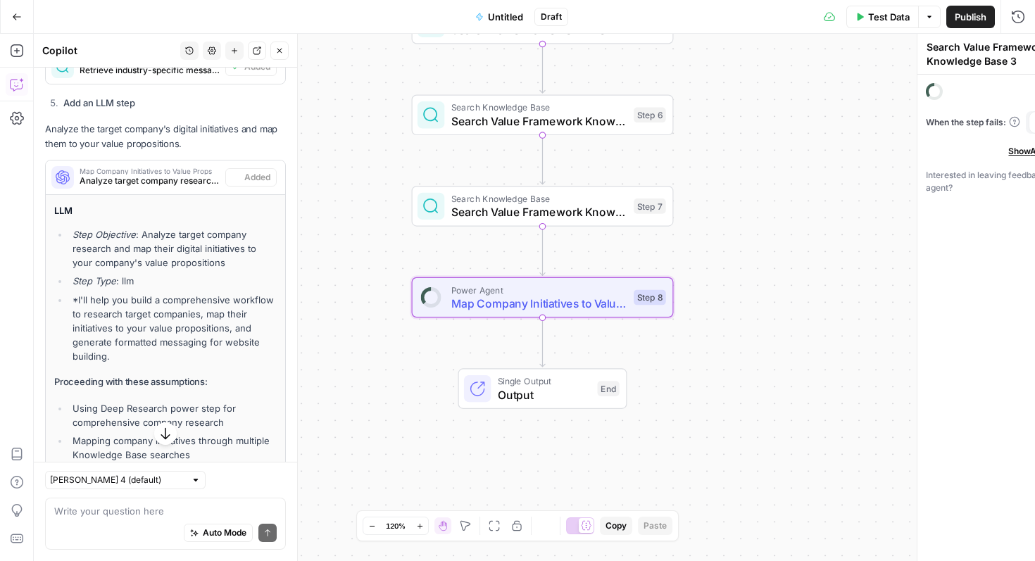
type textarea "Map Company Initiatives to Value Props"
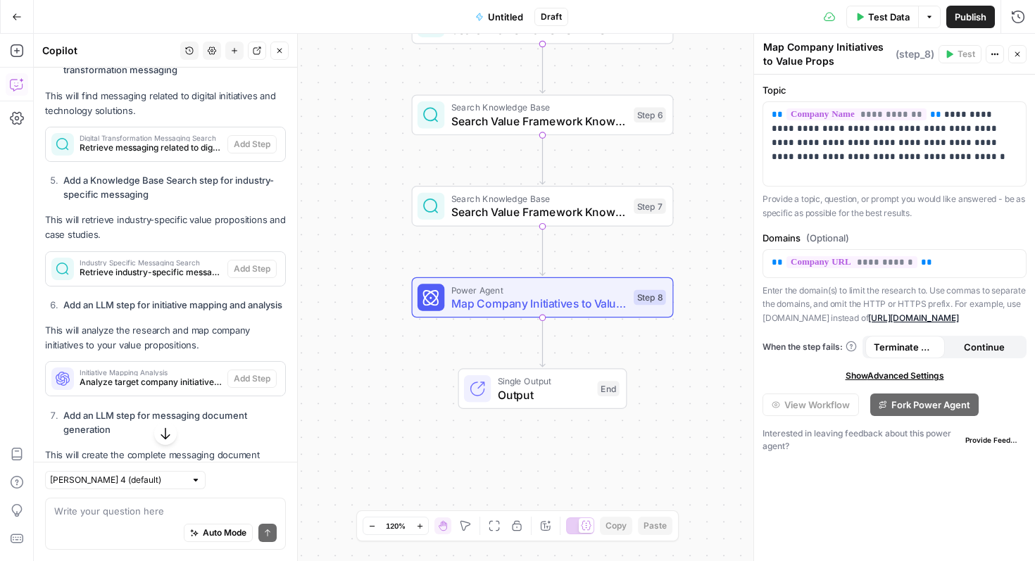
scroll to position [2947, 0]
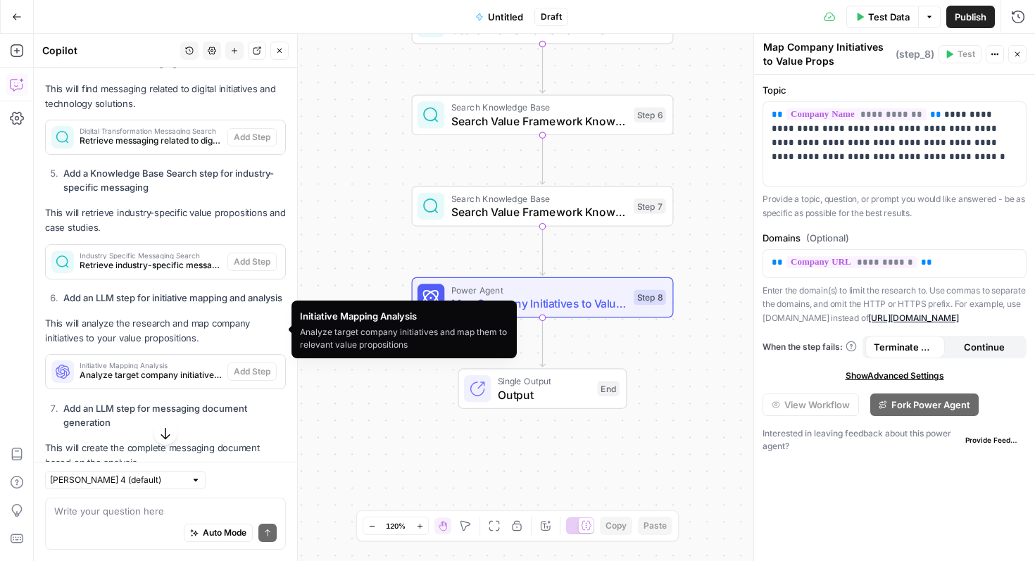
click at [151, 369] on span "Analyze target company initiatives and map them to relevant value propositions" at bounding box center [151, 375] width 142 height 13
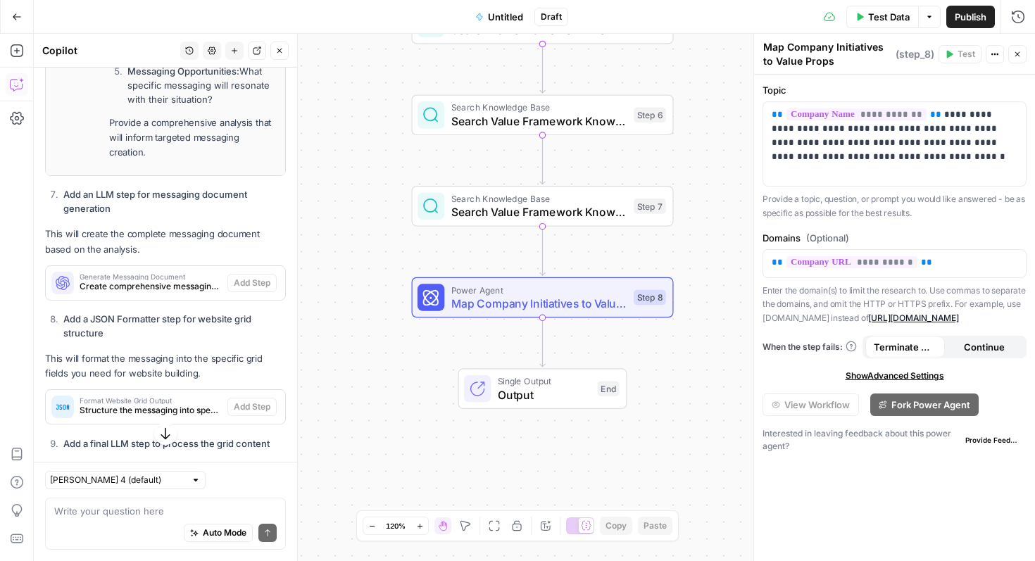
scroll to position [4196, 0]
click at [157, 278] on span "Create comprehensive messaging document tailored to the target company" at bounding box center [151, 284] width 142 height 13
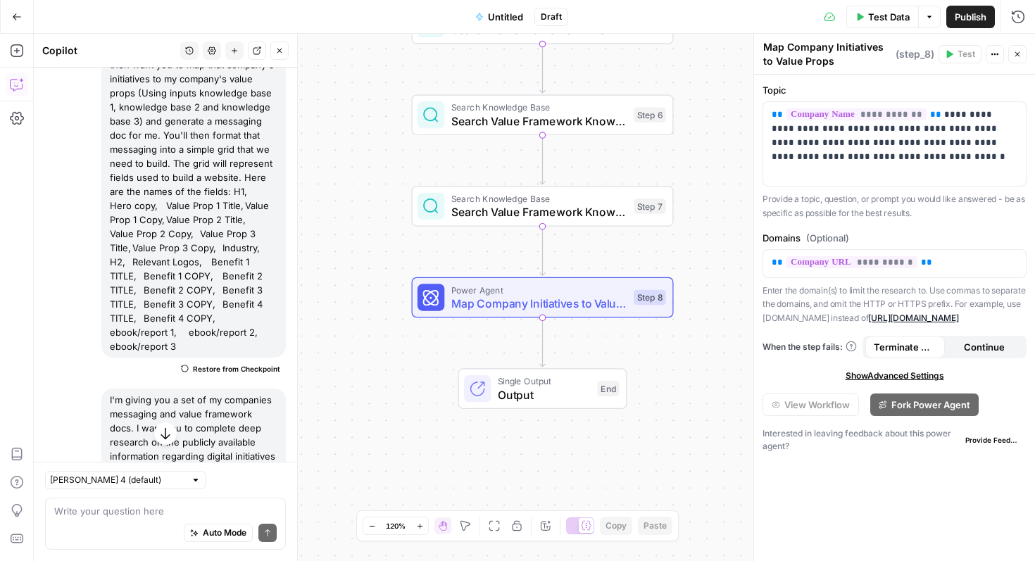
scroll to position [244, 0]
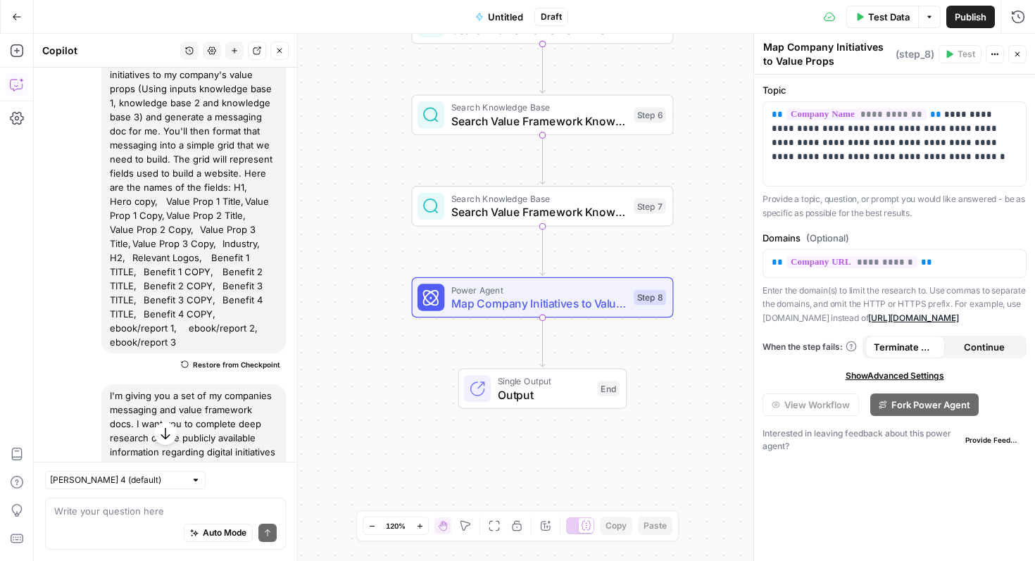
drag, startPoint x: 260, startPoint y: 317, endPoint x: 131, endPoint y: 187, distance: 182.6
click at [133, 206] on div "I'm giving you a set of my companies messaging and value framework docs. I want…" at bounding box center [193, 145] width 184 height 417
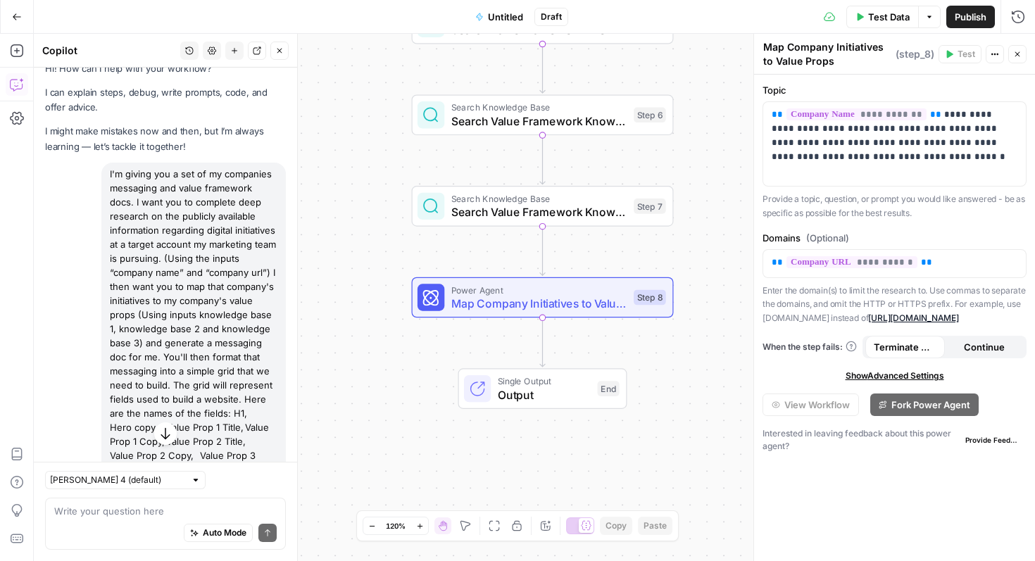
scroll to position [0, 0]
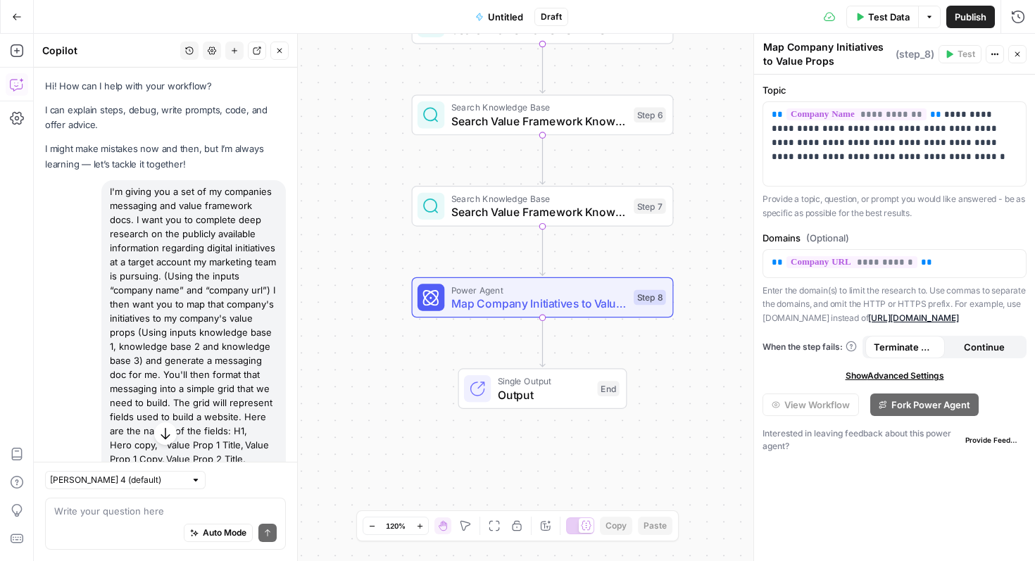
click at [111, 196] on div "I'm giving you a set of my companies messaging and value framework docs. I want…" at bounding box center [193, 388] width 184 height 417
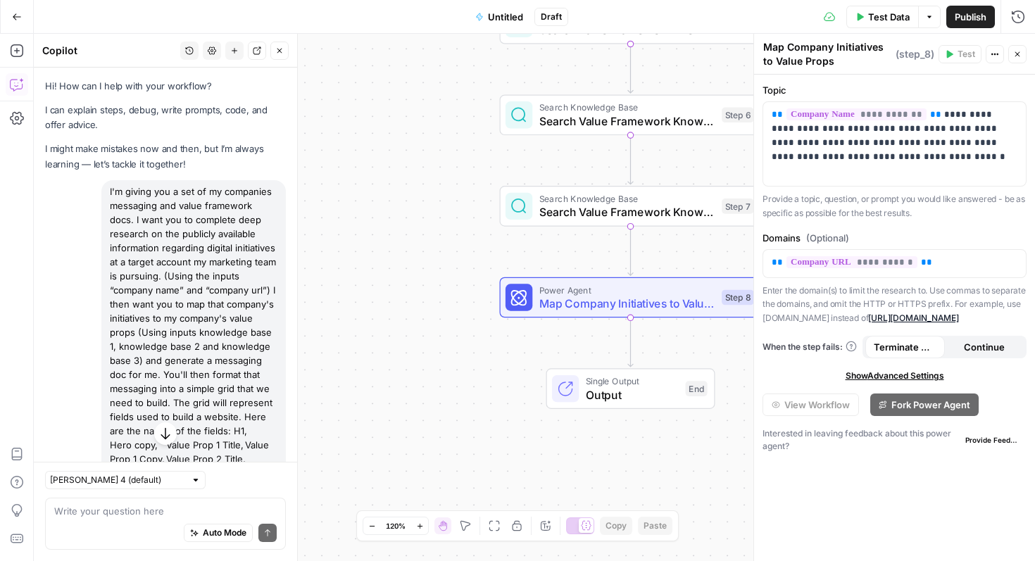
click at [194, 215] on div "I'm giving you a set of my companies messaging and value framework docs. I want…" at bounding box center [193, 388] width 184 height 417
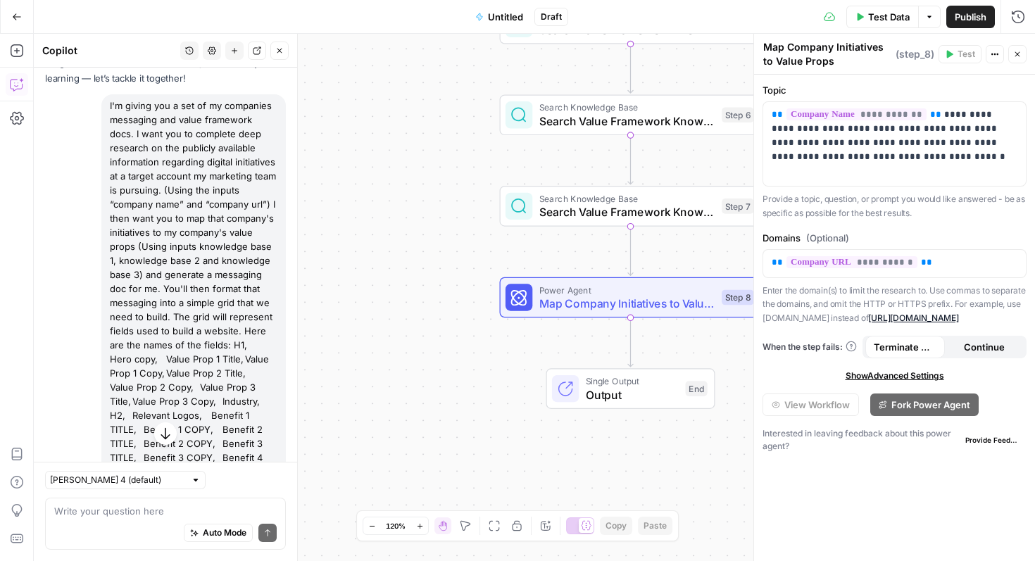
scroll to position [225, 0]
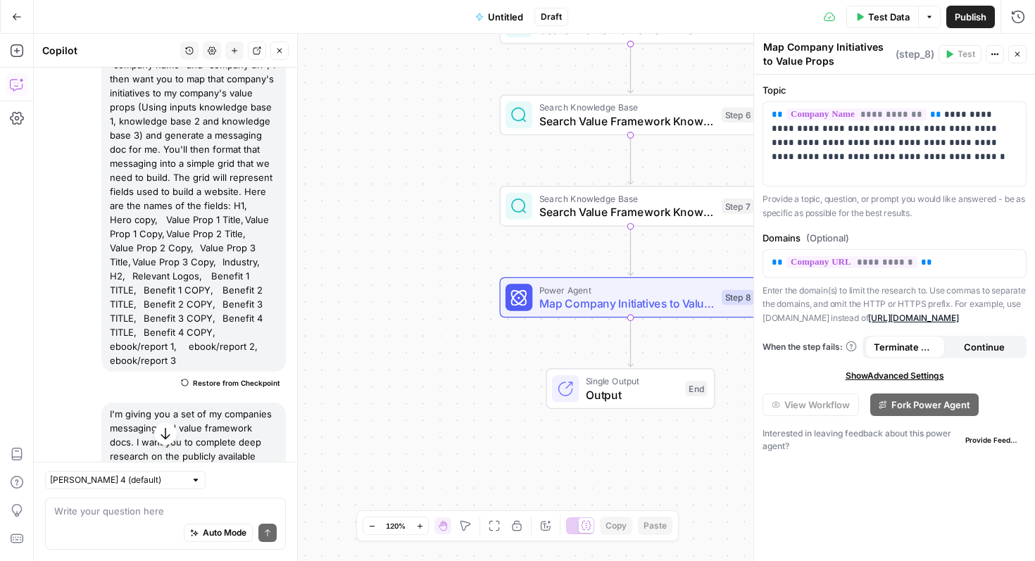
drag, startPoint x: 260, startPoint y: 331, endPoint x: 141, endPoint y: 163, distance: 206.0
click at [142, 169] on div "I'm giving you a set of my companies messaging and value framework docs. I want…" at bounding box center [193, 163] width 184 height 417
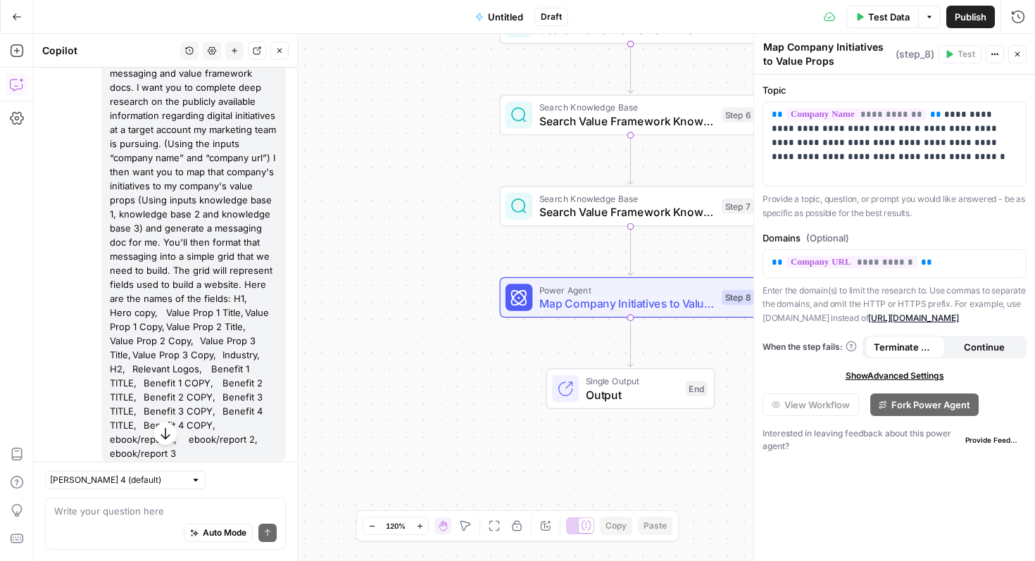
scroll to position [70, 0]
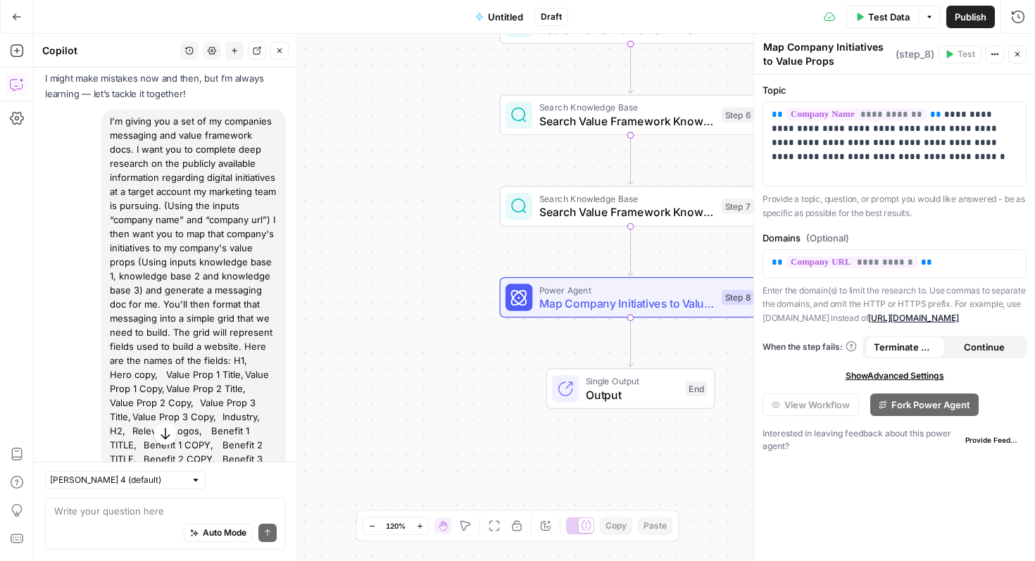
click at [108, 120] on div "I'm giving you a set of my companies messaging and value framework docs. I want…" at bounding box center [193, 318] width 184 height 417
copy div "I'm giving you a set of my companies messaging and value framework docs. I want…"
